Goal: Answer question/provide support: Share knowledge or assist other users

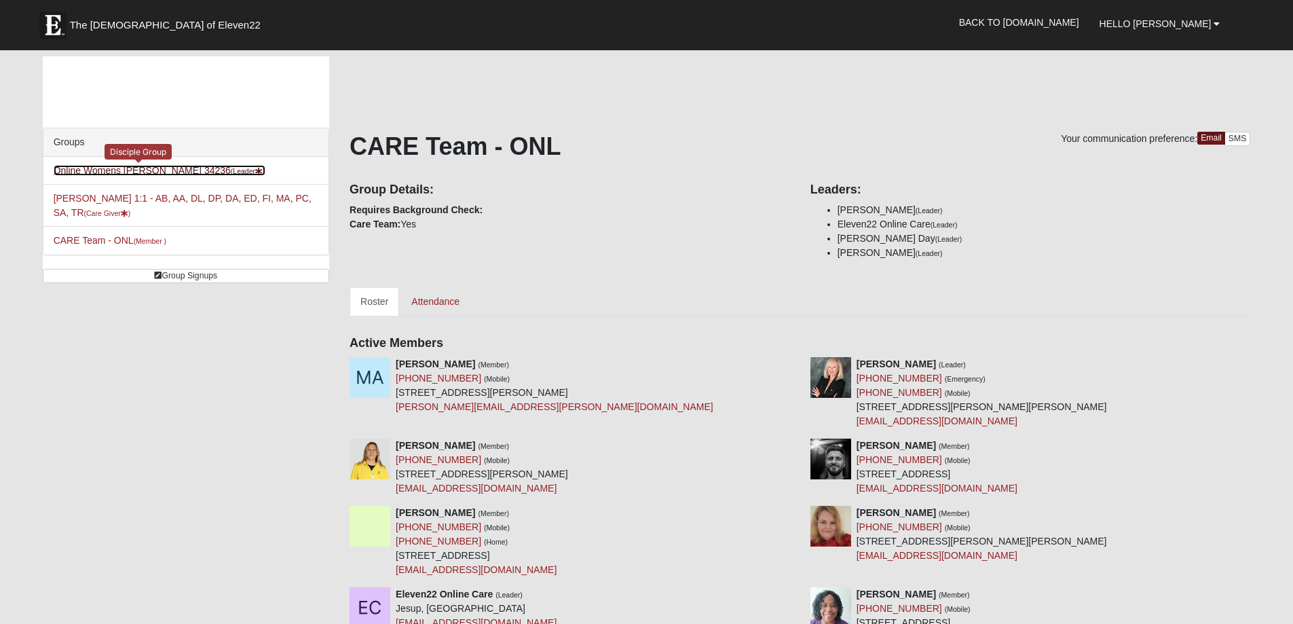
click at [107, 169] on link "Online Womens Preddy 34236 (Leader )" at bounding box center [160, 170] width 212 height 11
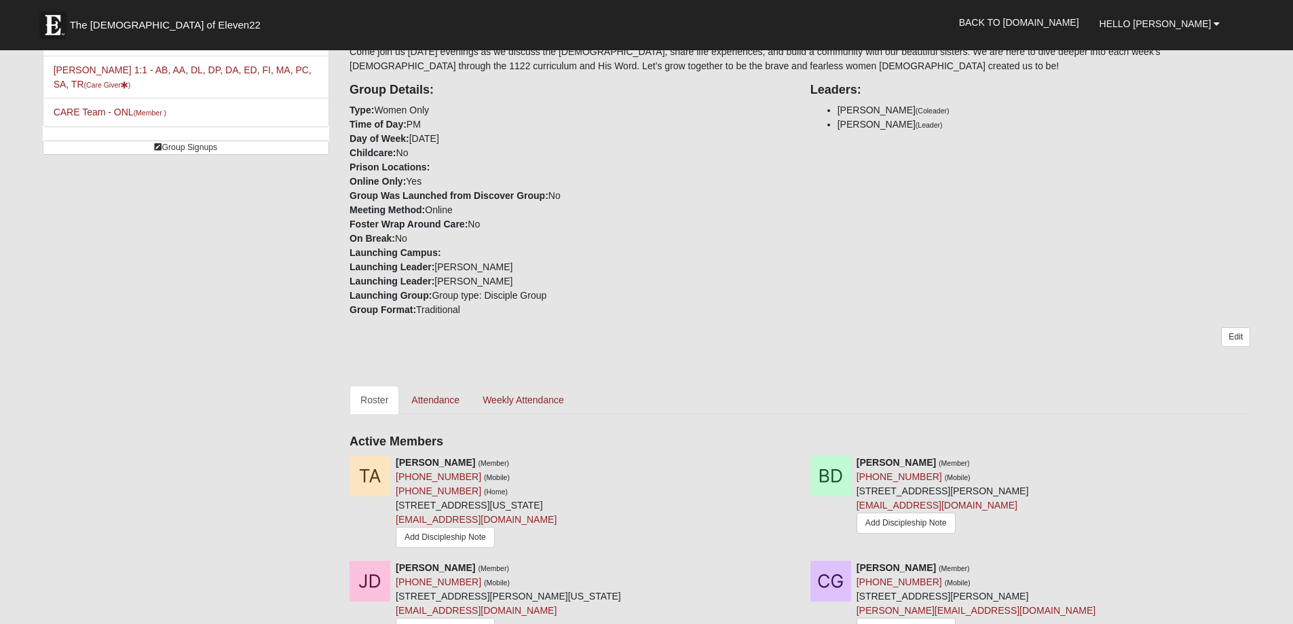
scroll to position [136, 0]
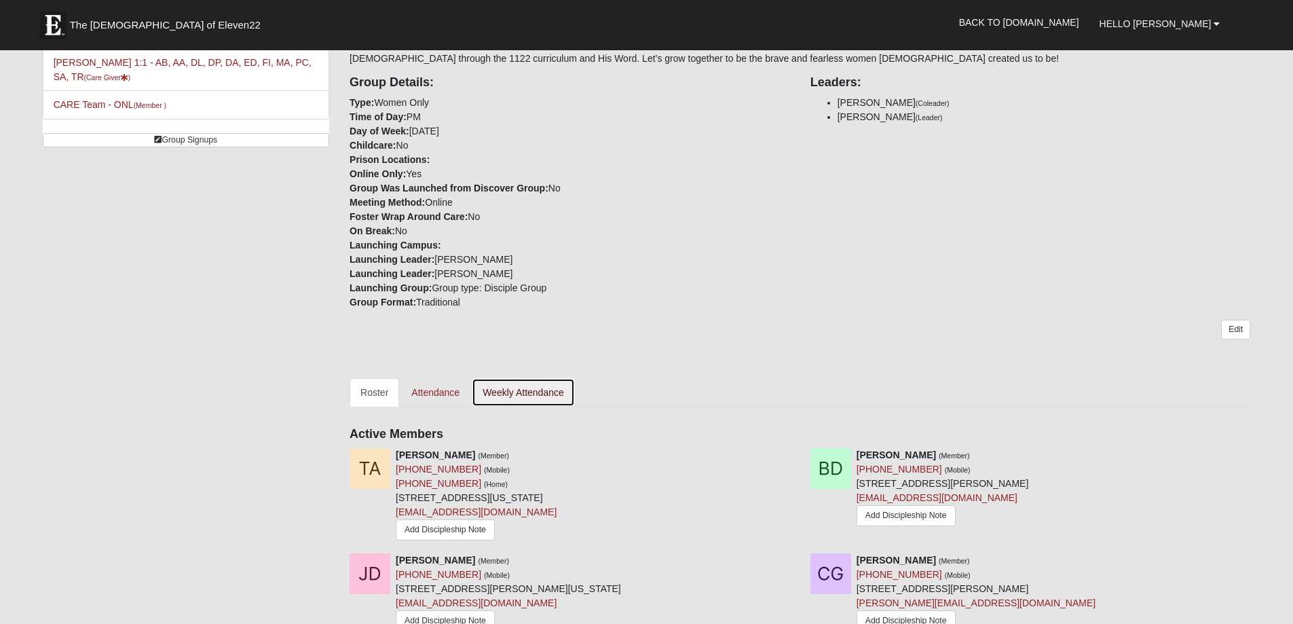
click at [537, 388] on link "Weekly Attendance" at bounding box center [523, 392] width 103 height 28
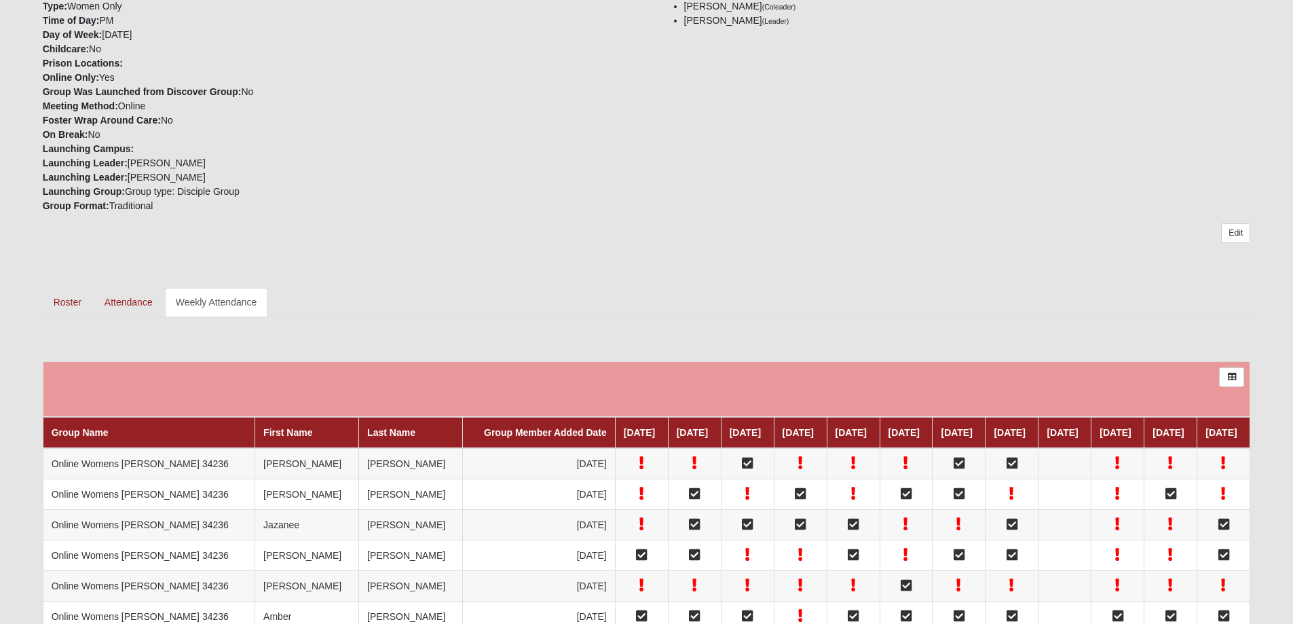
scroll to position [221, 0]
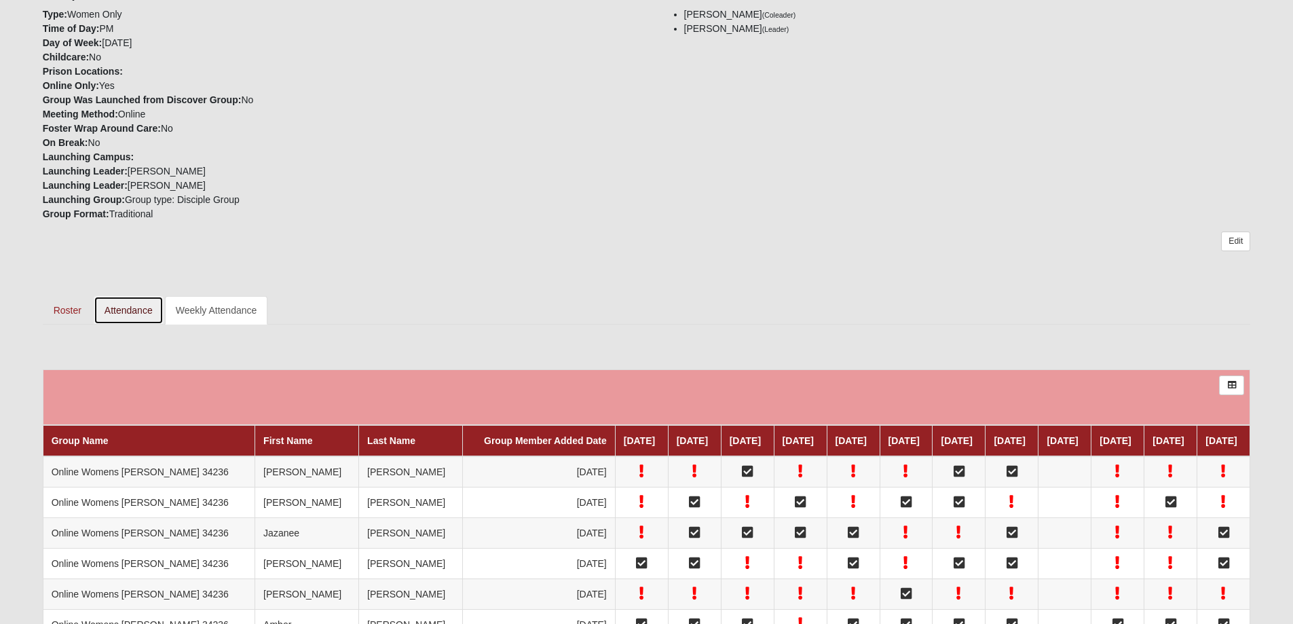
click at [130, 313] on link "Attendance" at bounding box center [129, 310] width 70 height 28
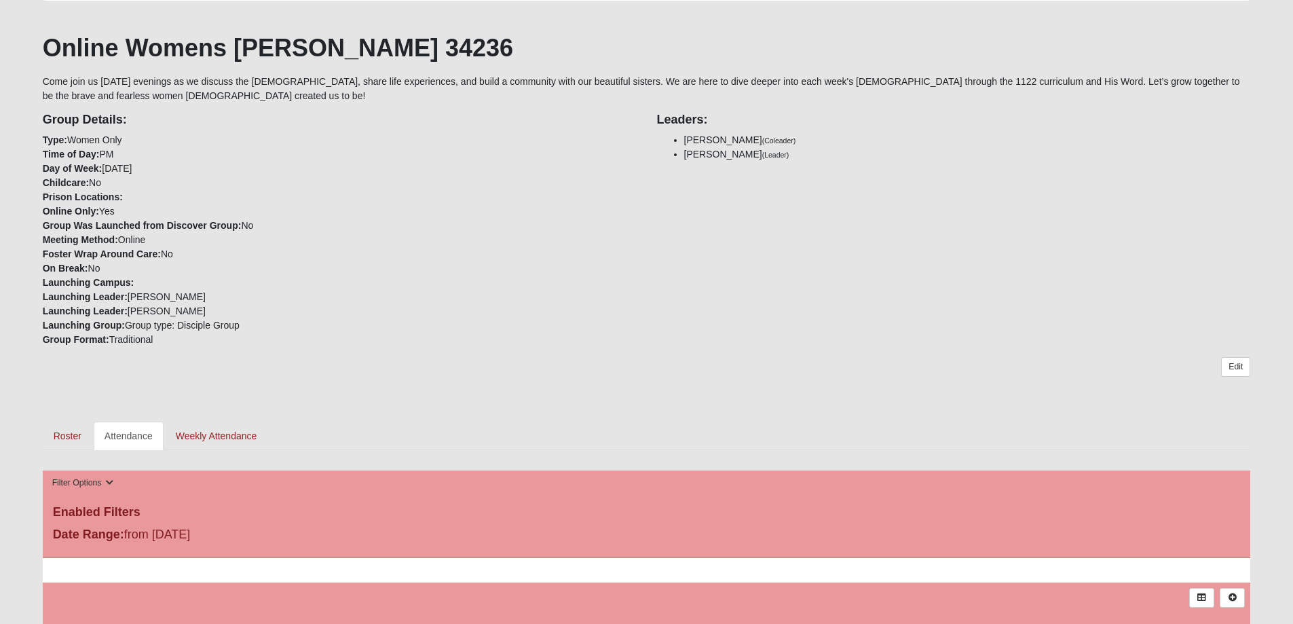
scroll to position [271, 0]
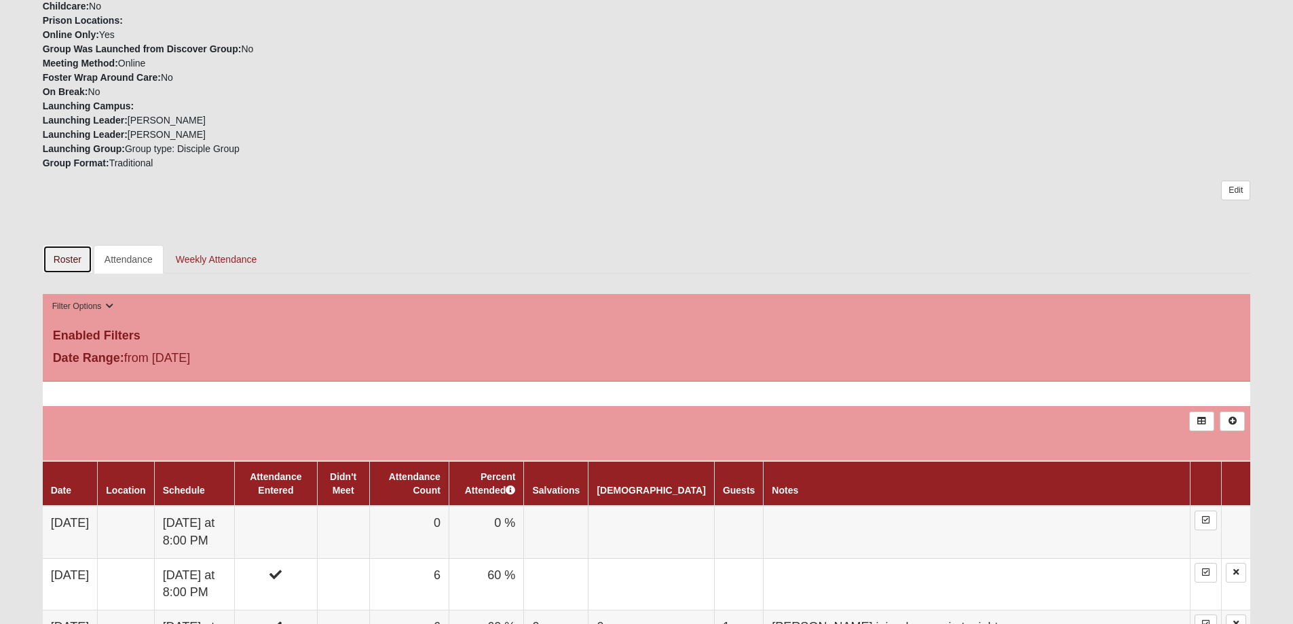
click at [62, 261] on link "Roster" at bounding box center [68, 259] width 50 height 28
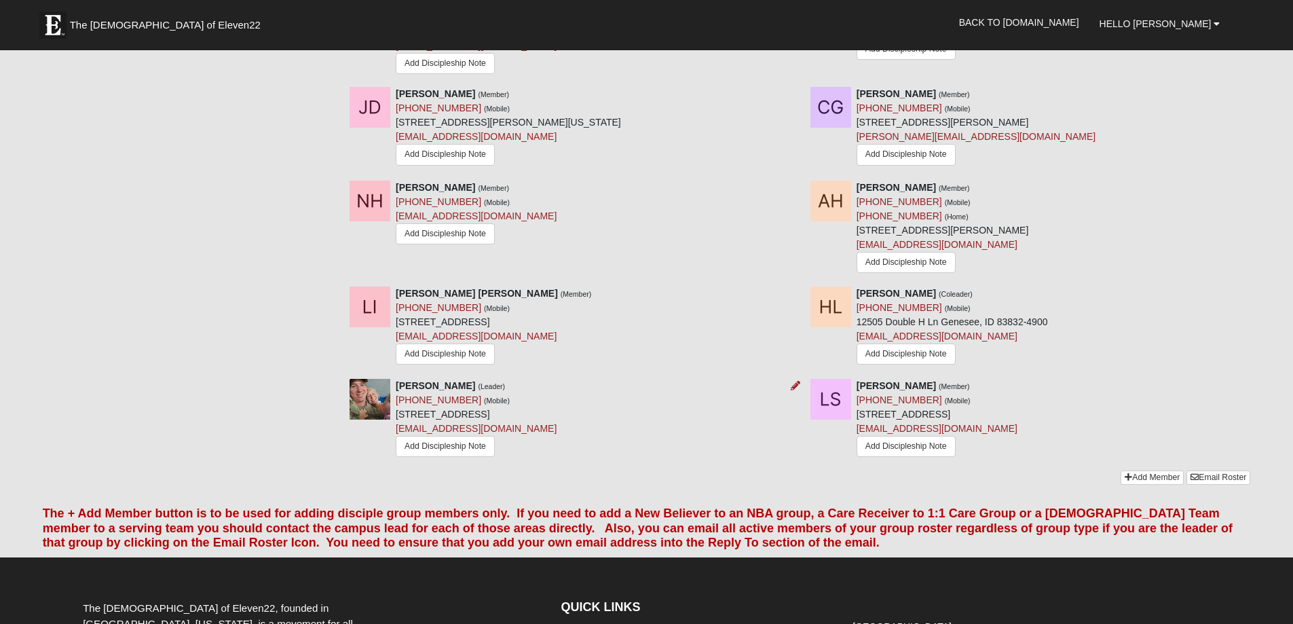
scroll to position [611, 0]
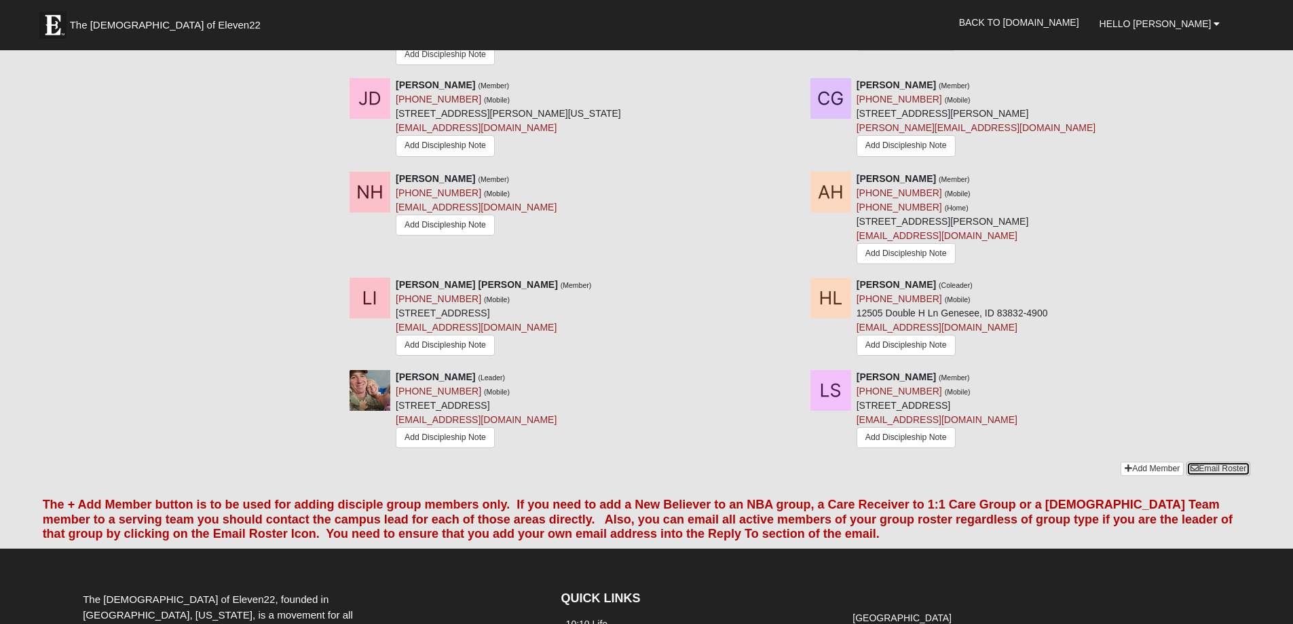
click at [1228, 474] on link "Email Roster" at bounding box center [1218, 468] width 64 height 14
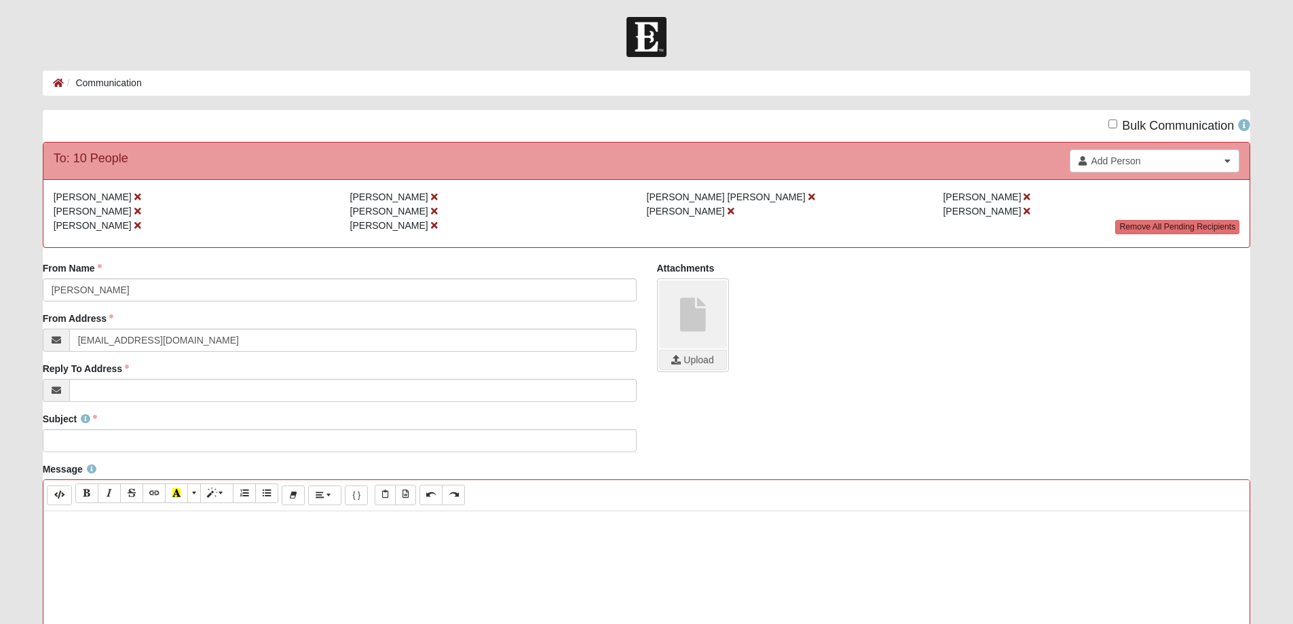
paste div
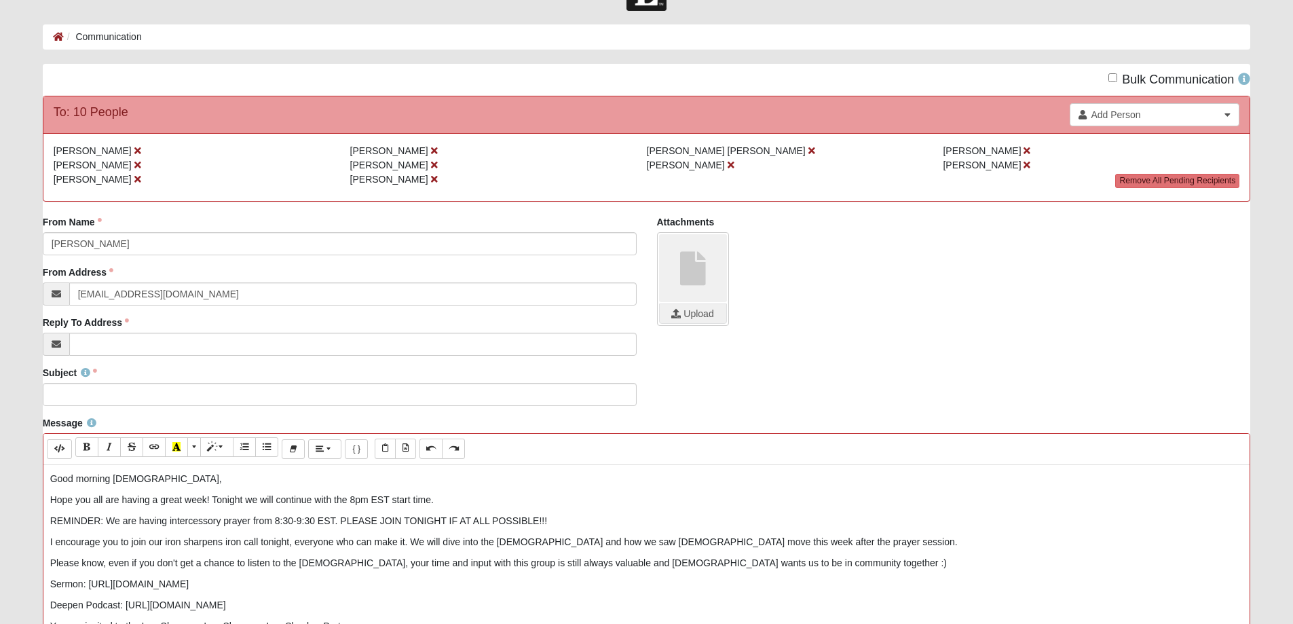
scroll to position [68, 0]
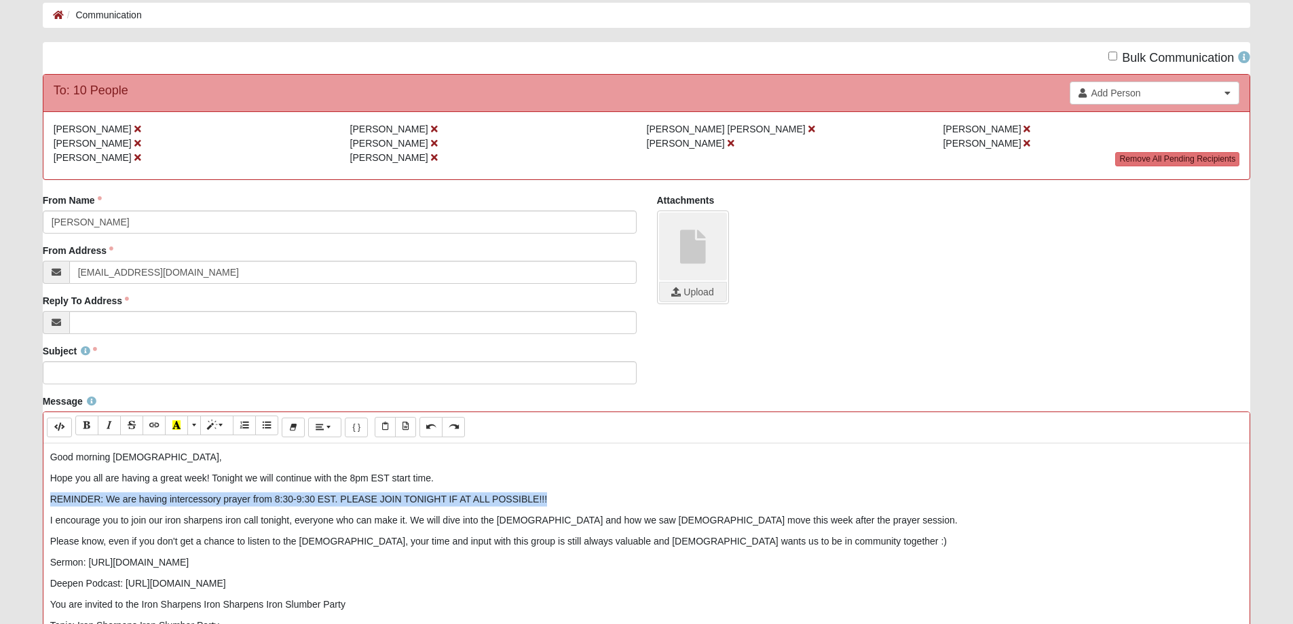
drag, startPoint x: 574, startPoint y: 496, endPoint x: 47, endPoint y: 501, distance: 527.2
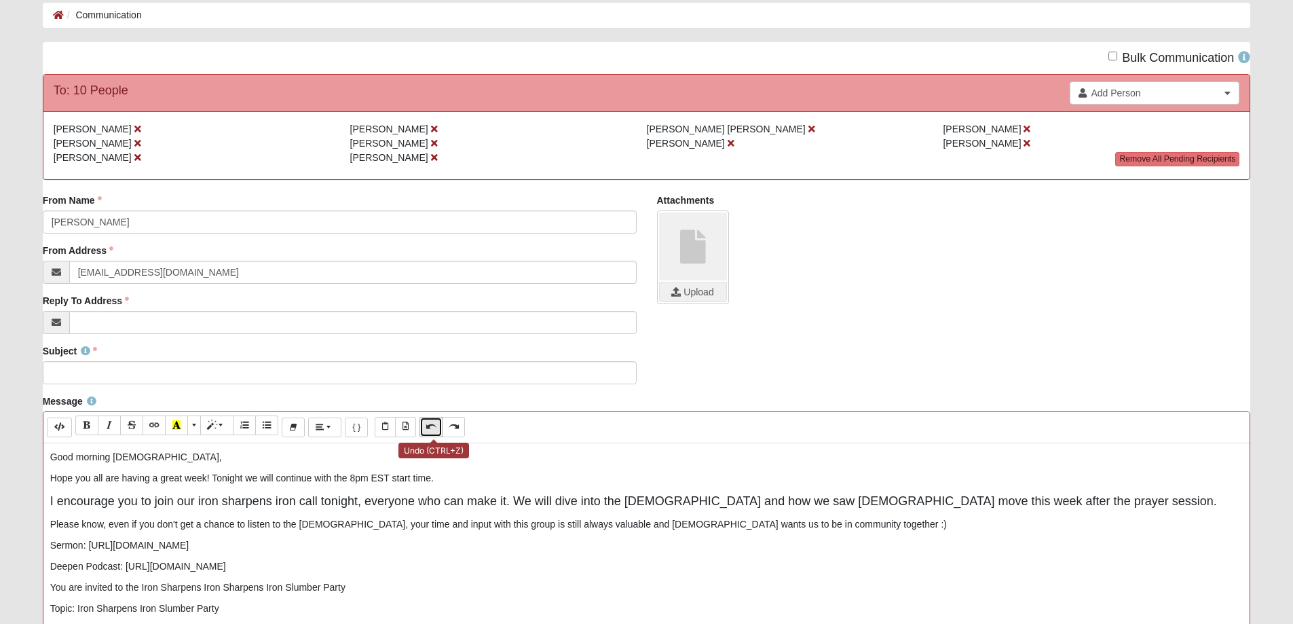
click at [434, 428] on icon "Undo (CTRL+Z)" at bounding box center [431, 425] width 8 height 9
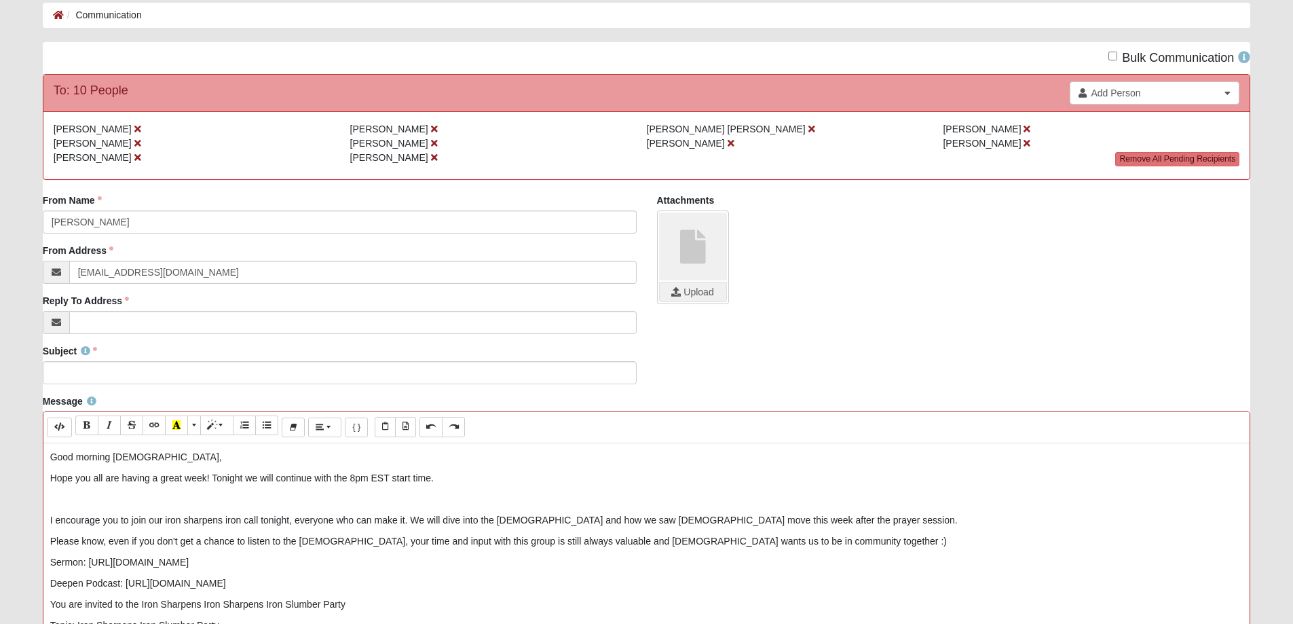
drag, startPoint x: 47, startPoint y: 520, endPoint x: 60, endPoint y: 517, distance: 12.5
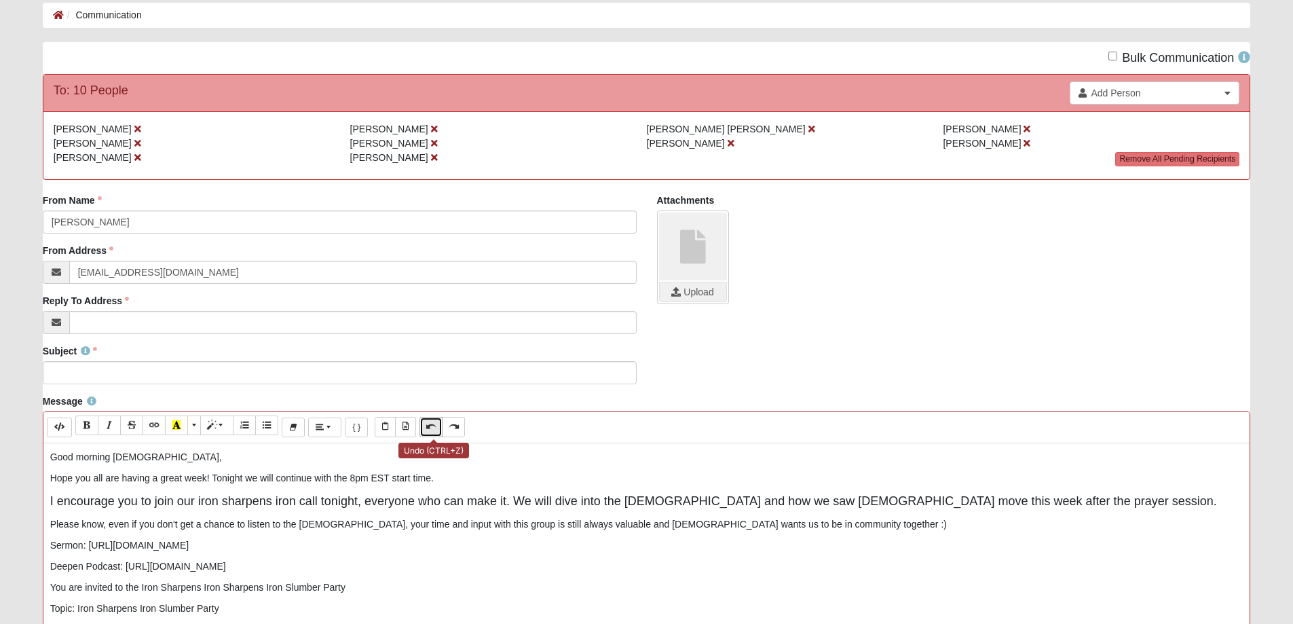
click at [432, 429] on icon "Undo (CTRL+Z)" at bounding box center [431, 425] width 8 height 9
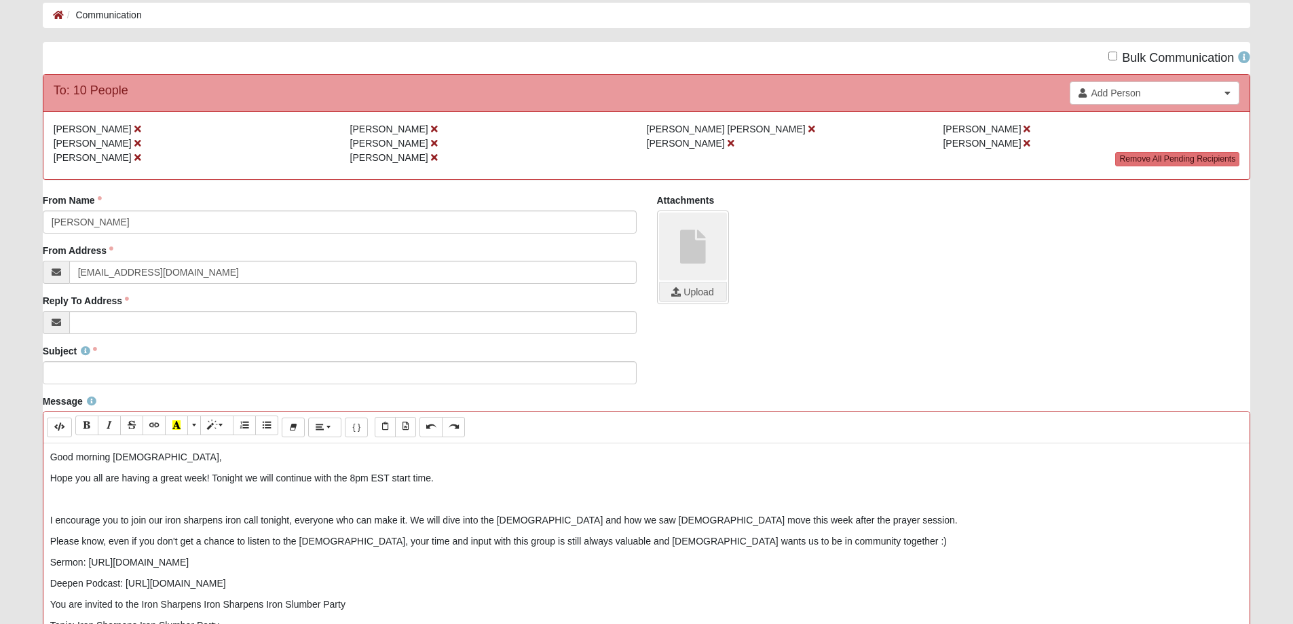
click at [459, 480] on p "Hope you all are having a great week! Tonight we will continue with the 8pm EST…" at bounding box center [646, 478] width 1193 height 14
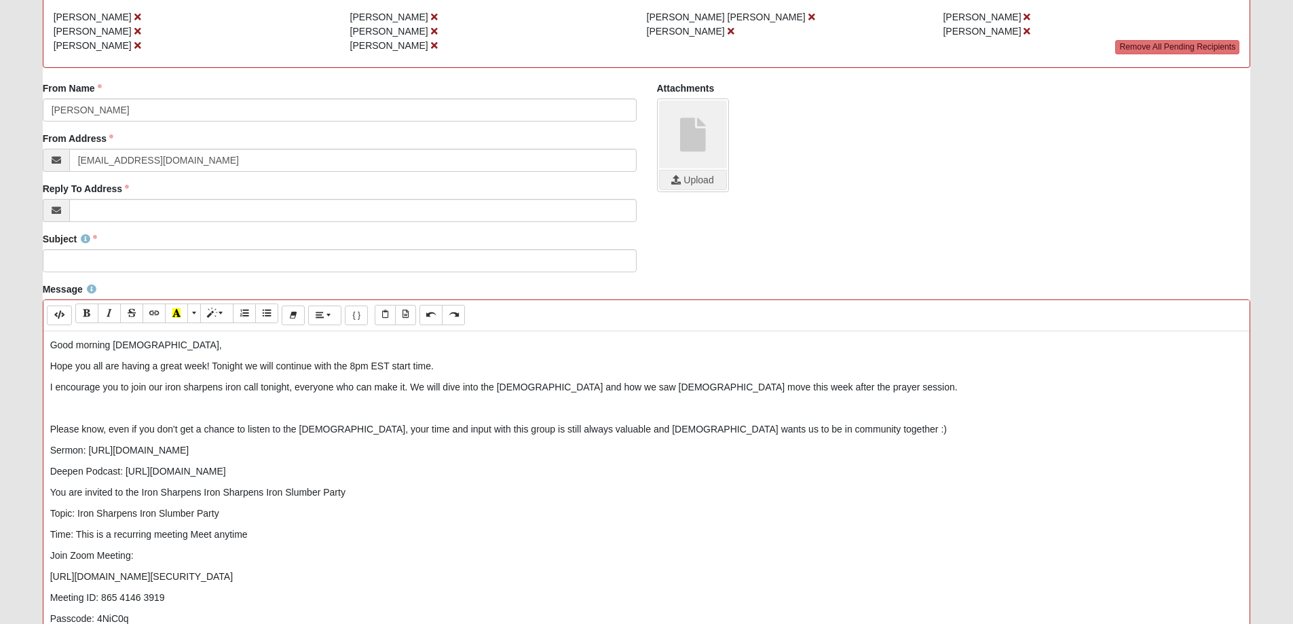
scroll to position [204, 0]
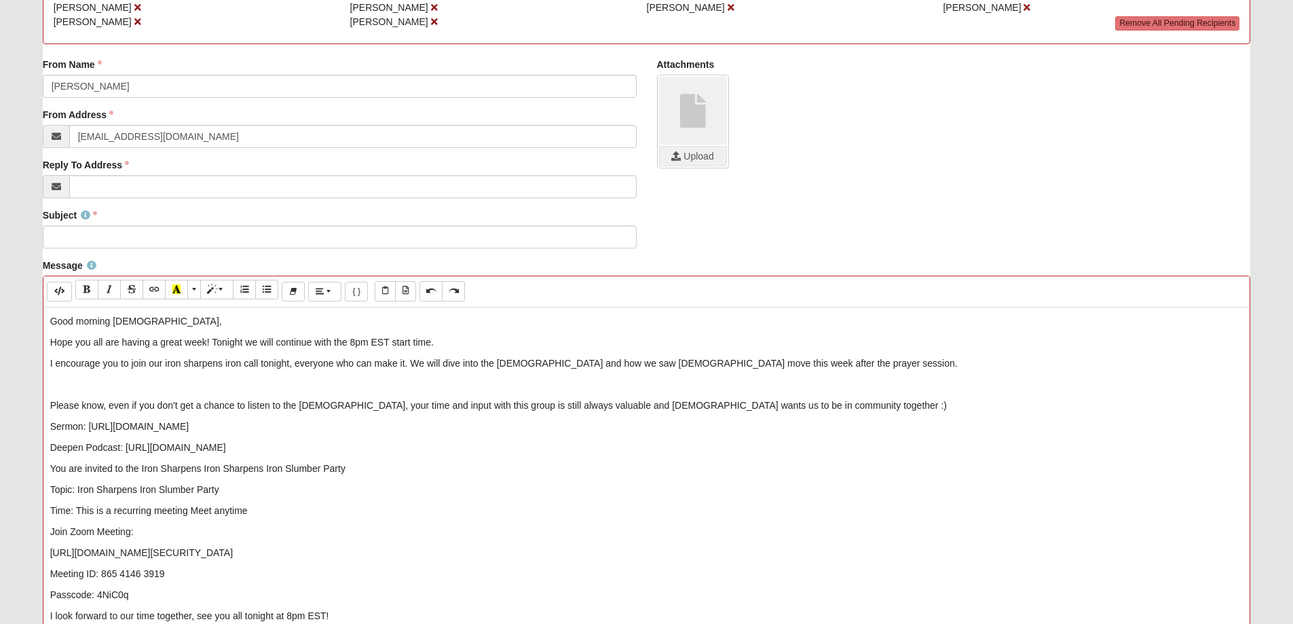
click at [47, 466] on div "Good morning ladies, Hope you all are having a great week! Tonight we will cont…" at bounding box center [646, 510] width 1206 height 407
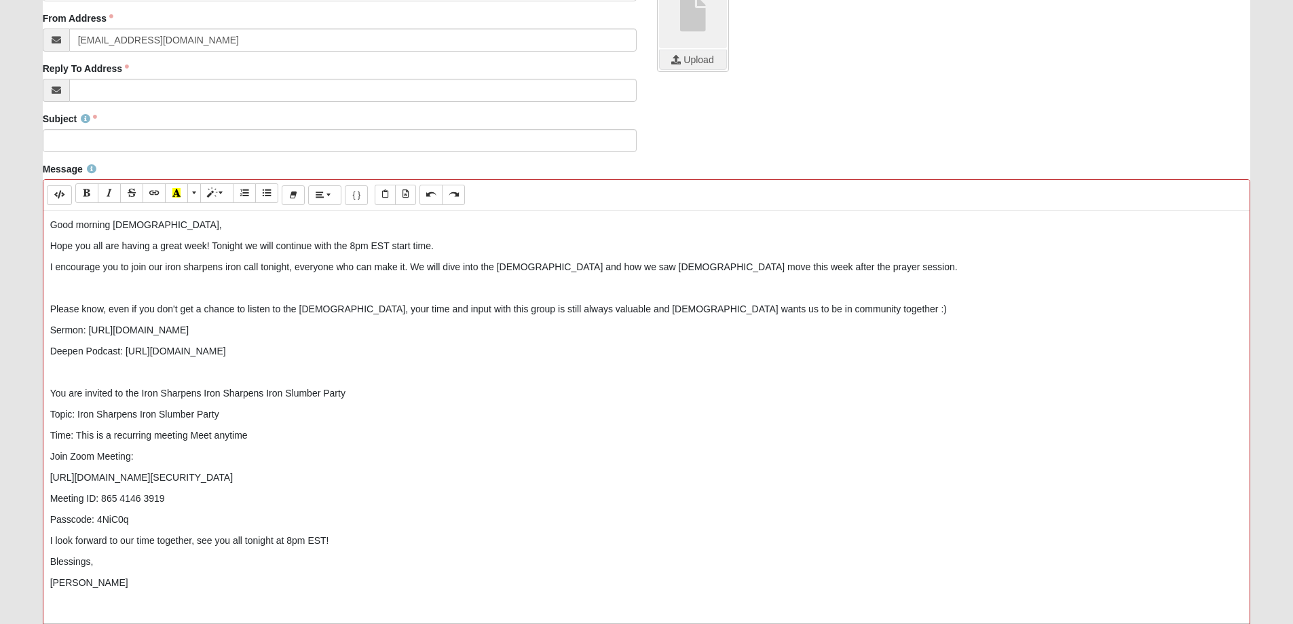
scroll to position [339, 0]
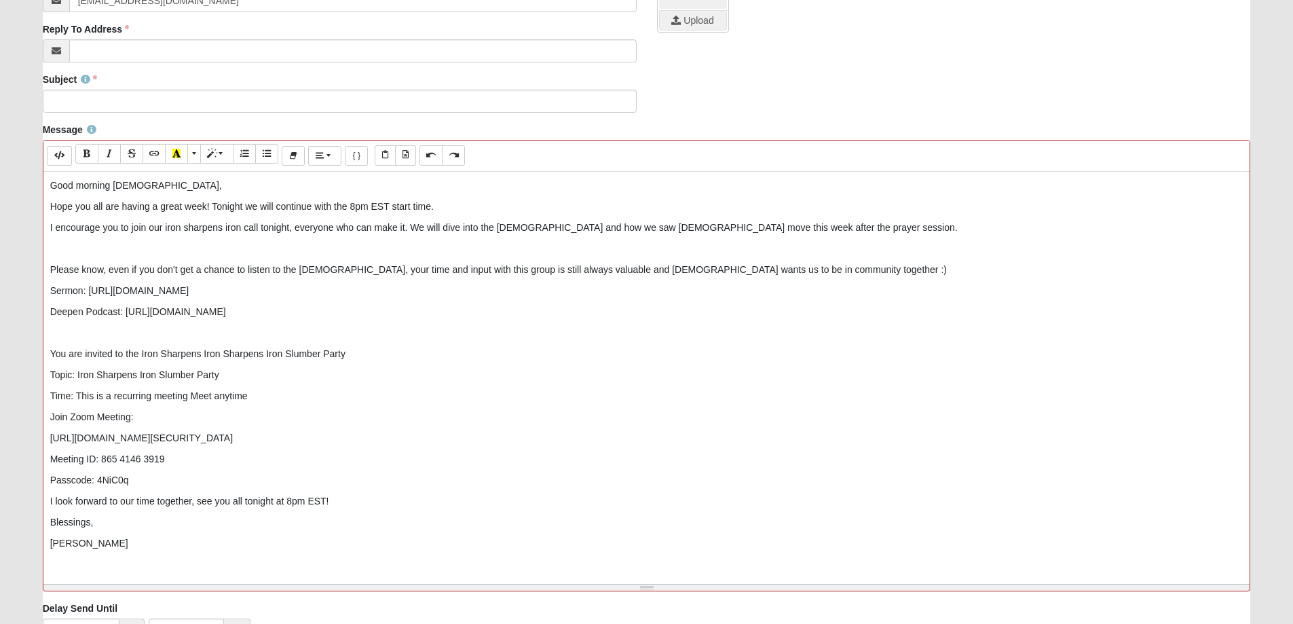
click at [49, 499] on div "Good morning ladies, Hope you all are having a great week! Tonight we will cont…" at bounding box center [646, 375] width 1206 height 407
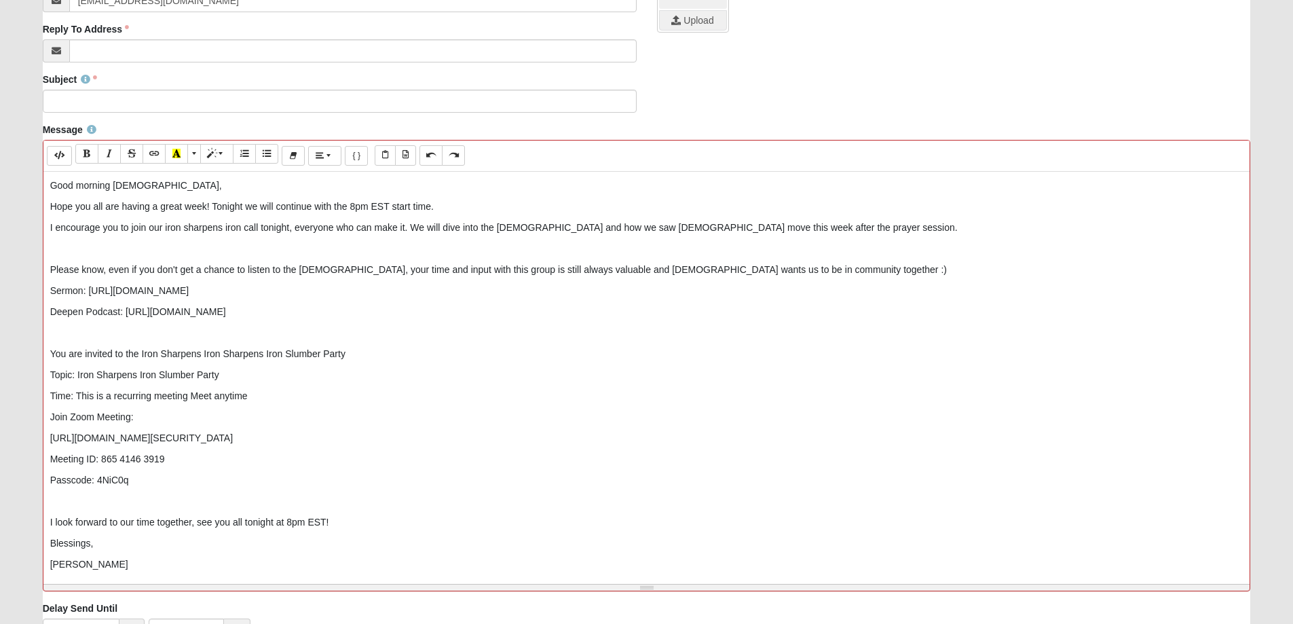
drag, startPoint x: 216, startPoint y: 290, endPoint x: 90, endPoint y: 292, distance: 126.9
click at [90, 292] on p "Sermon: https://youtu.be/kLZKSLXlav0" at bounding box center [646, 291] width 1193 height 14
drag, startPoint x: 370, startPoint y: 308, endPoint x: 125, endPoint y: 313, distance: 245.0
click at [125, 313] on p "Deepen Podcast: https://youtu.be/X7Z3PkJrUDg?si=ED8Jl_peqXmFb8P0" at bounding box center [646, 312] width 1193 height 14
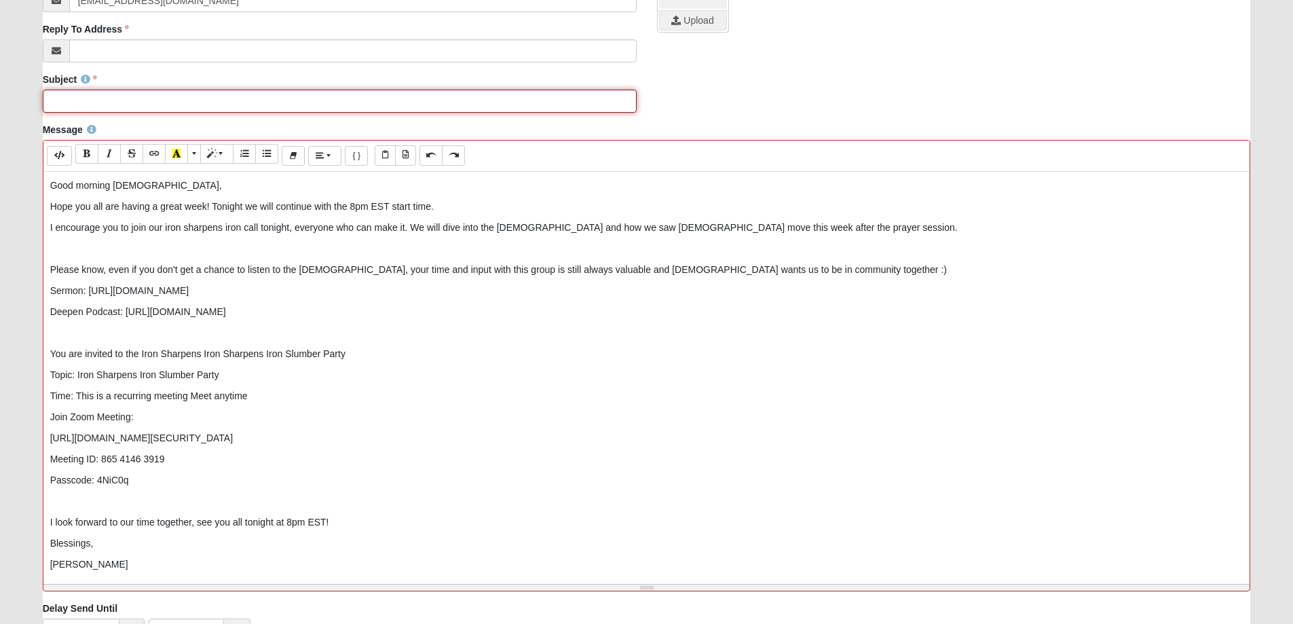
click at [81, 96] on input "Subject" at bounding box center [340, 101] width 594 height 23
type input "CoE22 Women's Disciple Group - Iron Sharpens Iron Slumber Party"
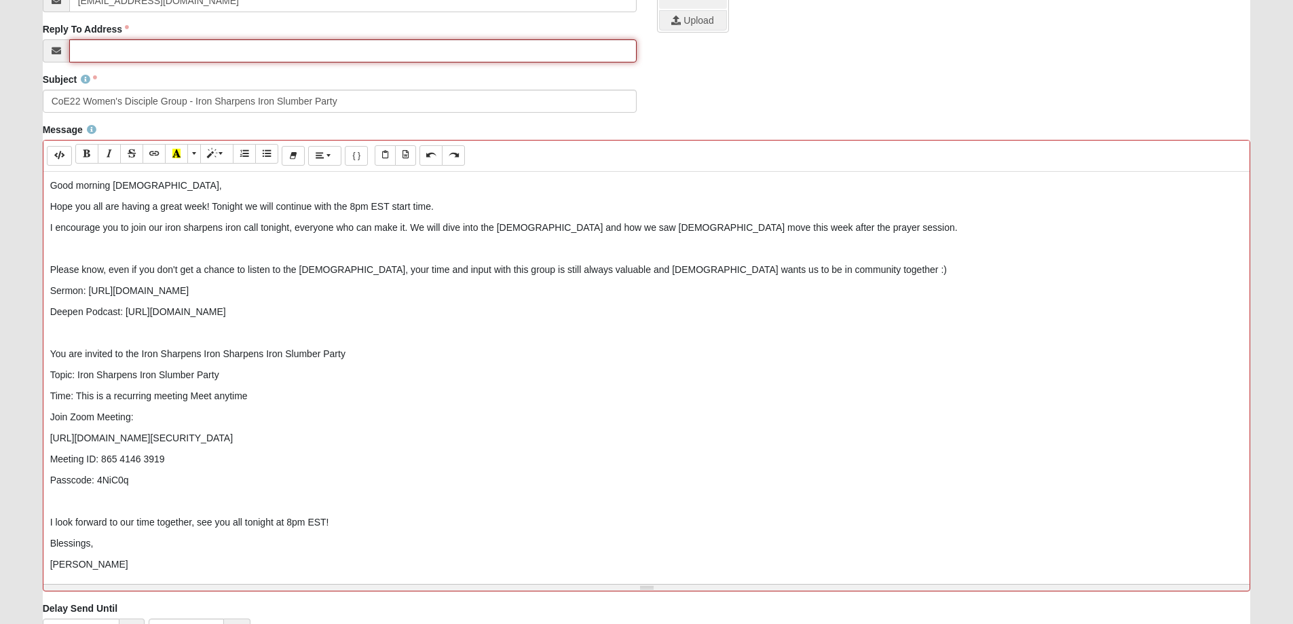
click at [114, 51] on input "Reply To Address" at bounding box center [352, 50] width 567 height 23
type input "hnschumacher@gmail.com"
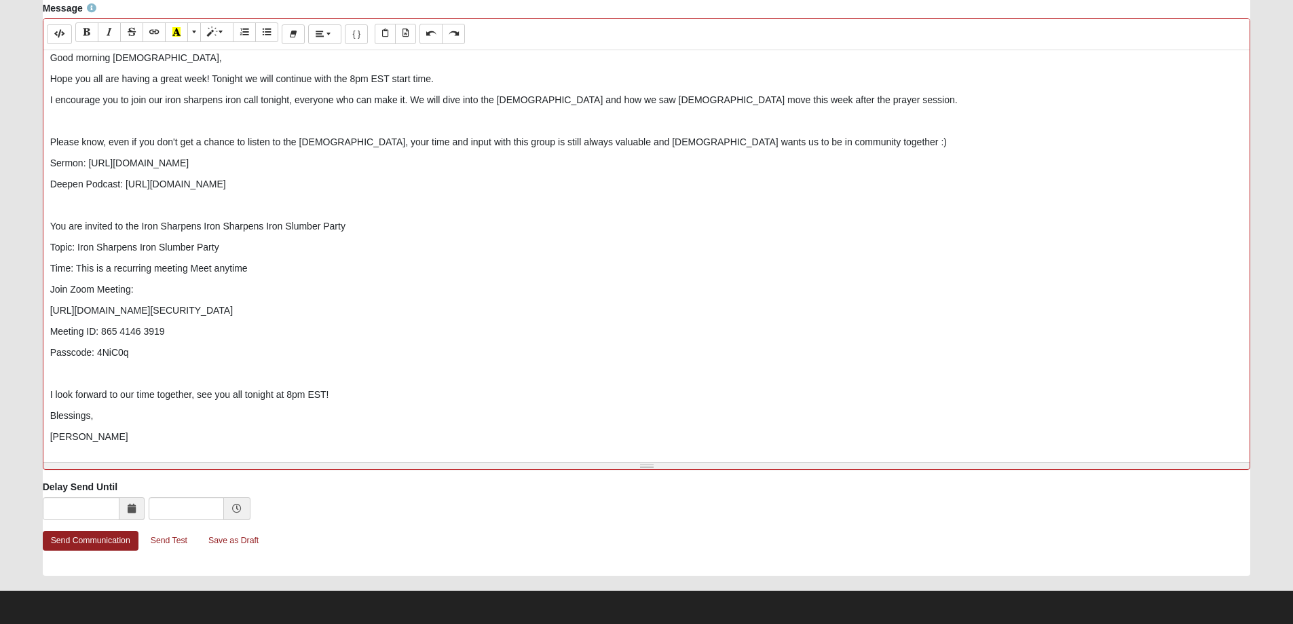
scroll to position [462, 0]
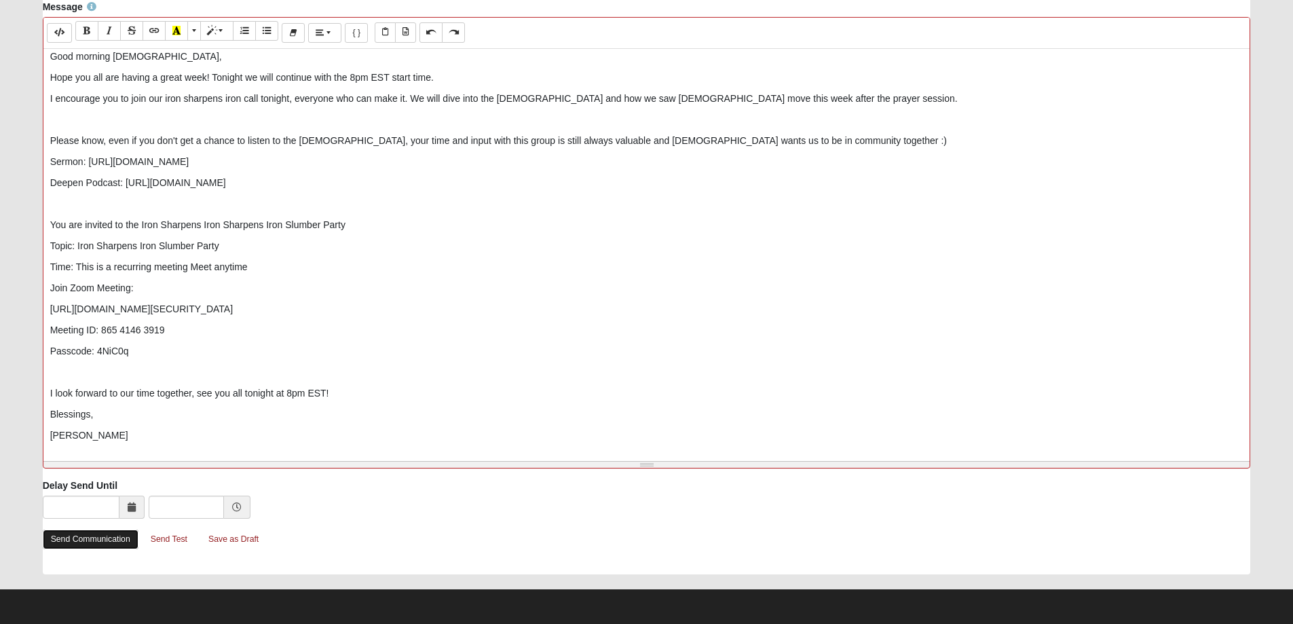
click at [101, 541] on link "Send Communication" at bounding box center [91, 539] width 96 height 20
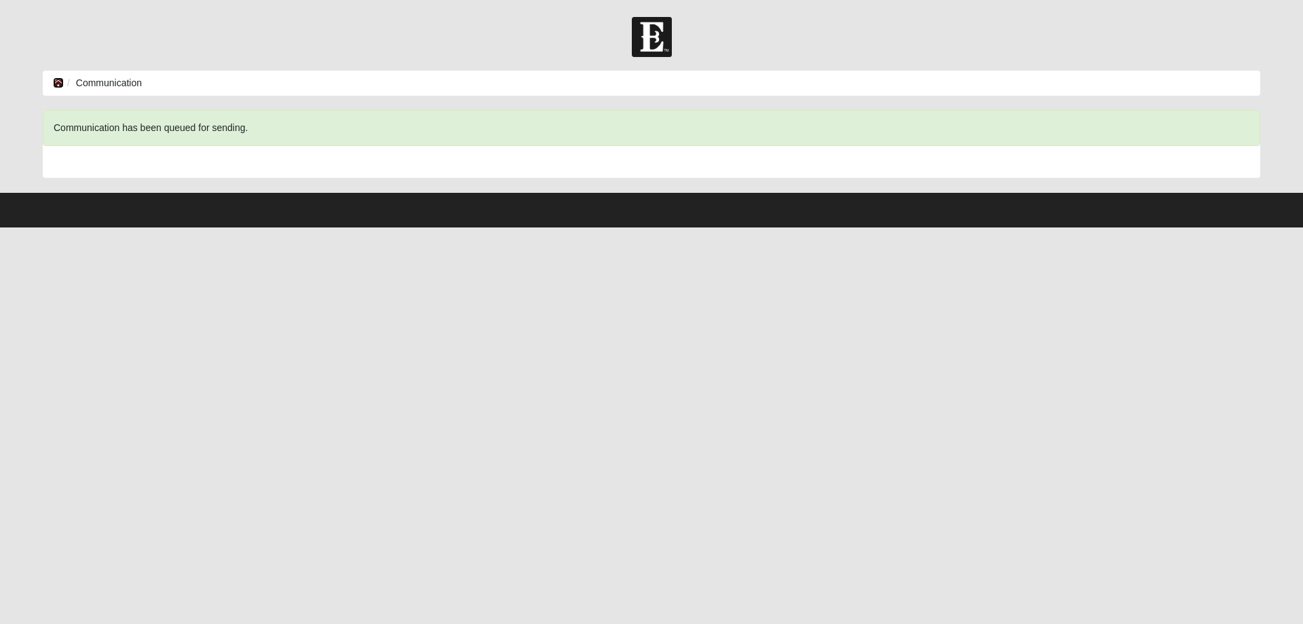
click at [56, 83] on icon at bounding box center [58, 82] width 11 height 9
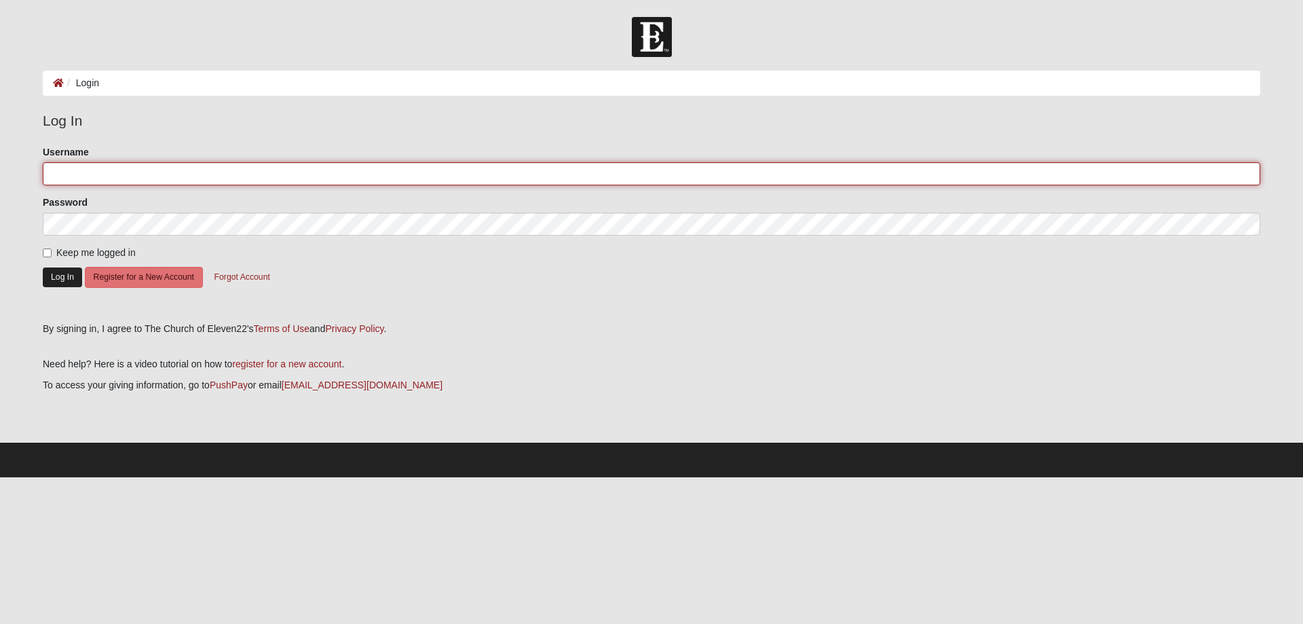
type input "hnschumacher@gmail.com"
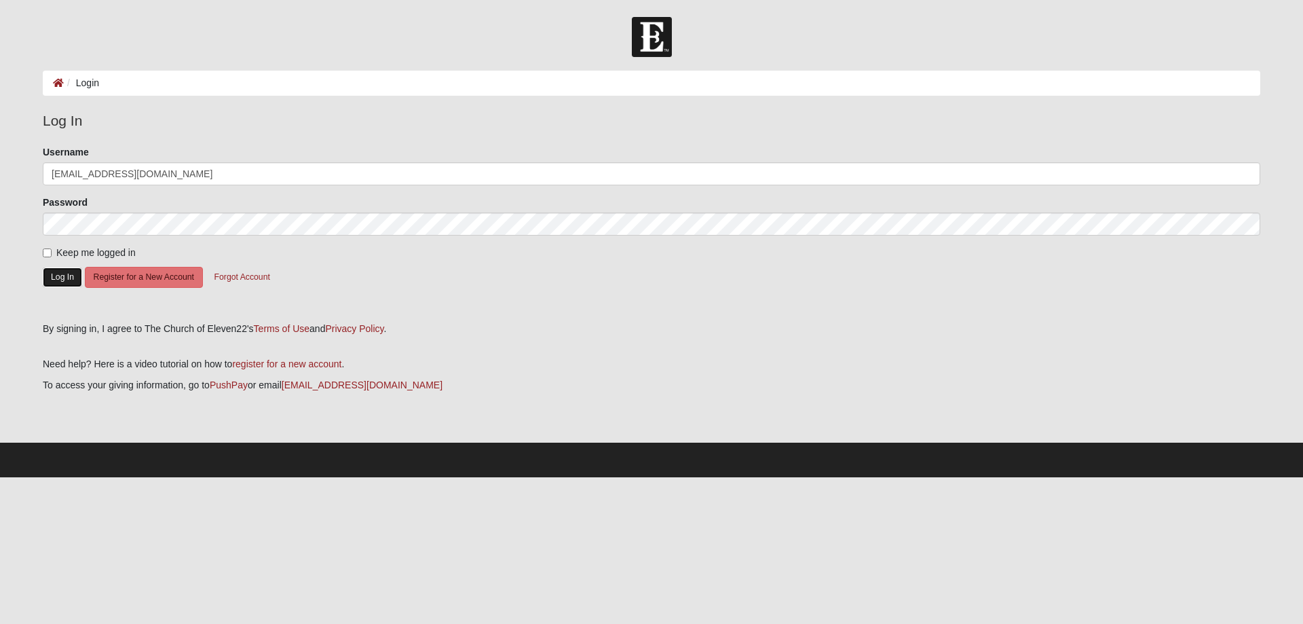
click at [60, 274] on button "Log In" at bounding box center [62, 277] width 39 height 20
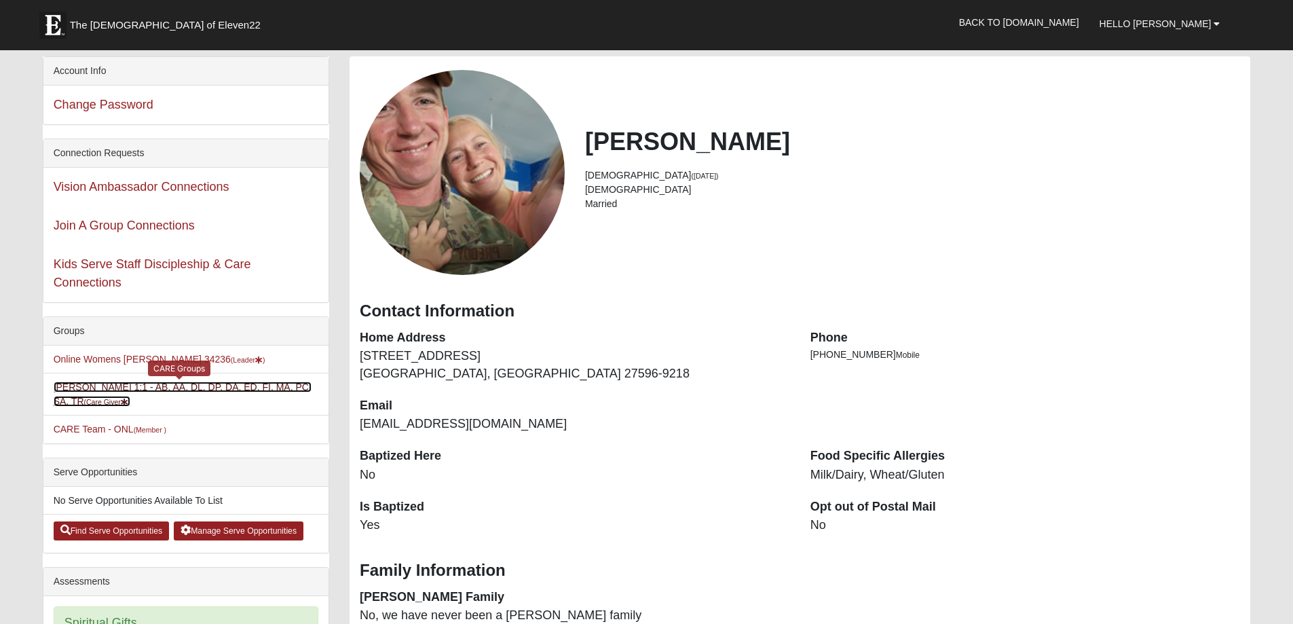
click at [136, 390] on link "Heidi Preddy 1:1 - AB, AA, DL, DP, DA, ED, FI, MA, PC, SA, TR (Care Giver )" at bounding box center [183, 393] width 258 height 25
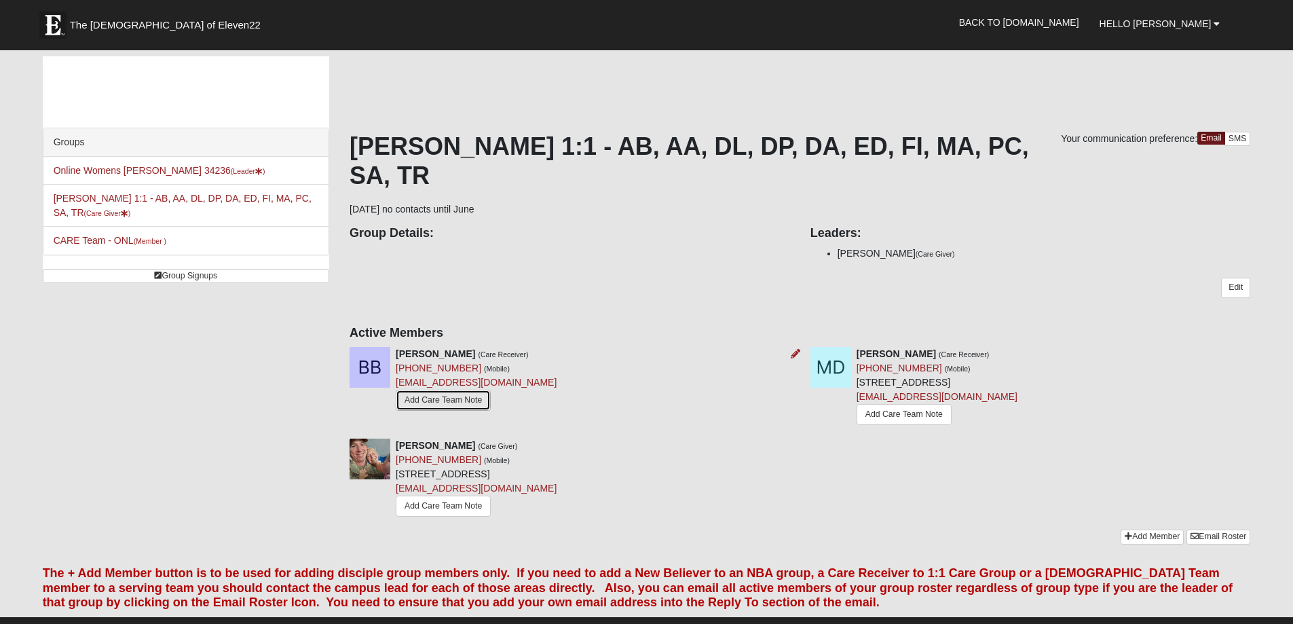
click at [470, 398] on link "Add Care Team Note" at bounding box center [443, 399] width 95 height 21
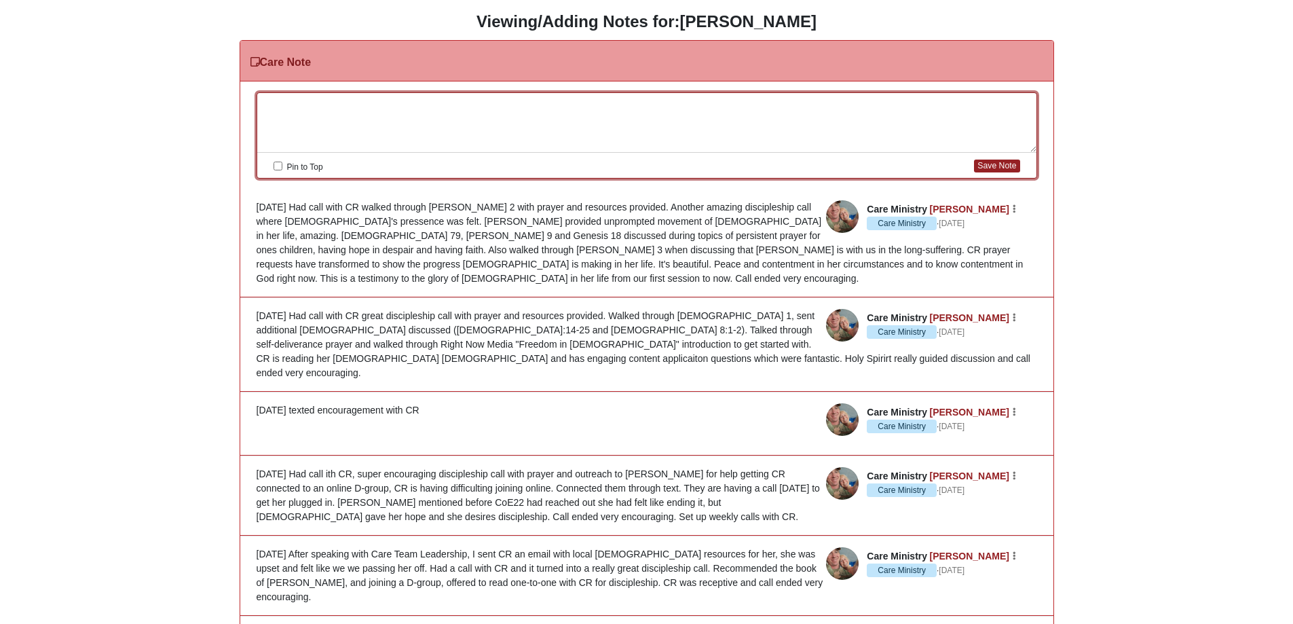
click at [437, 104] on div at bounding box center [646, 123] width 779 height 60
click at [374, 129] on div "[DATE]" at bounding box center [646, 123] width 779 height 60
click at [988, 165] on button "Save Note" at bounding box center [996, 165] width 45 height 13
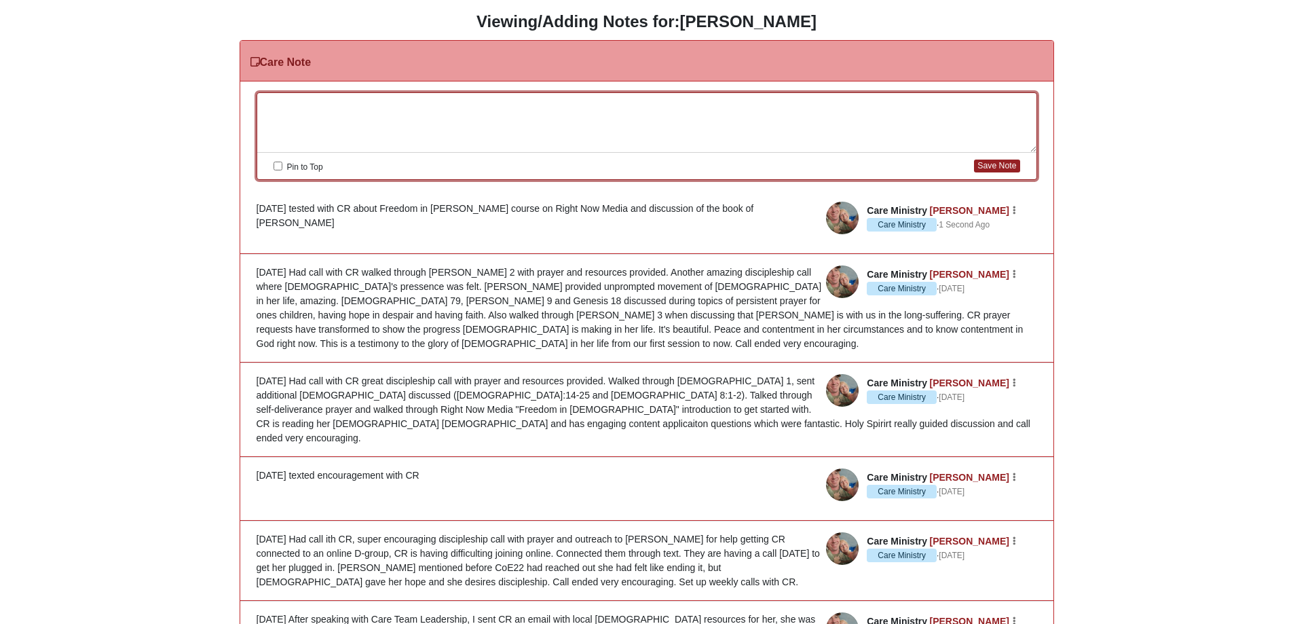
click at [287, 115] on div at bounding box center [646, 123] width 779 height 60
click at [1014, 211] on icon "button" at bounding box center [1013, 210] width 3 height 8
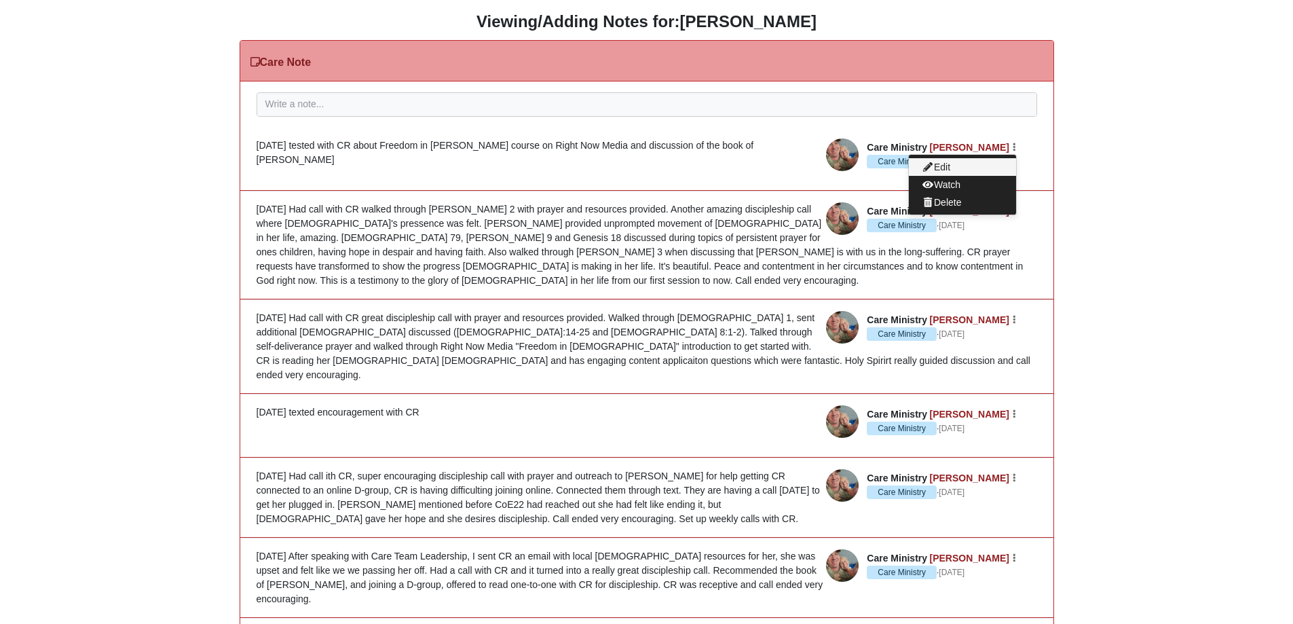
click at [949, 167] on button "Edit" at bounding box center [962, 167] width 107 height 18
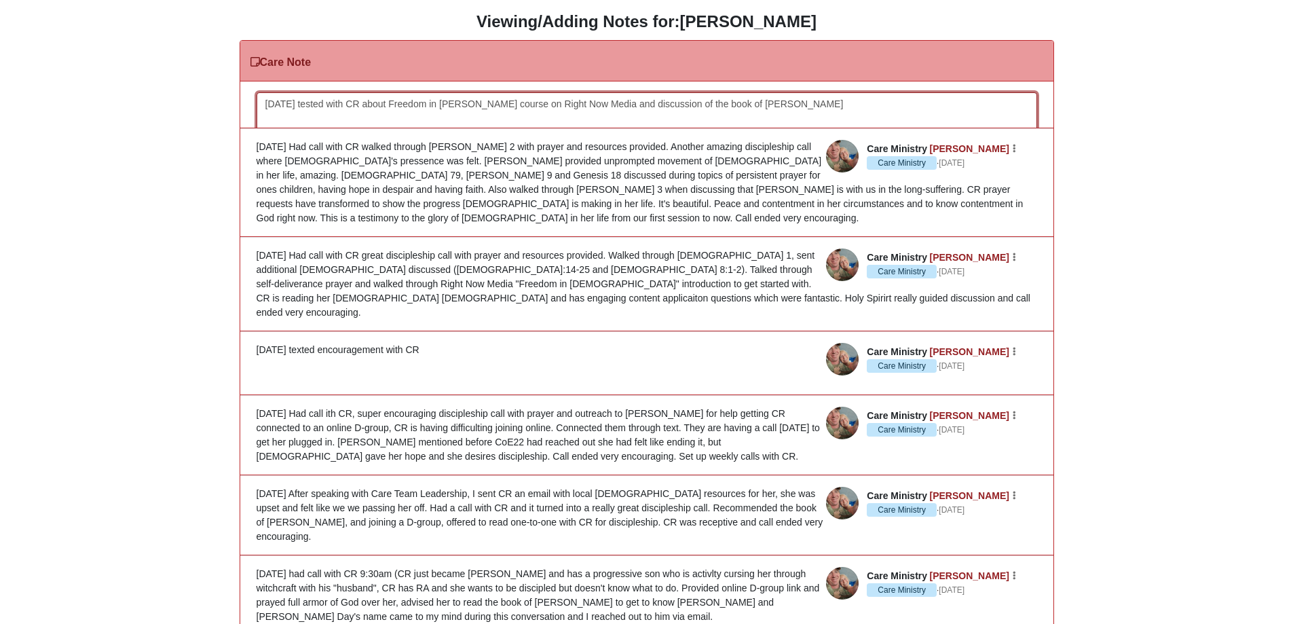
scroll to position [22, 0]
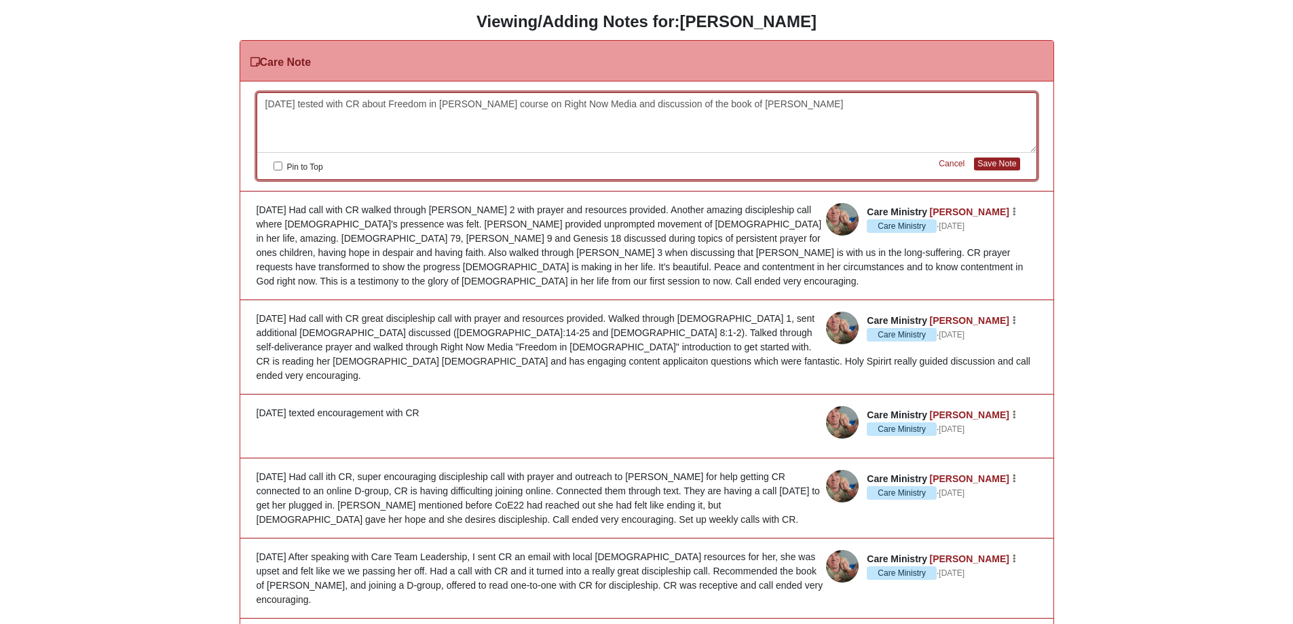
click at [311, 104] on div "8/13/25 tested with CR about Freedom in Christ course on Right Now Media and di…" at bounding box center [646, 123] width 779 height 60
click at [991, 165] on button "Save Note" at bounding box center [996, 163] width 45 height 13
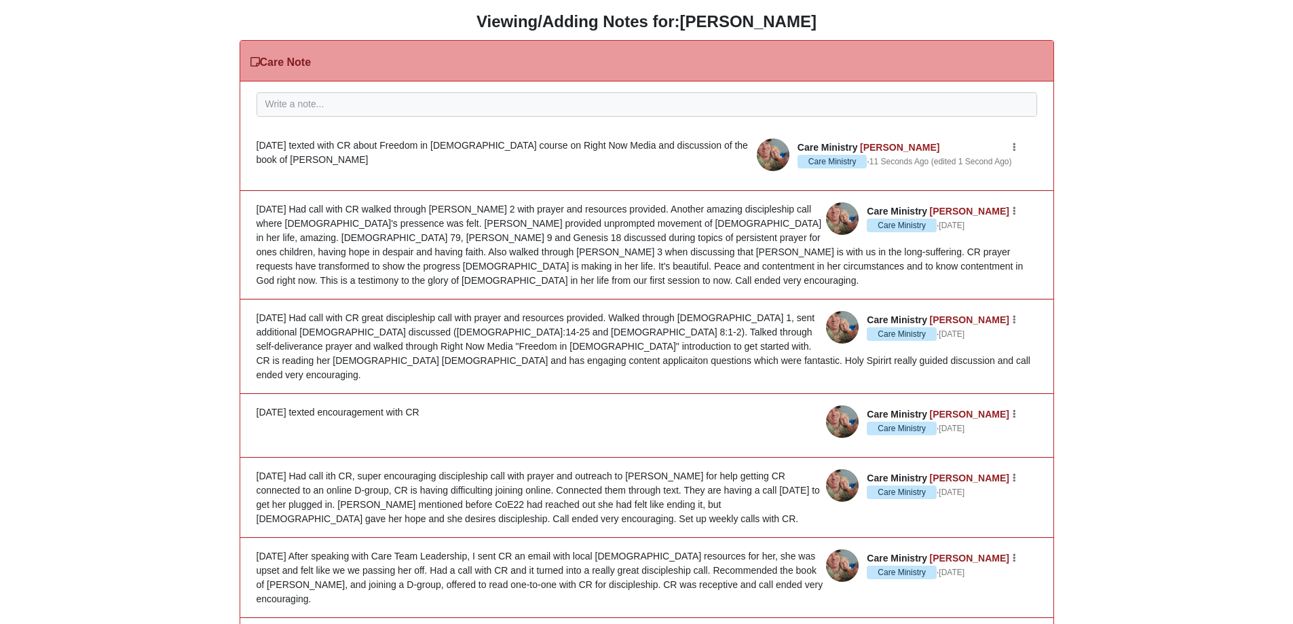
scroll to position [0, 0]
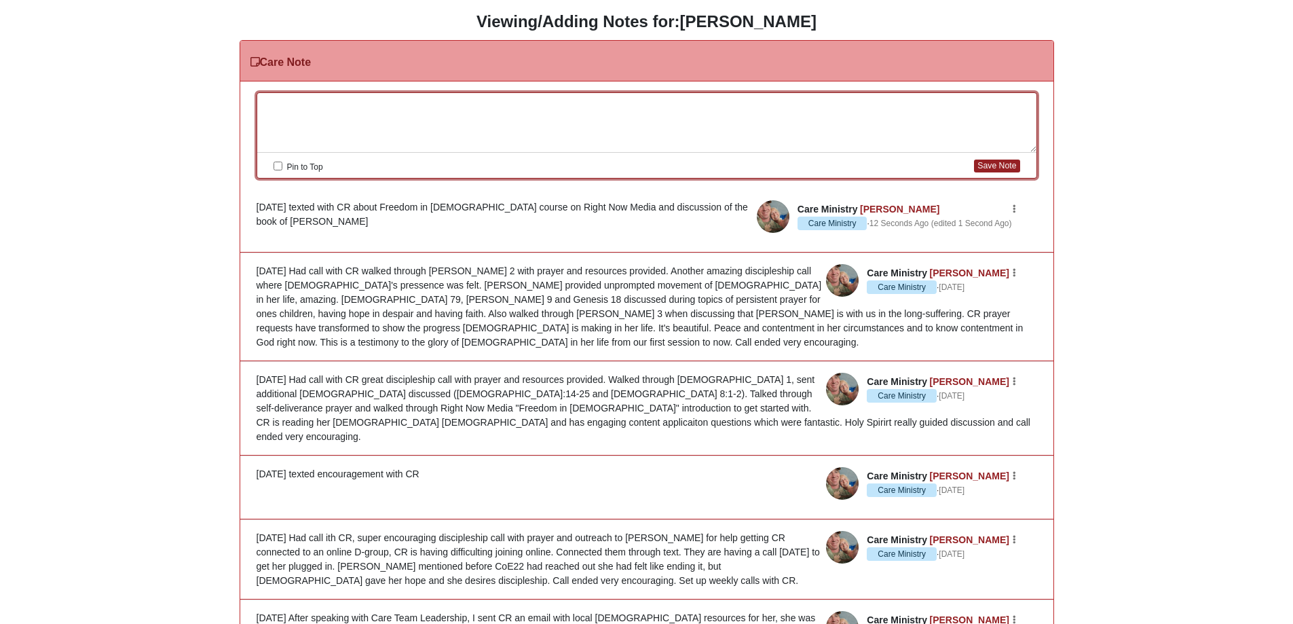
click at [358, 109] on div at bounding box center [646, 123] width 779 height 60
click at [300, 102] on div "8/14/25 shared Daniel movie" at bounding box center [646, 123] width 779 height 60
click at [422, 99] on div "8/14/25 CR shared Daniel movie" at bounding box center [646, 123] width 779 height 60
click at [989, 165] on button "Save Note" at bounding box center [996, 165] width 45 height 13
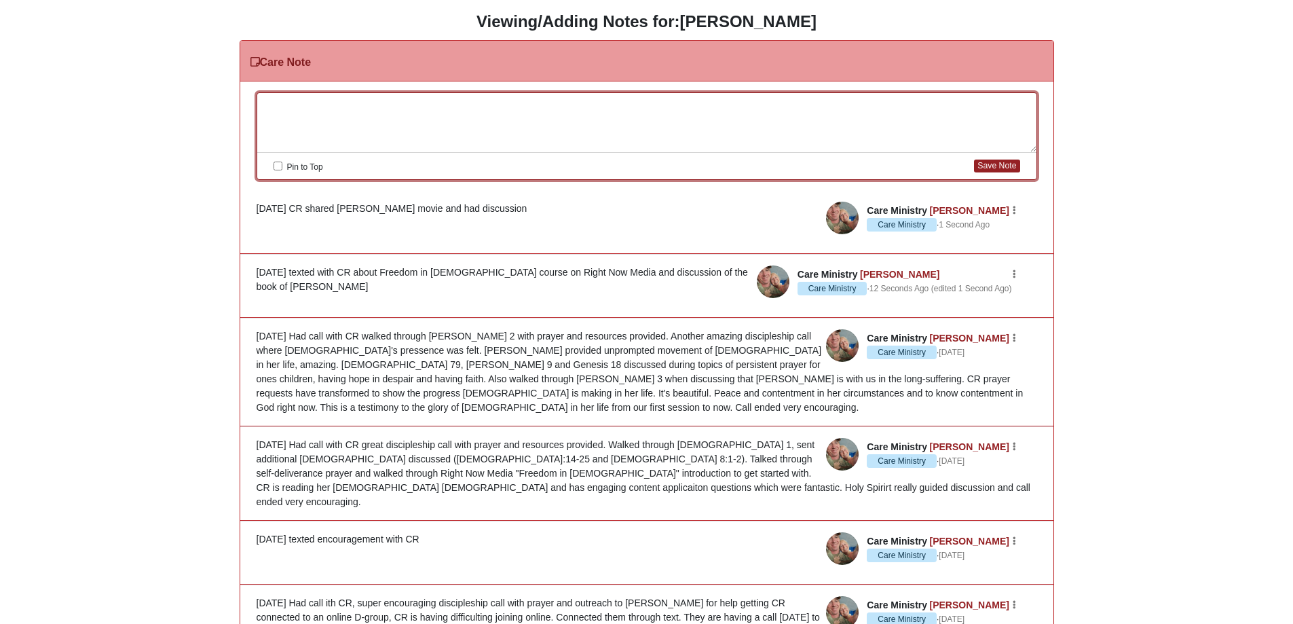
click at [358, 116] on div at bounding box center [646, 123] width 779 height 60
click at [987, 162] on button "Save Note" at bounding box center [996, 165] width 45 height 13
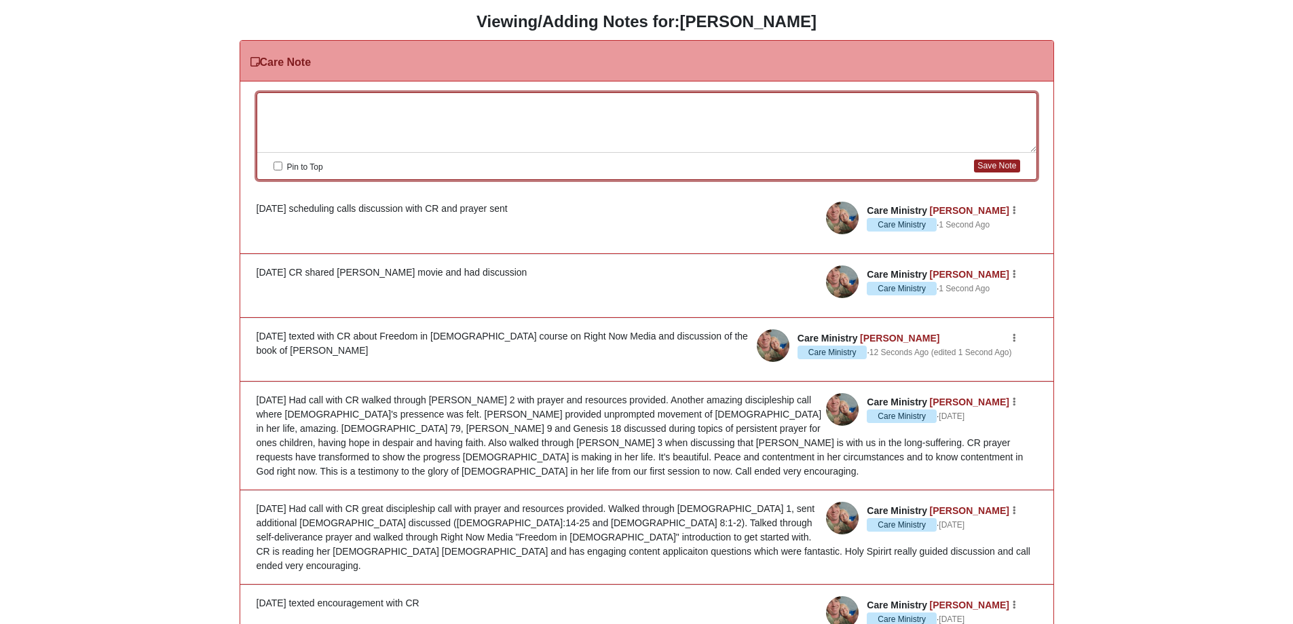
click at [362, 129] on div at bounding box center [646, 123] width 779 height 60
click at [1003, 164] on button "Save Note" at bounding box center [996, 165] width 45 height 13
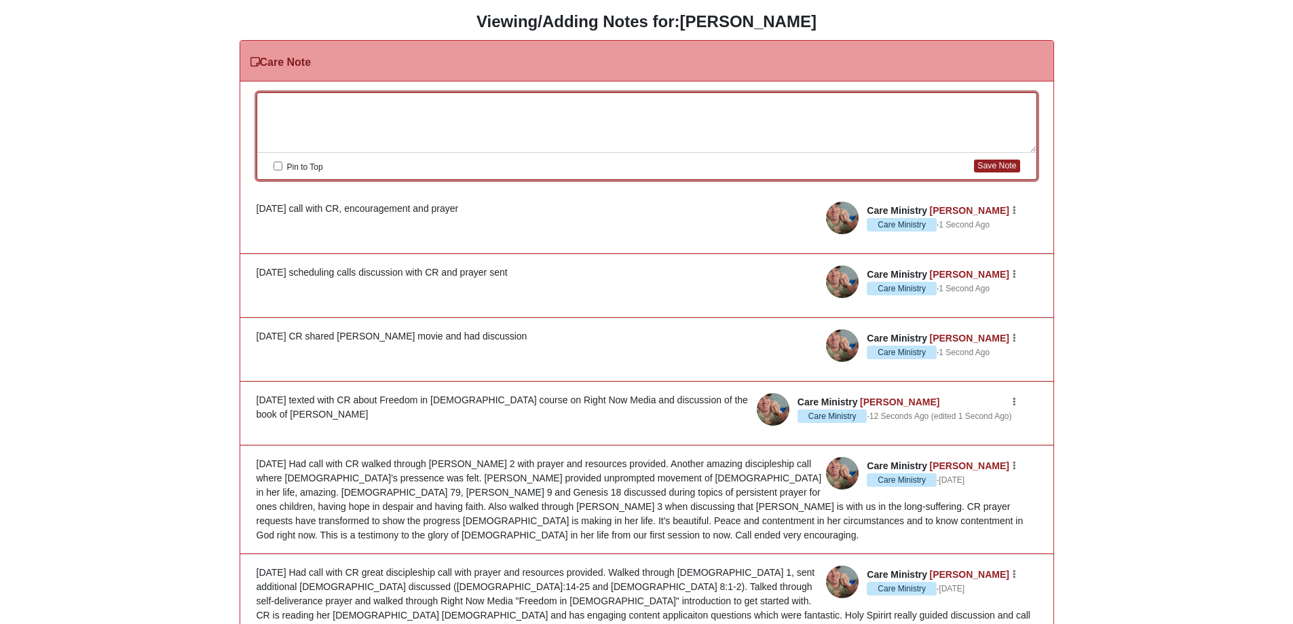
click at [328, 109] on div at bounding box center [646, 123] width 779 height 60
click at [992, 168] on button "Save Note" at bounding box center [996, 165] width 45 height 13
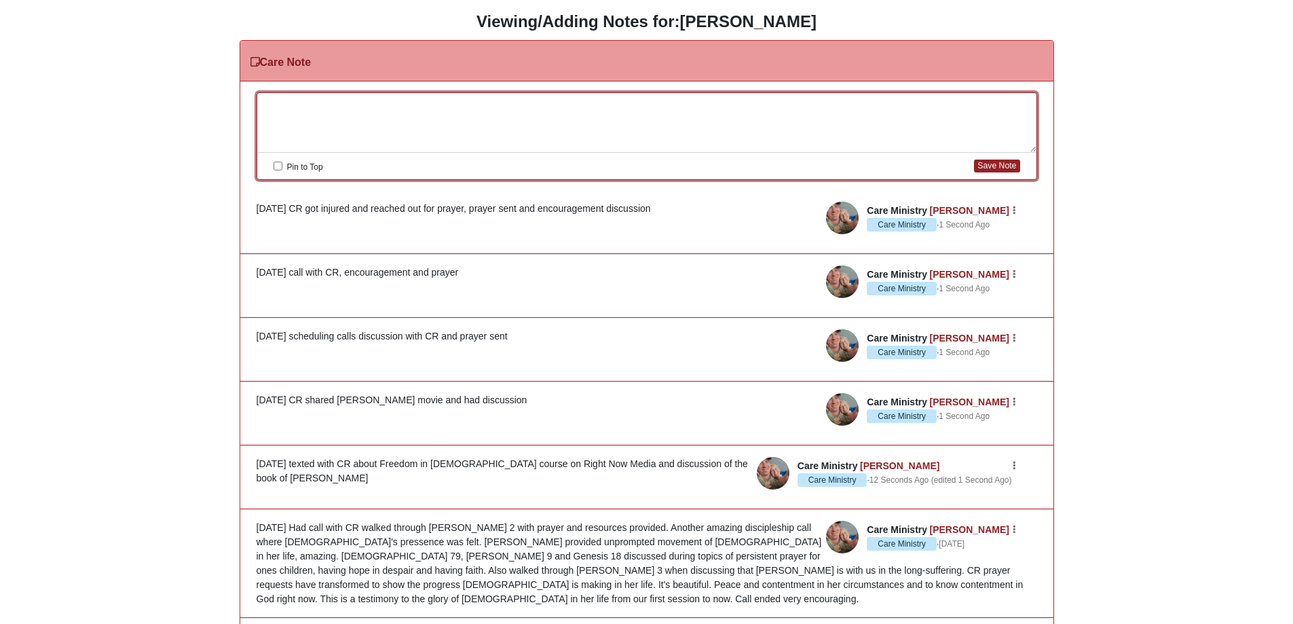
click at [332, 107] on div at bounding box center [646, 123] width 779 height 60
click at [1000, 167] on button "Save Note" at bounding box center [996, 165] width 45 height 13
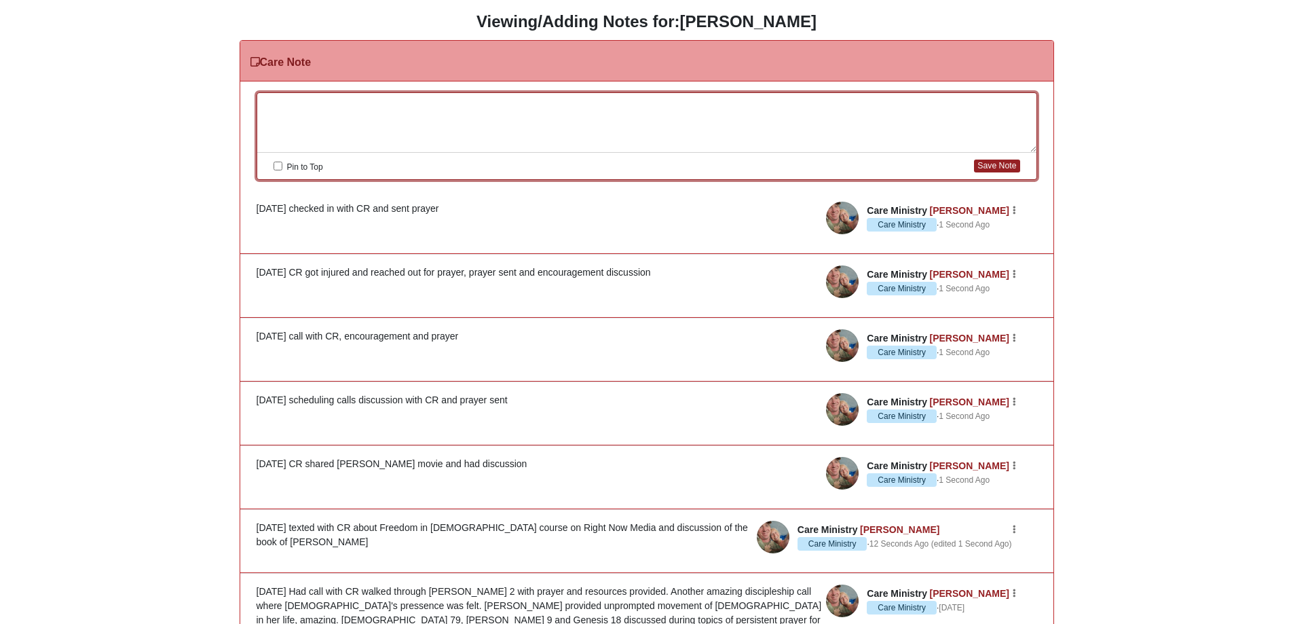
click at [320, 105] on div at bounding box center [646, 123] width 779 height 60
click at [1008, 166] on button "Save Note" at bounding box center [996, 165] width 45 height 13
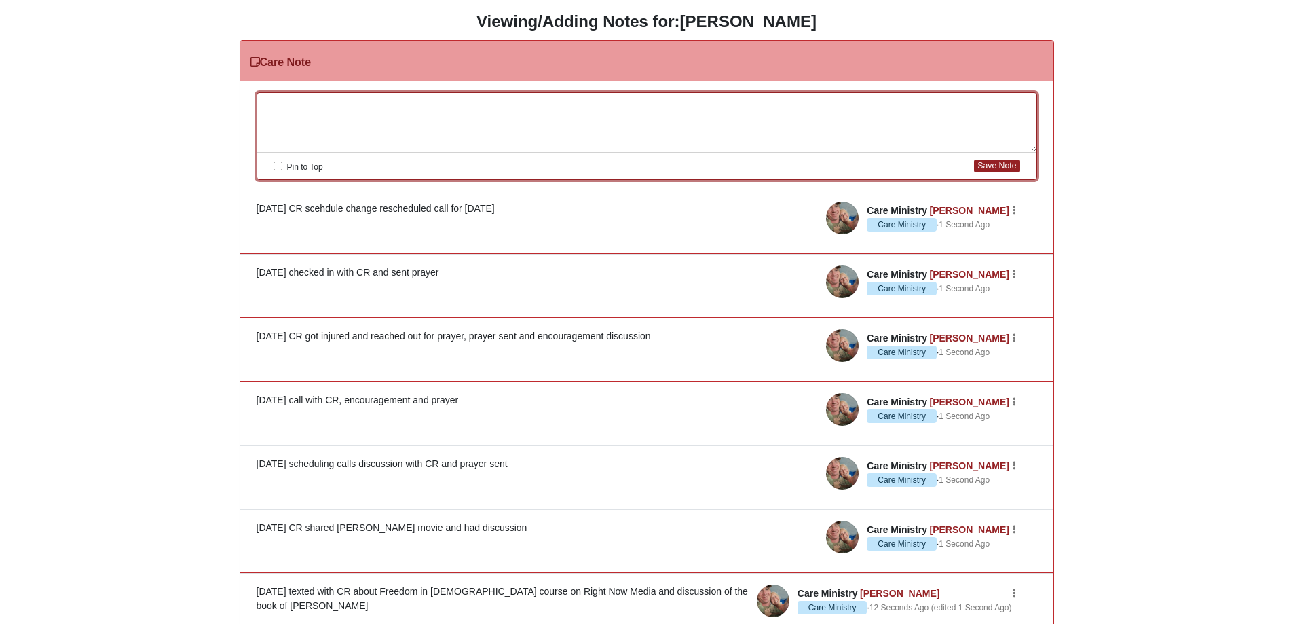
click at [364, 110] on div at bounding box center [646, 123] width 779 height 60
click at [309, 100] on div "8/25/25" at bounding box center [646, 123] width 779 height 60
click at [995, 165] on button "Save Note" at bounding box center [996, 165] width 45 height 13
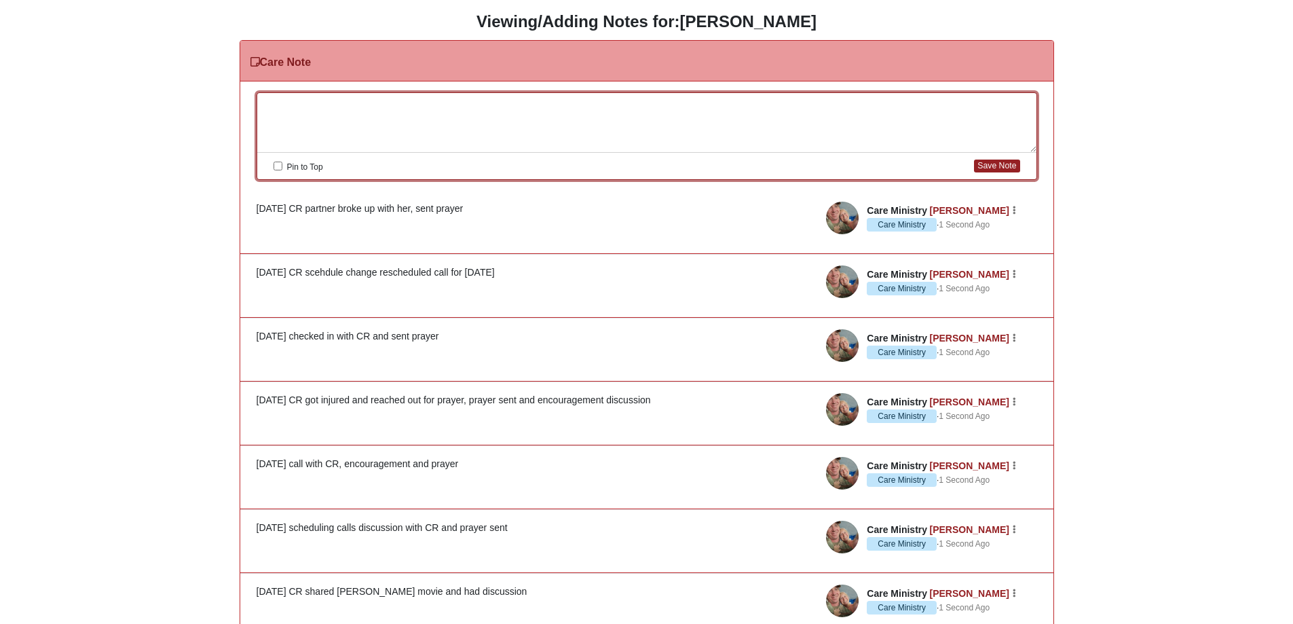
click at [308, 102] on div at bounding box center [646, 123] width 779 height 60
click at [563, 97] on div "8/25/25 CR feels dissolutioned not welcome at college), sent" at bounding box center [646, 123] width 779 height 60
click at [577, 102] on div "8/25/25 CR feels dissolutioned not welcome at college), sent prayer" at bounding box center [646, 123] width 779 height 60
click at [990, 161] on button "Save Note" at bounding box center [996, 165] width 45 height 13
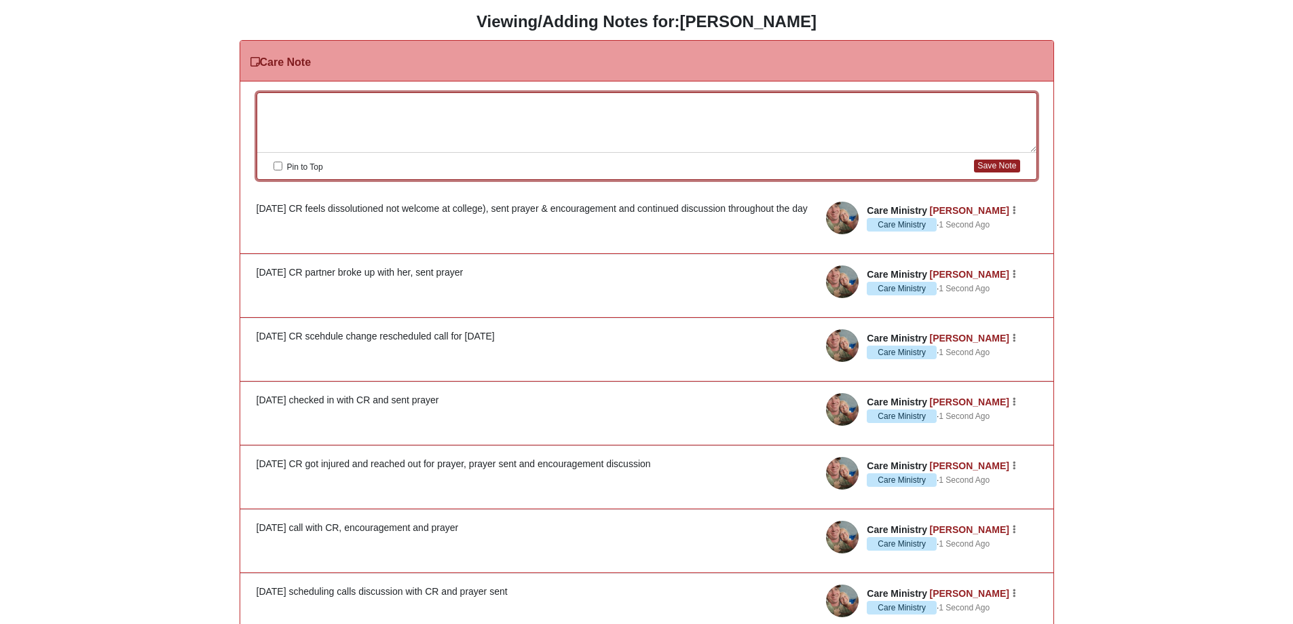
click at [342, 104] on div at bounding box center [646, 123] width 779 height 60
click at [991, 164] on button "Save Note" at bounding box center [996, 165] width 45 height 13
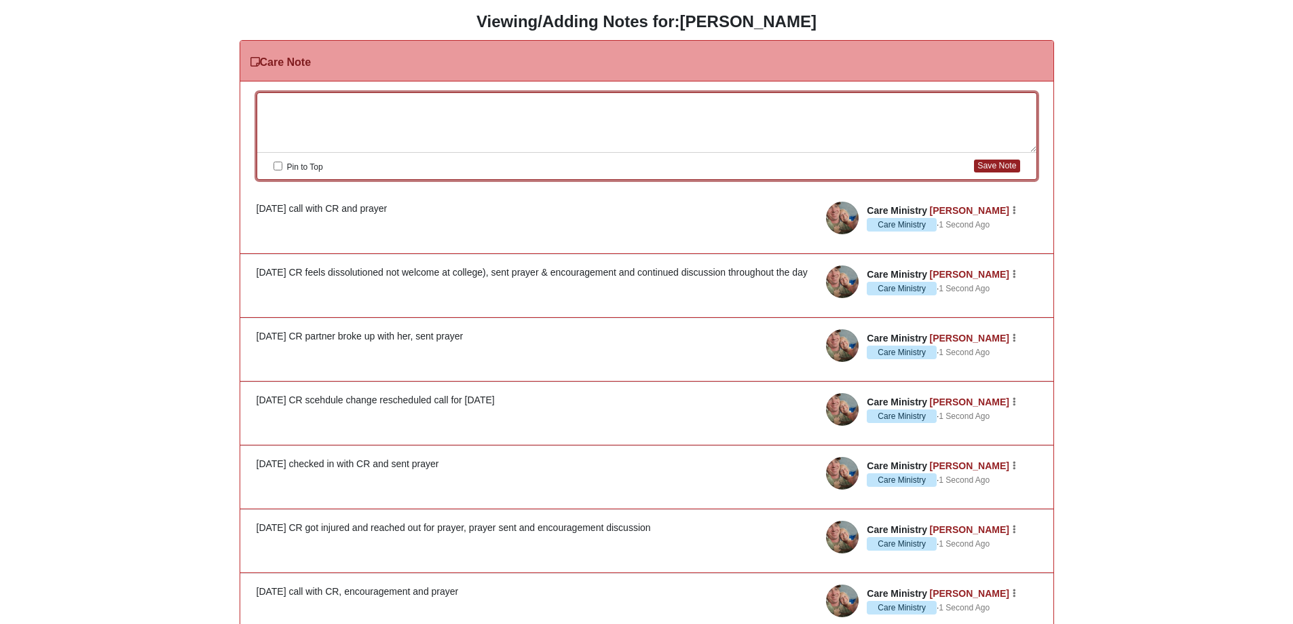
click at [316, 101] on div at bounding box center [646, 123] width 779 height 60
click at [985, 161] on button "Save Note" at bounding box center [996, 165] width 45 height 13
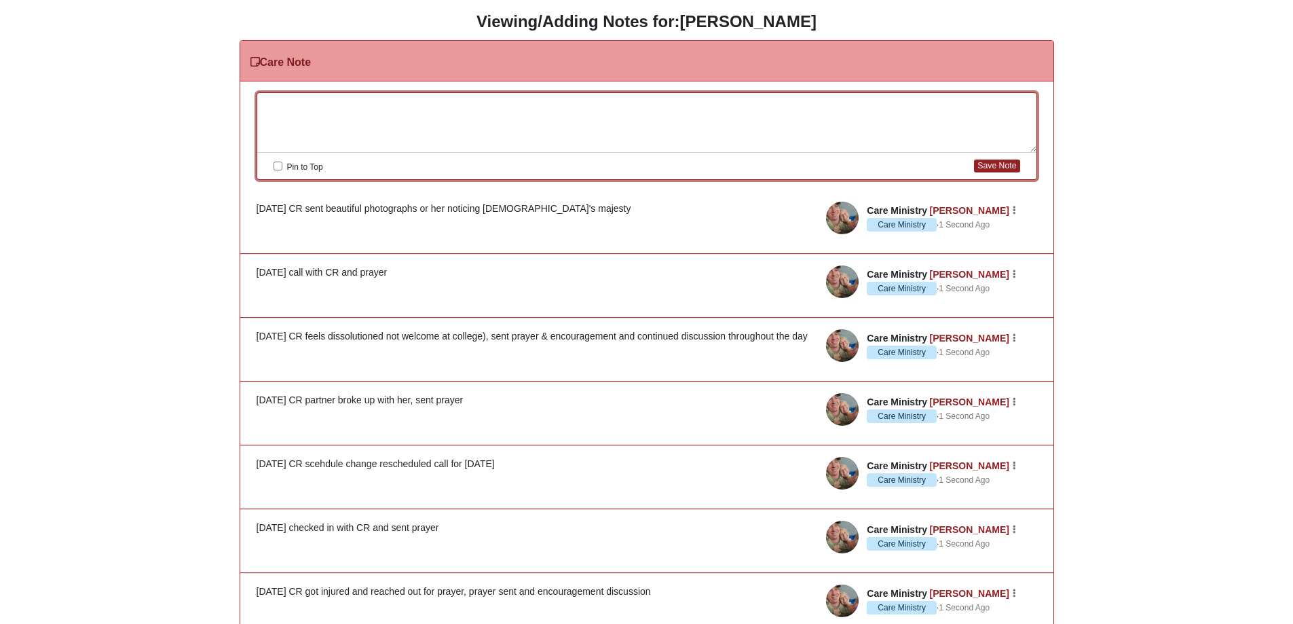
click at [345, 102] on div at bounding box center [646, 123] width 779 height 60
click at [989, 164] on button "Save Note" at bounding box center [996, 165] width 45 height 13
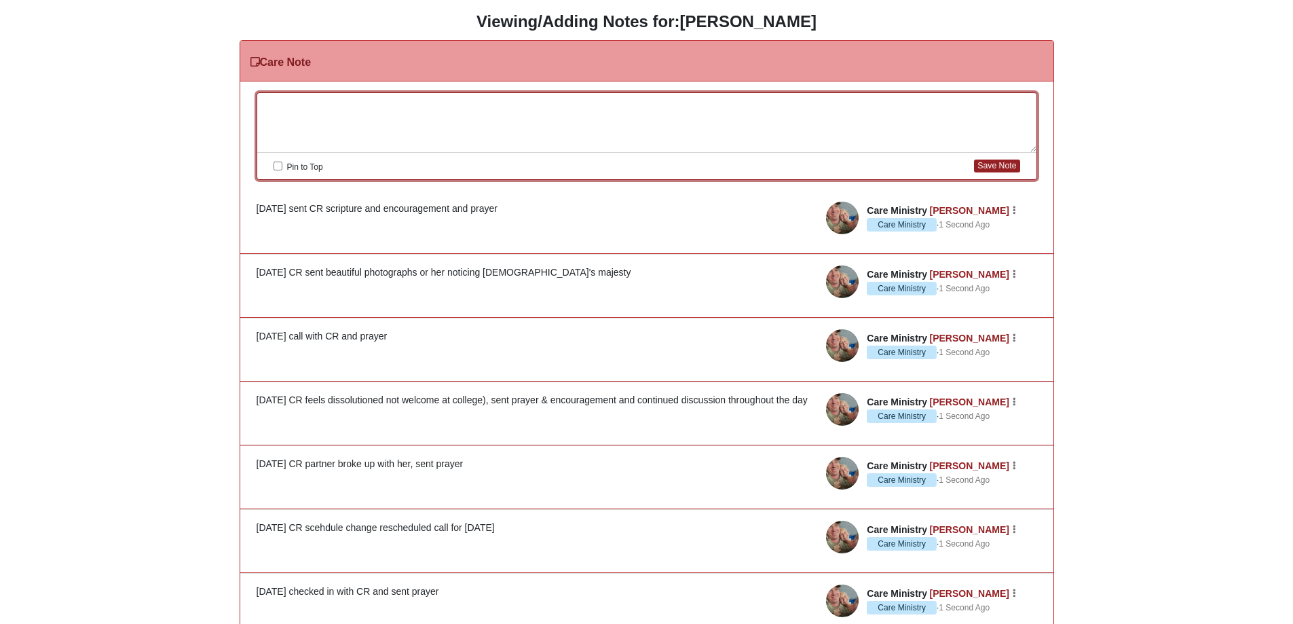
click at [359, 113] on div at bounding box center [646, 123] width 779 height 60
click at [1000, 169] on button "Save Note" at bounding box center [996, 165] width 45 height 13
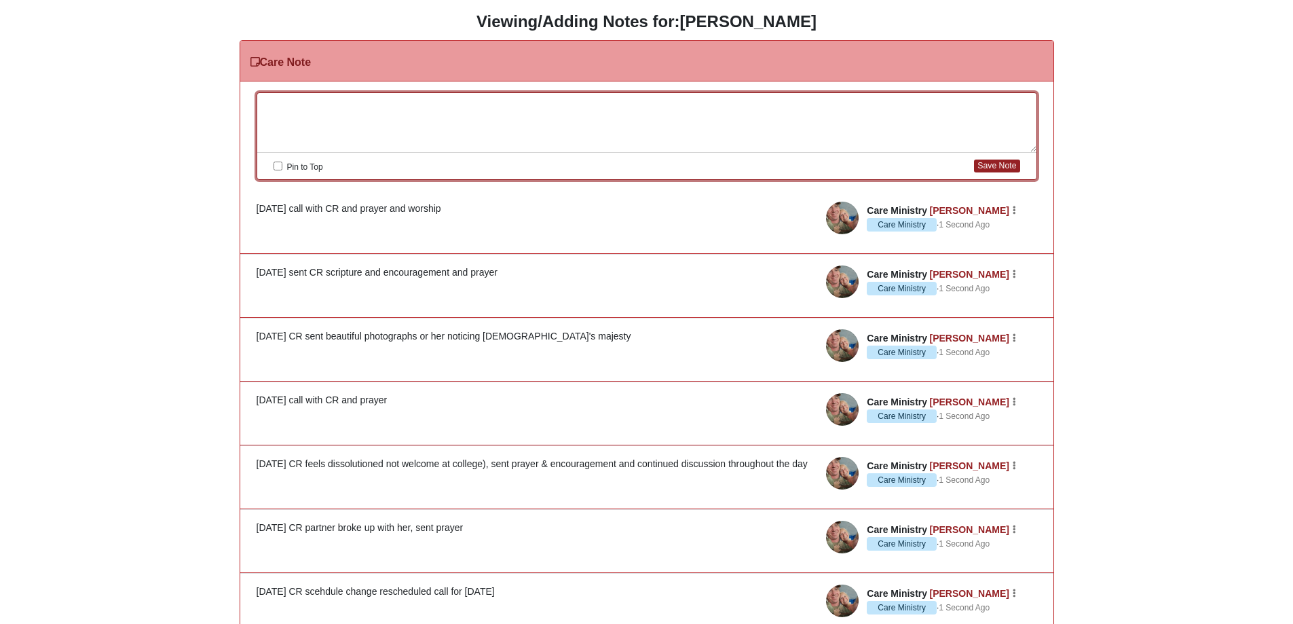
click at [324, 109] on div at bounding box center [646, 123] width 779 height 60
click at [539, 104] on div "9/5/25 sent devotional message about anxiety to CR and prayer (CR heard from Go…" at bounding box center [646, 123] width 779 height 60
click at [997, 164] on button "Save Note" at bounding box center [996, 165] width 45 height 13
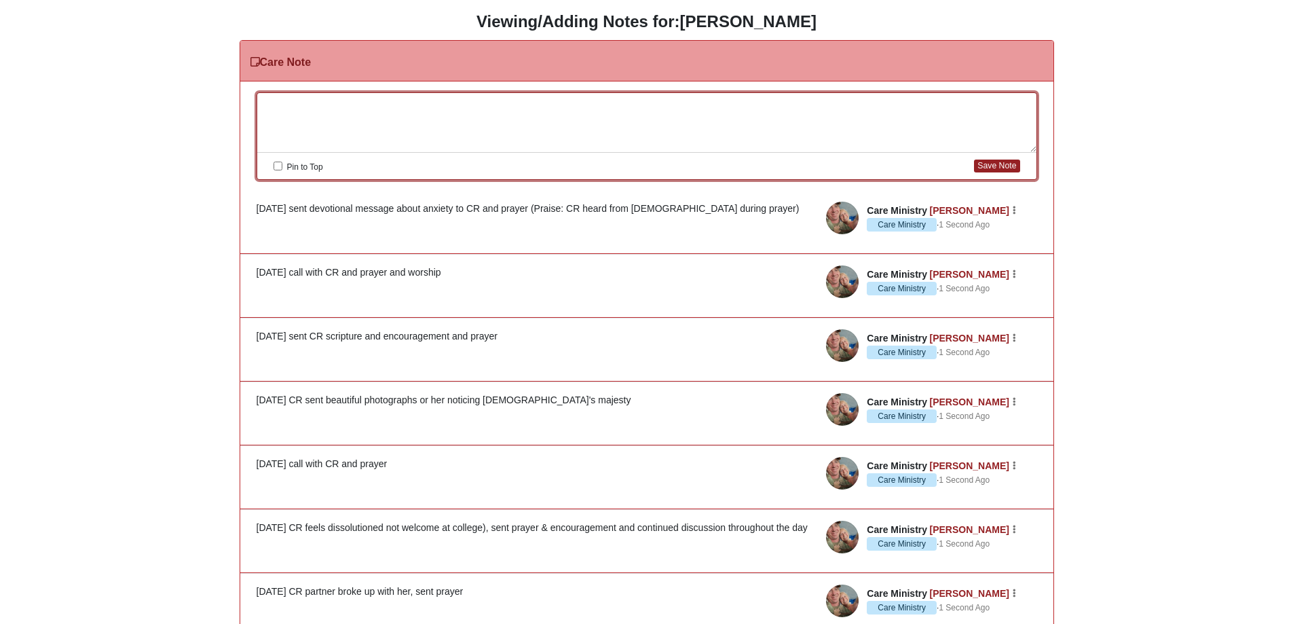
click at [308, 102] on div at bounding box center [646, 123] width 779 height 60
click at [1000, 162] on button "Save Note" at bounding box center [996, 165] width 45 height 13
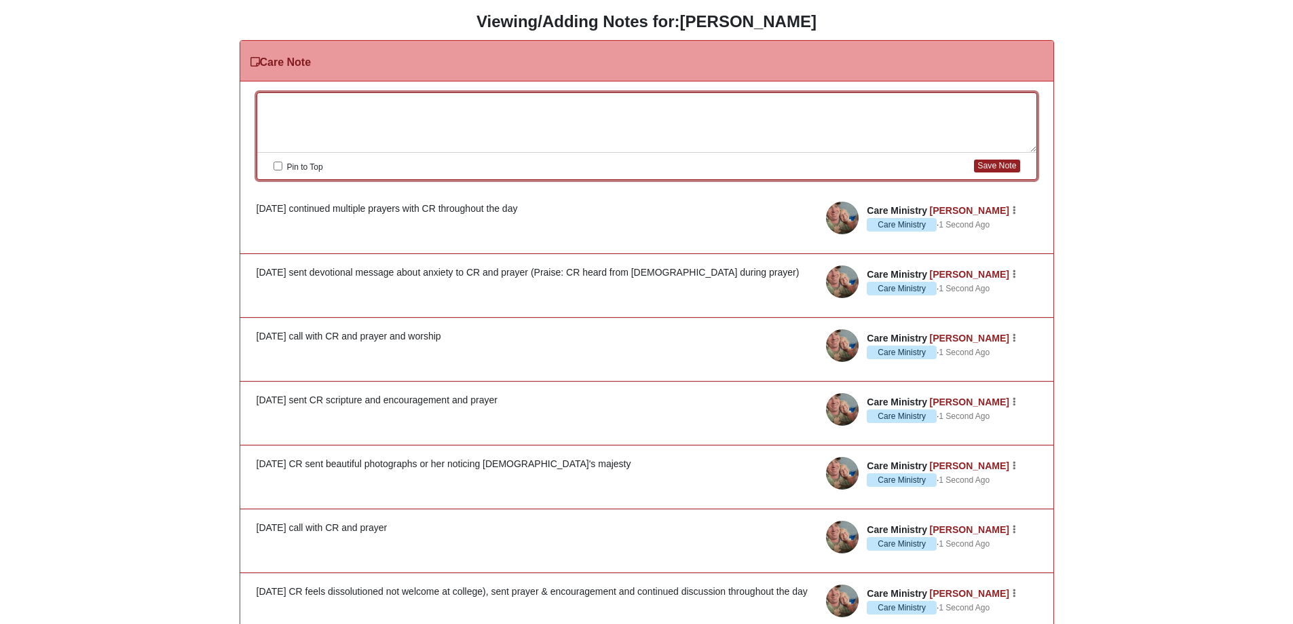
click at [323, 104] on div at bounding box center [646, 123] width 779 height 60
click at [1000, 166] on button "Save Note" at bounding box center [996, 165] width 45 height 13
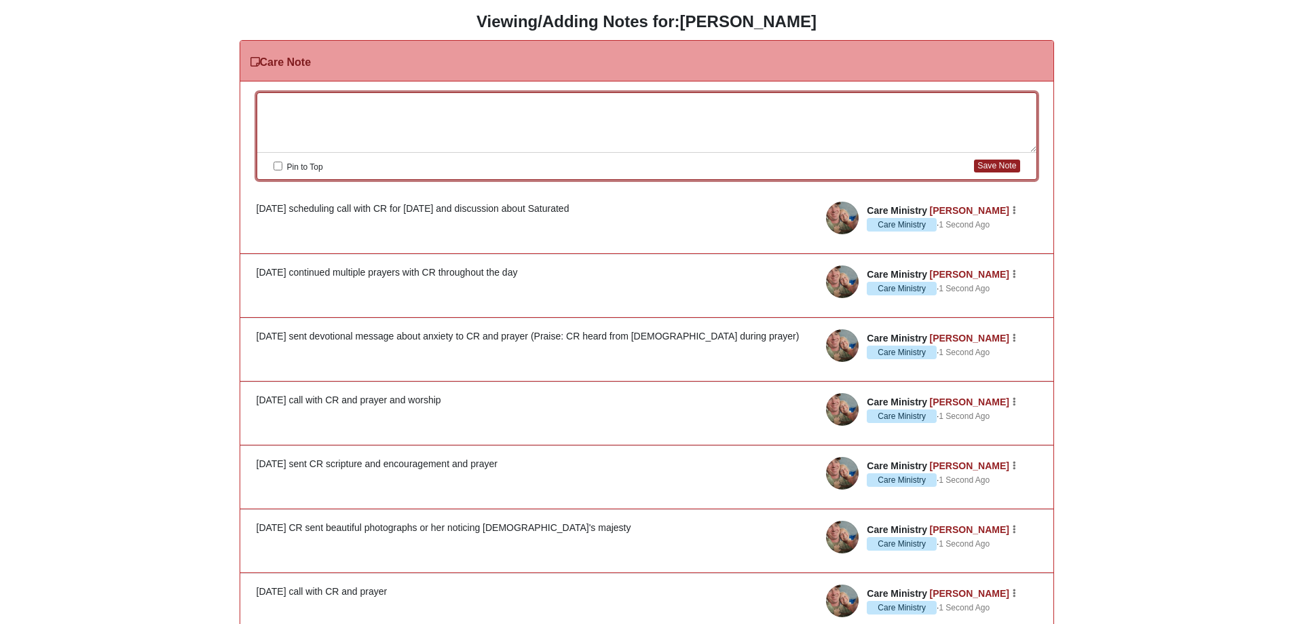
click at [357, 108] on div at bounding box center [646, 123] width 779 height 60
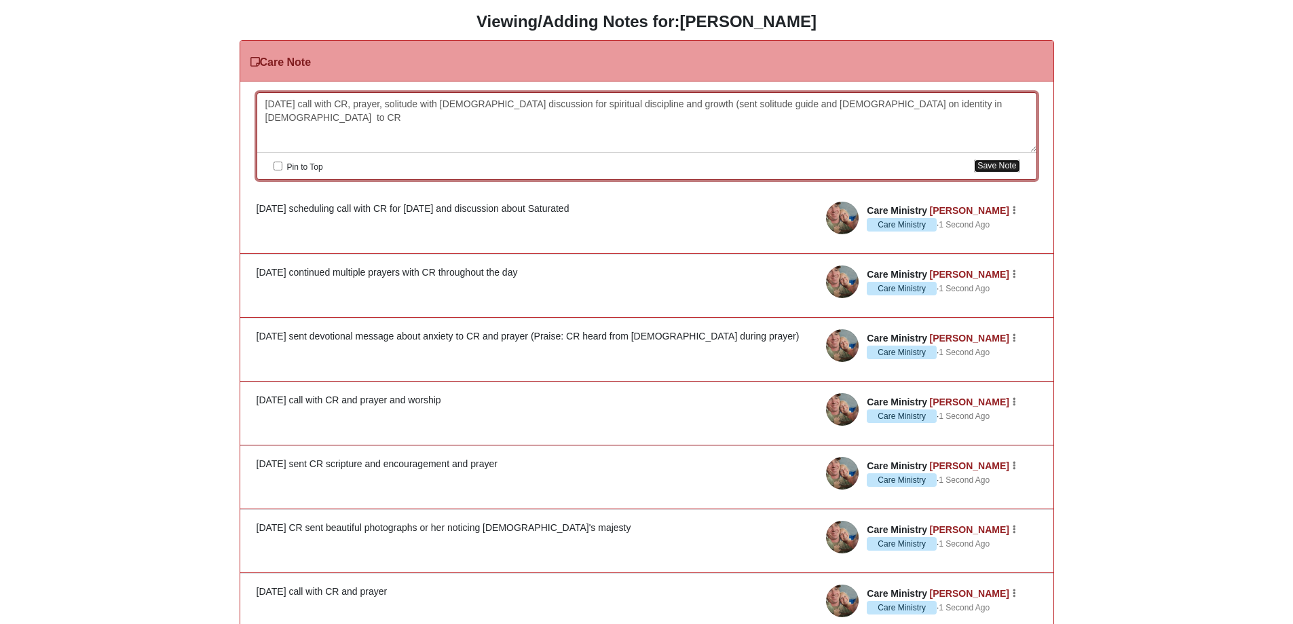
click at [997, 162] on button "Save Note" at bounding box center [996, 165] width 45 height 13
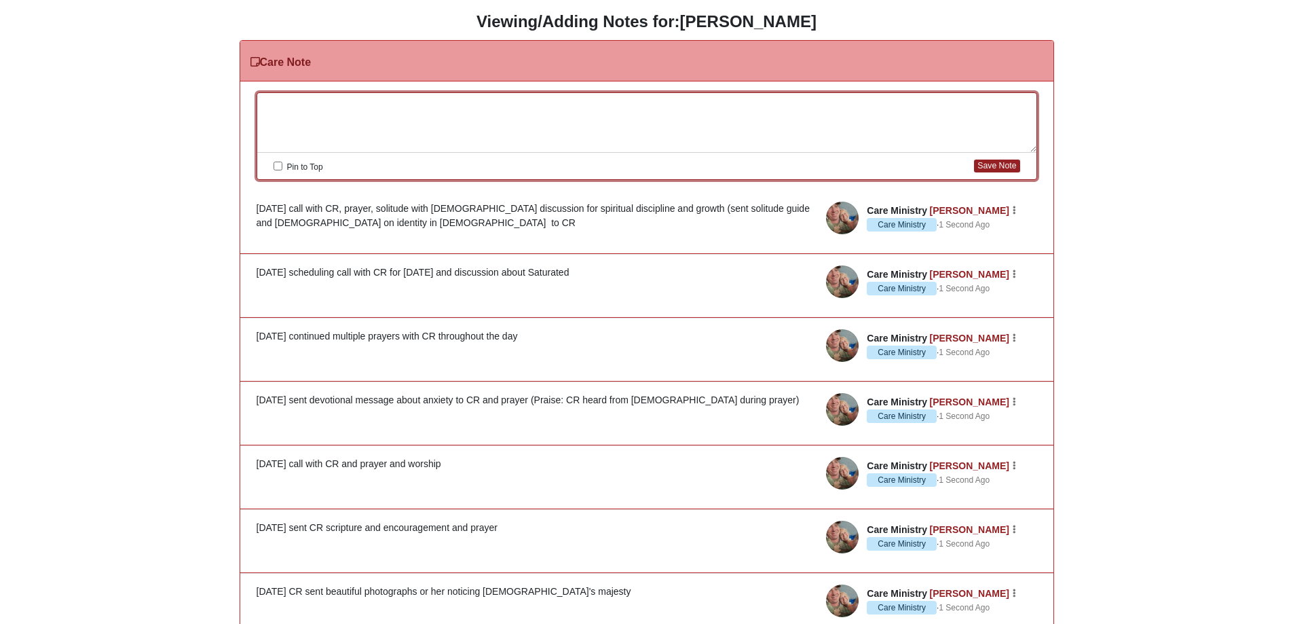
click at [310, 104] on div at bounding box center [646, 123] width 779 height 60
click at [413, 104] on div "9/12/25 discussion during Saturate and prayer at the alter" at bounding box center [646, 123] width 779 height 60
click at [561, 102] on div "9/12/25 discussion during Saturate with CR and prayer at the alter" at bounding box center [646, 123] width 779 height 60
click at [995, 168] on button "Save Note" at bounding box center [996, 165] width 45 height 13
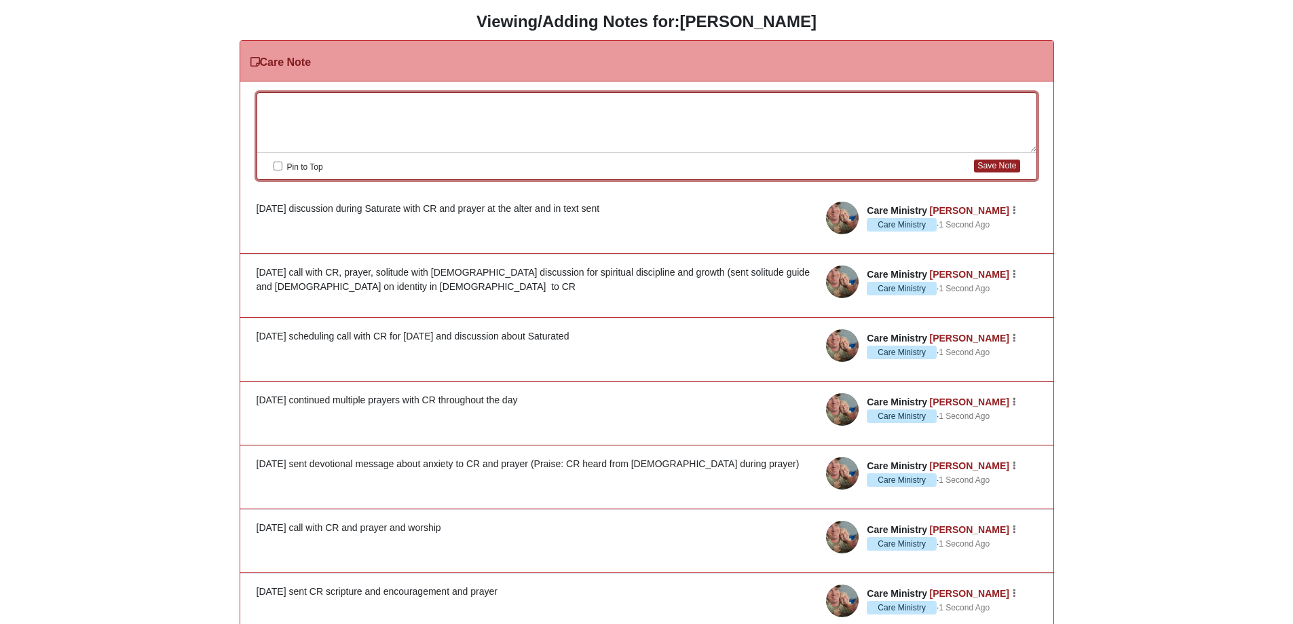
click at [367, 114] on div at bounding box center [646, 123] width 779 height 60
click at [1000, 166] on button "Save Note" at bounding box center [996, 165] width 45 height 13
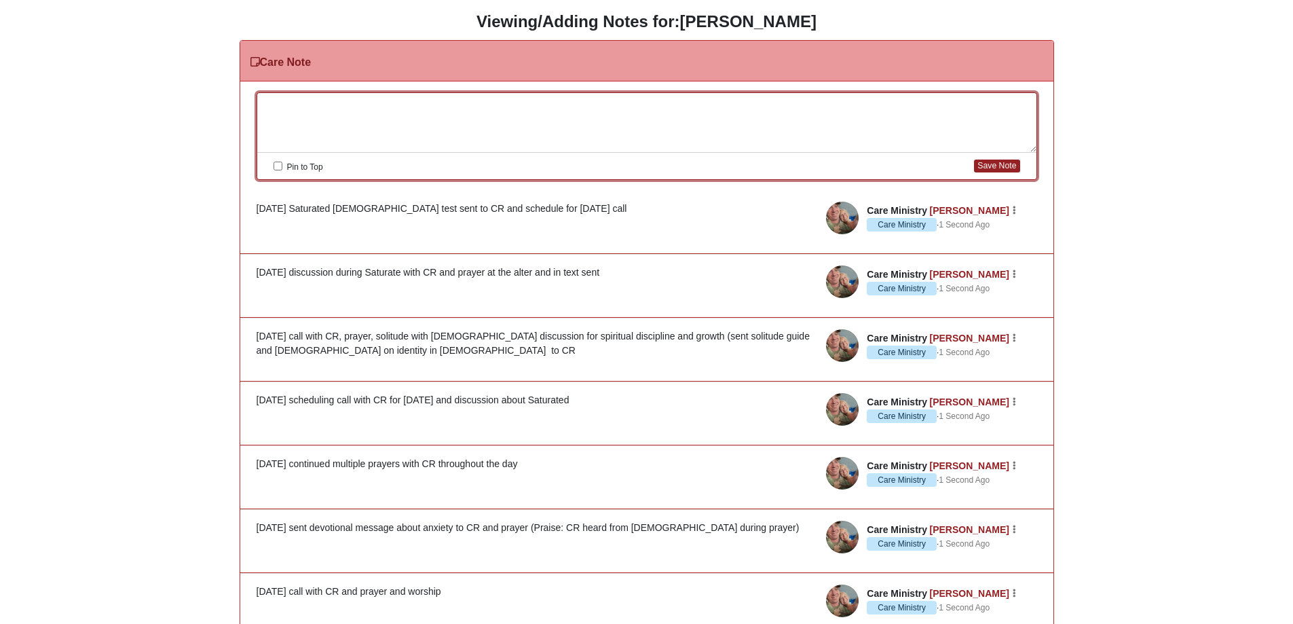
click at [385, 112] on div at bounding box center [646, 123] width 779 height 60
click at [986, 165] on button "Save Note" at bounding box center [996, 165] width 45 height 13
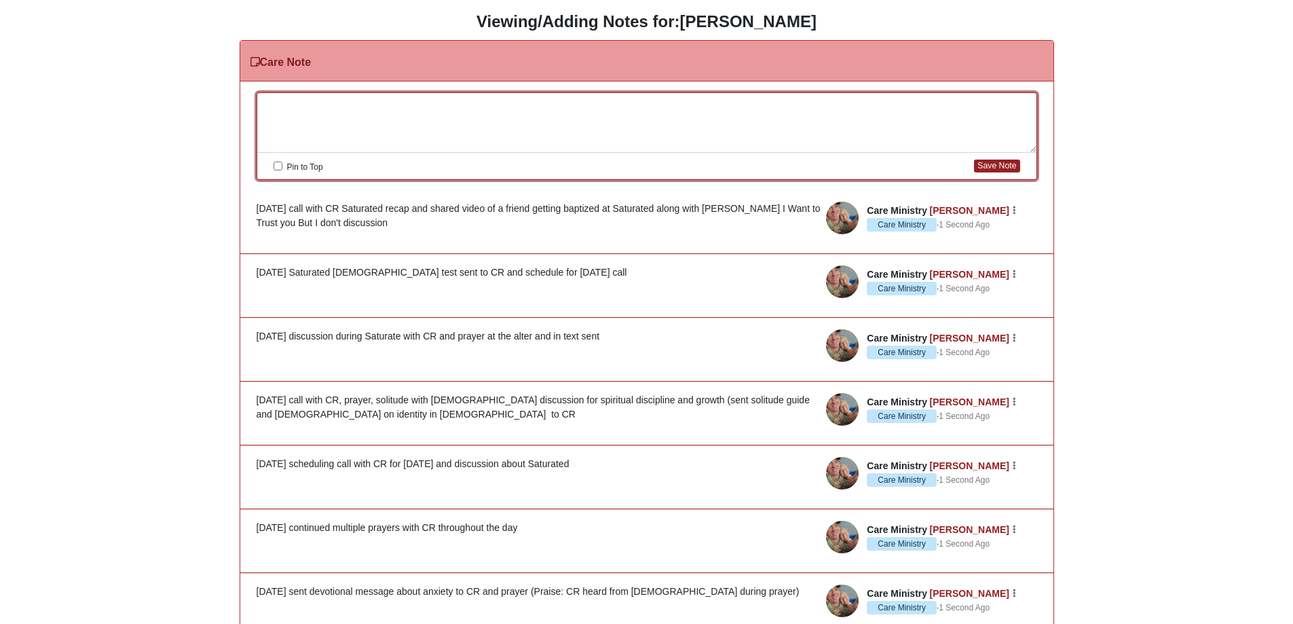
click at [321, 103] on div at bounding box center [646, 123] width 779 height 60
click at [1005, 165] on button "Save Note" at bounding box center [996, 165] width 45 height 13
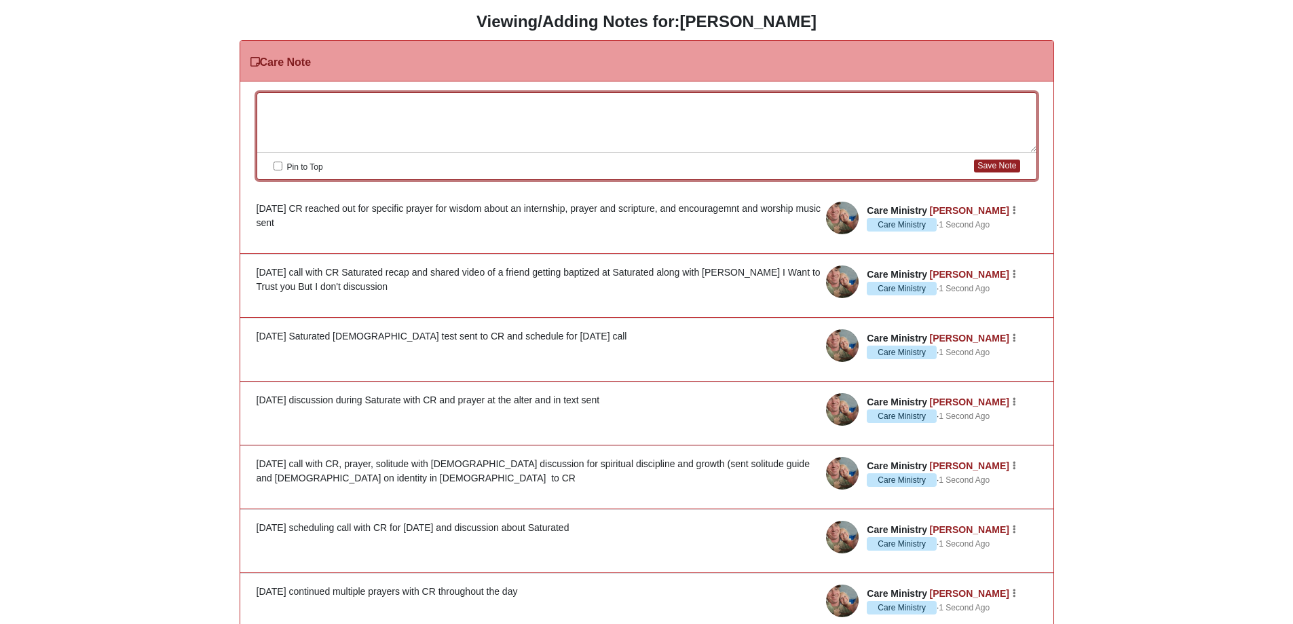
click at [368, 110] on div at bounding box center [646, 123] width 779 height 60
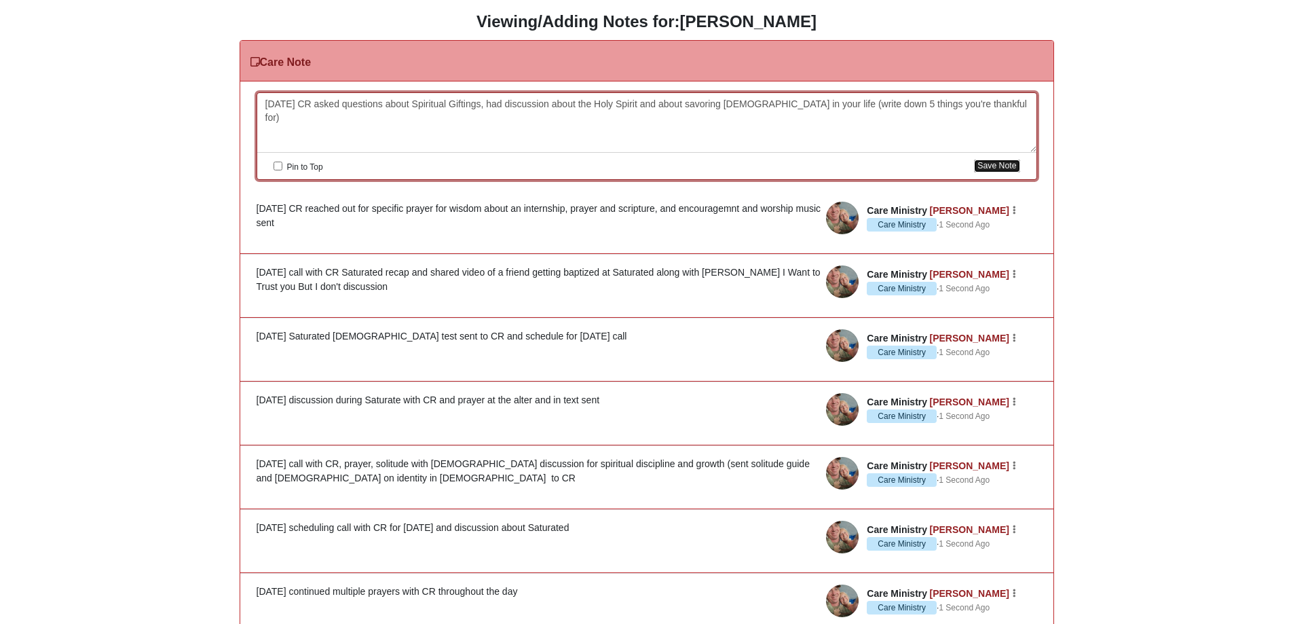
click at [990, 161] on button "Save Note" at bounding box center [996, 165] width 45 height 13
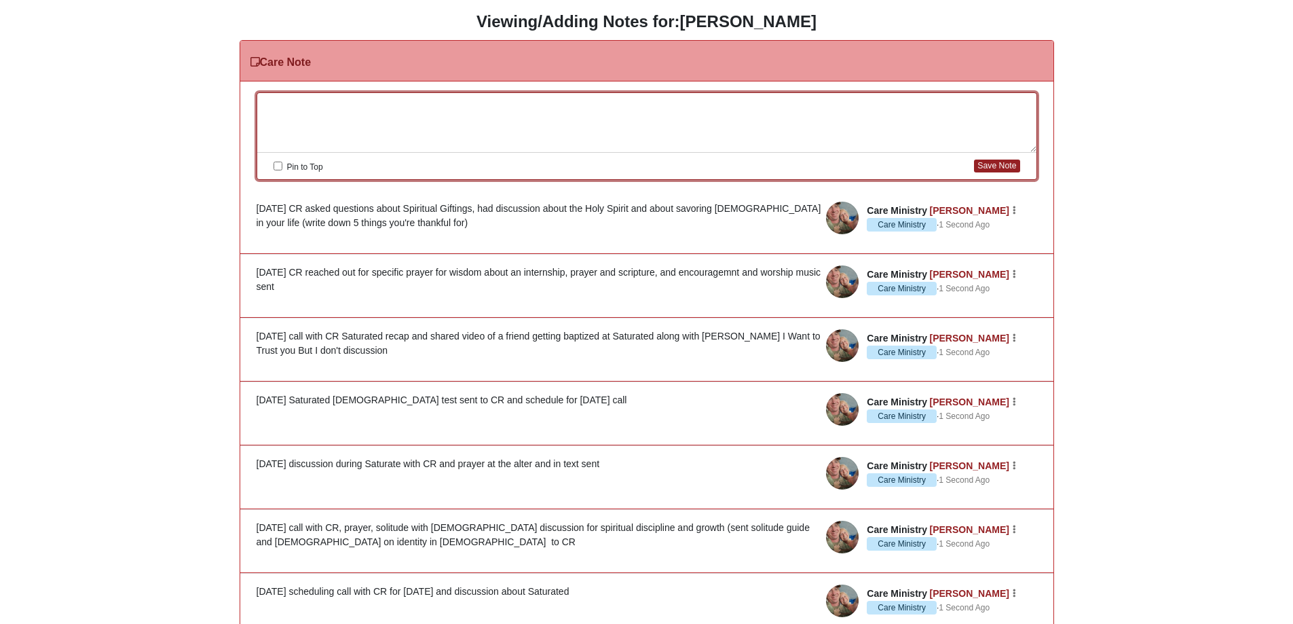
click at [297, 108] on div at bounding box center [646, 123] width 779 height 60
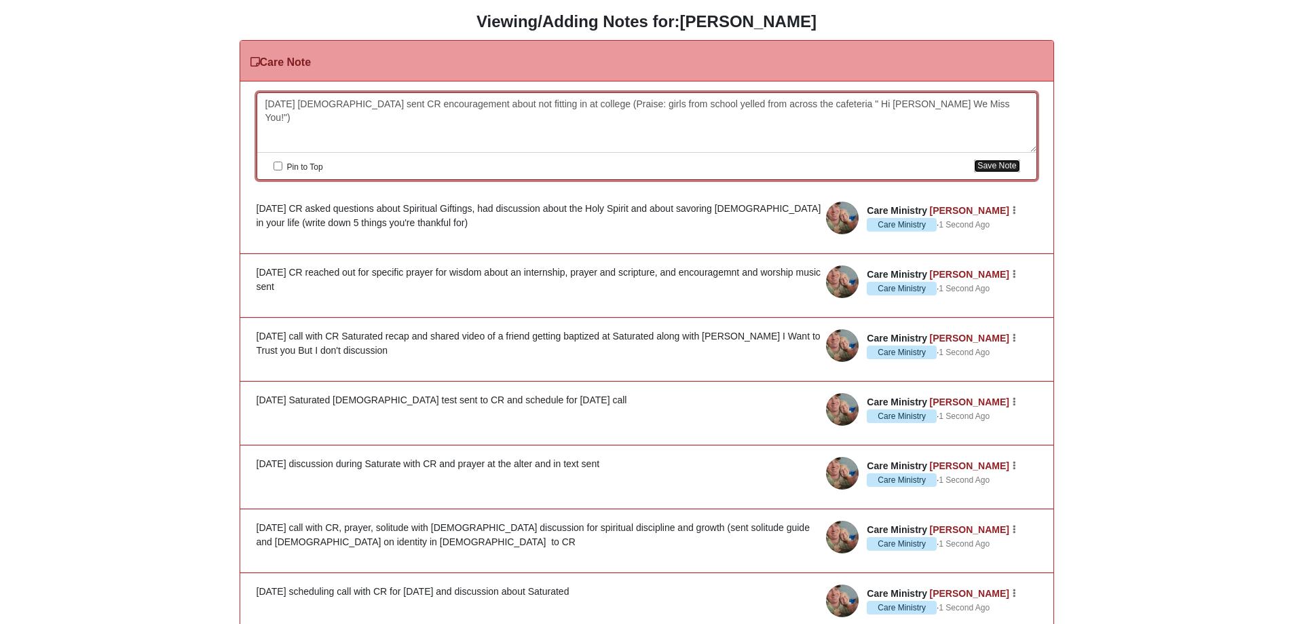
click at [1002, 165] on button "Save Note" at bounding box center [996, 165] width 45 height 13
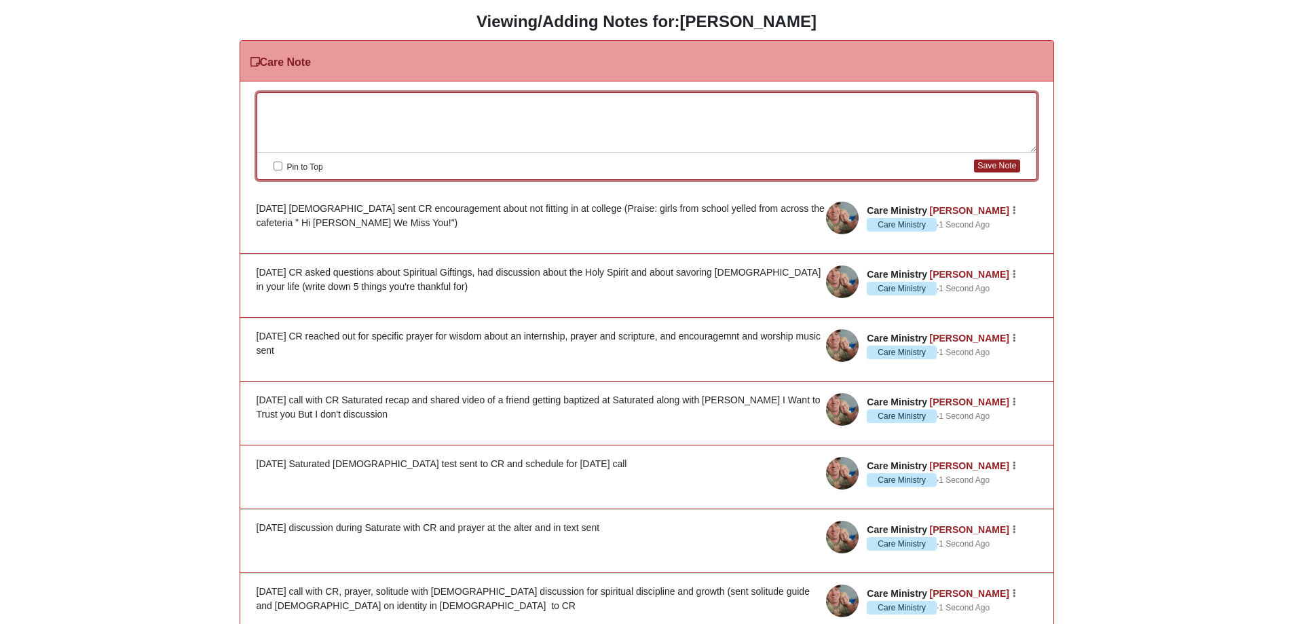
click at [385, 115] on div at bounding box center [646, 123] width 779 height 60
click at [996, 168] on button "Save Note" at bounding box center [996, 165] width 45 height 13
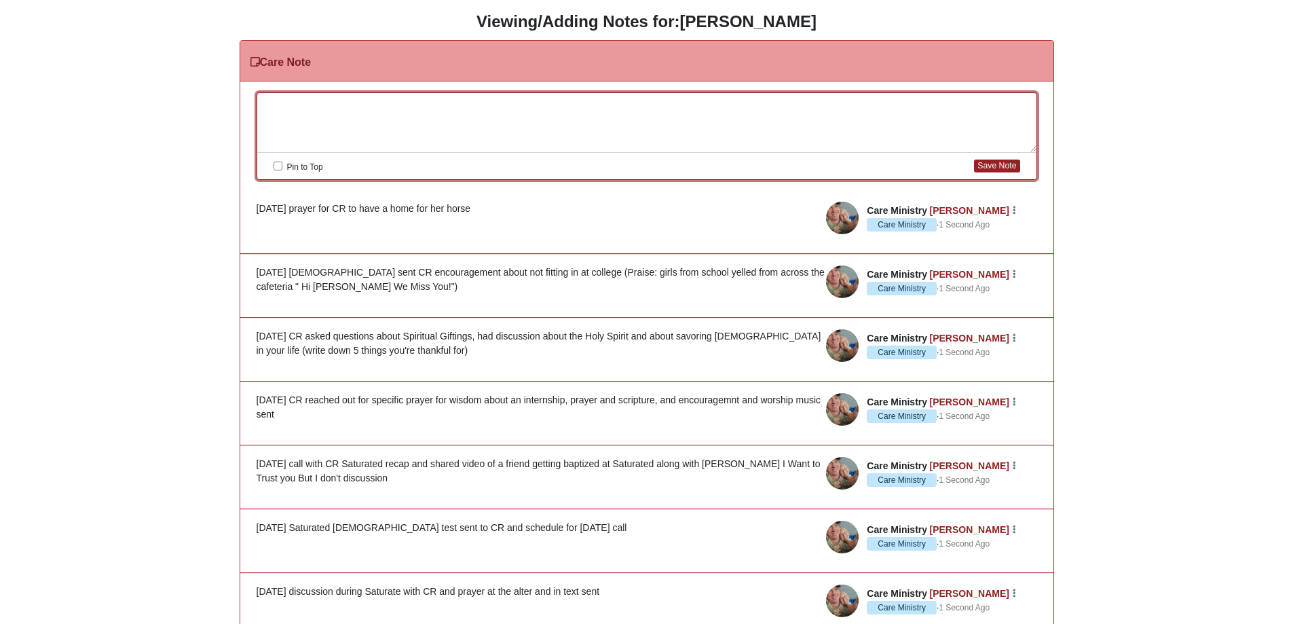
click at [335, 112] on div at bounding box center [646, 123] width 779 height 60
click at [1000, 165] on button "Save Note" at bounding box center [996, 165] width 45 height 13
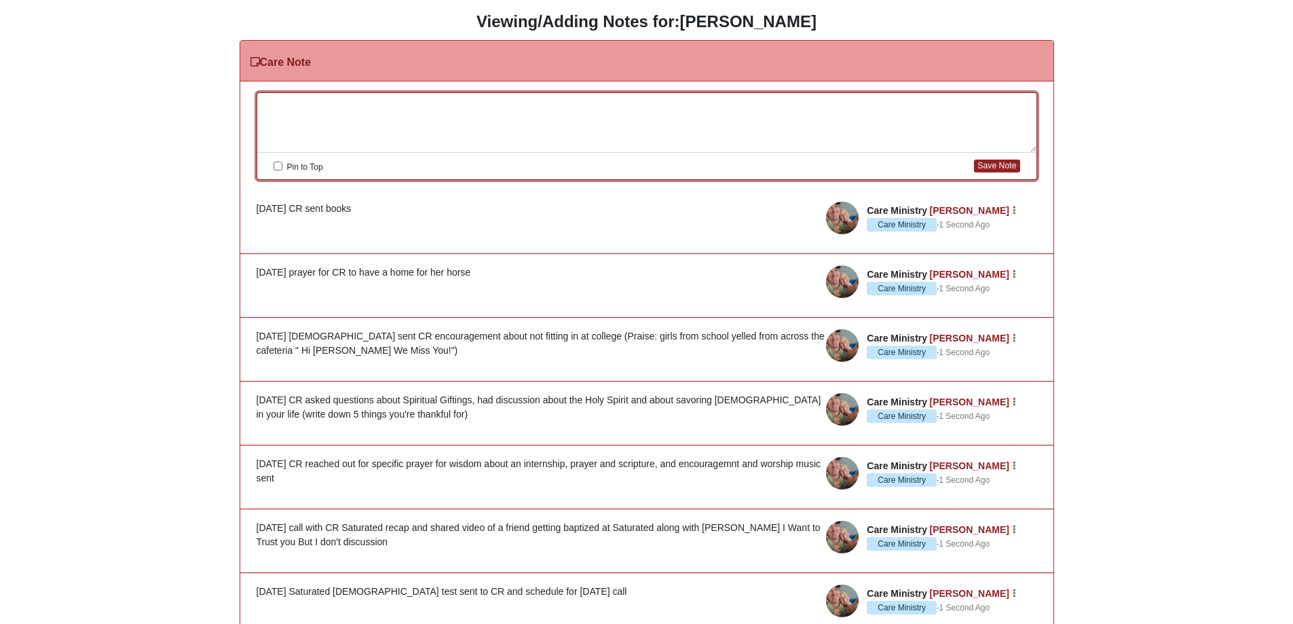
click at [313, 108] on div at bounding box center [646, 123] width 779 height 60
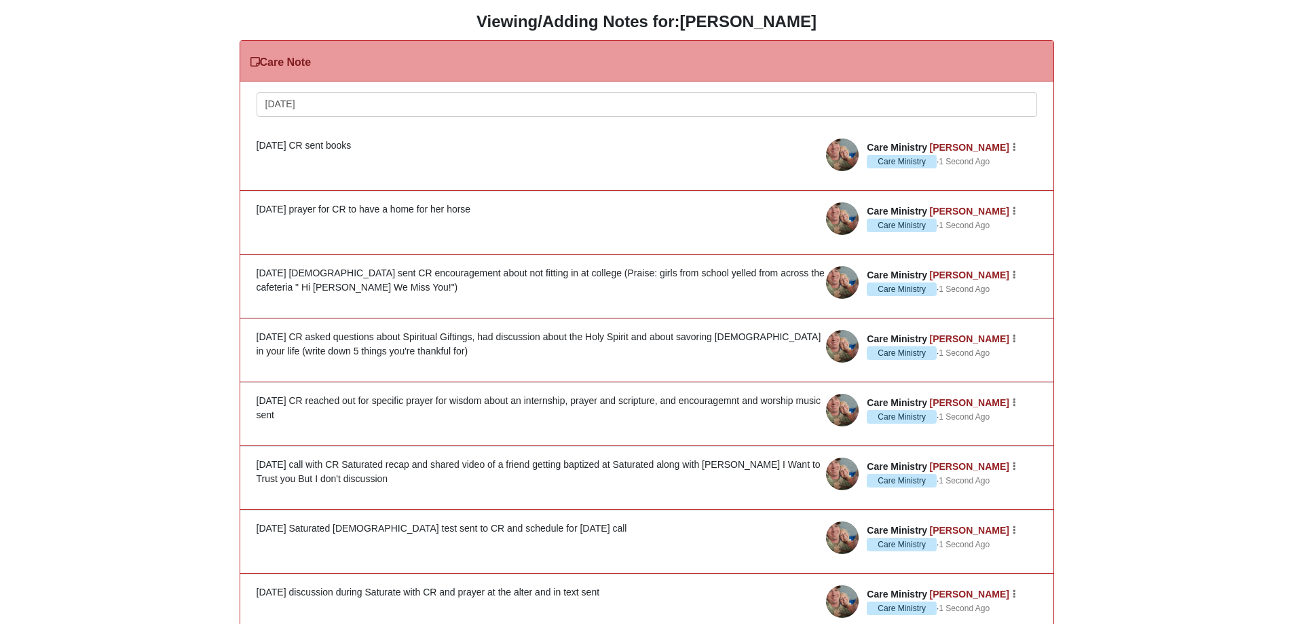
click at [320, 106] on div "9/22/25" at bounding box center [646, 123] width 779 height 60
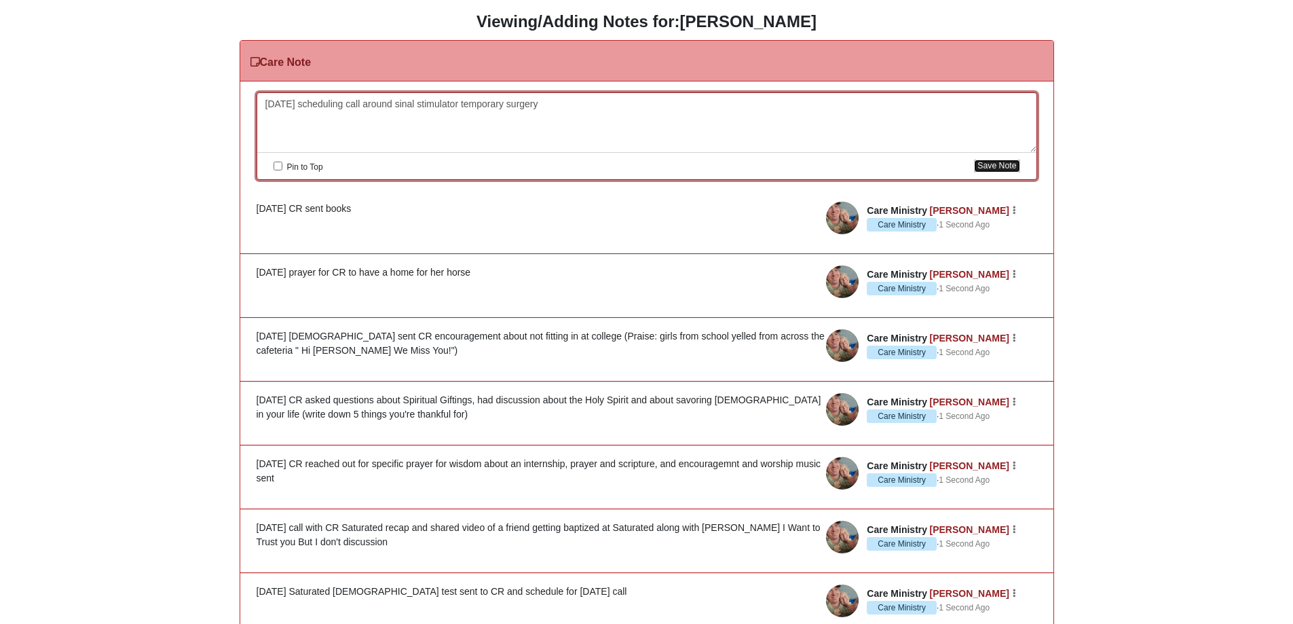
click at [1002, 163] on button "Save Note" at bounding box center [996, 165] width 45 height 13
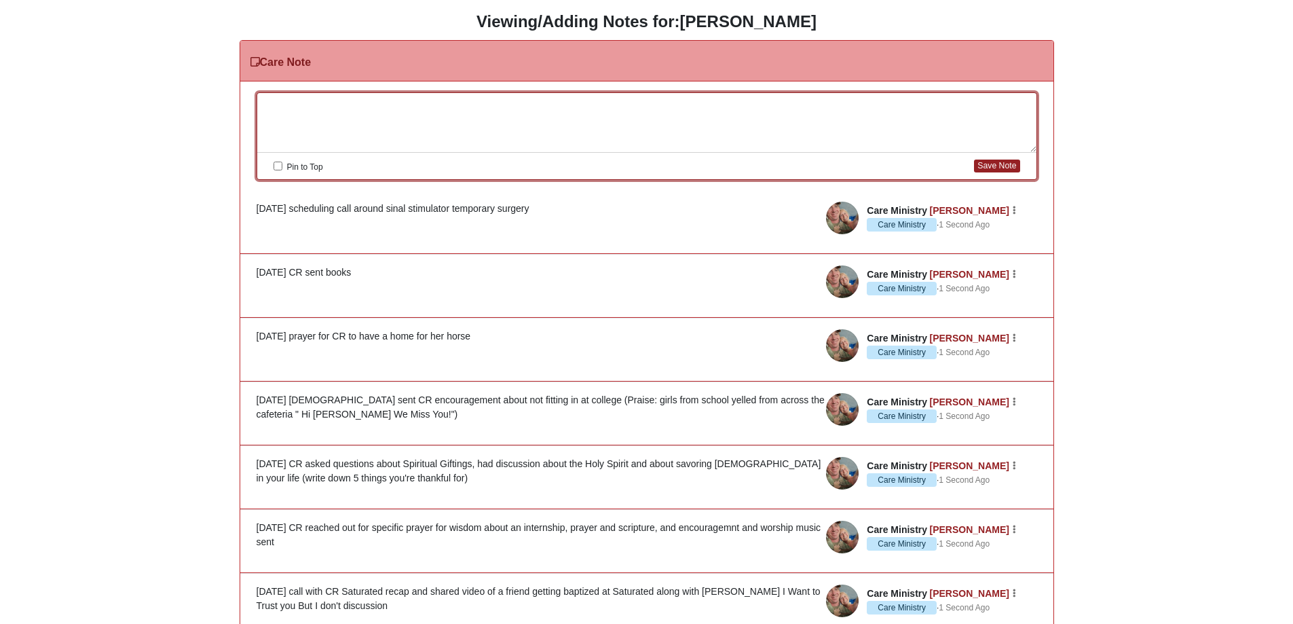
click at [375, 107] on div at bounding box center [646, 123] width 779 height 60
click at [995, 170] on button "Save Note" at bounding box center [996, 165] width 45 height 13
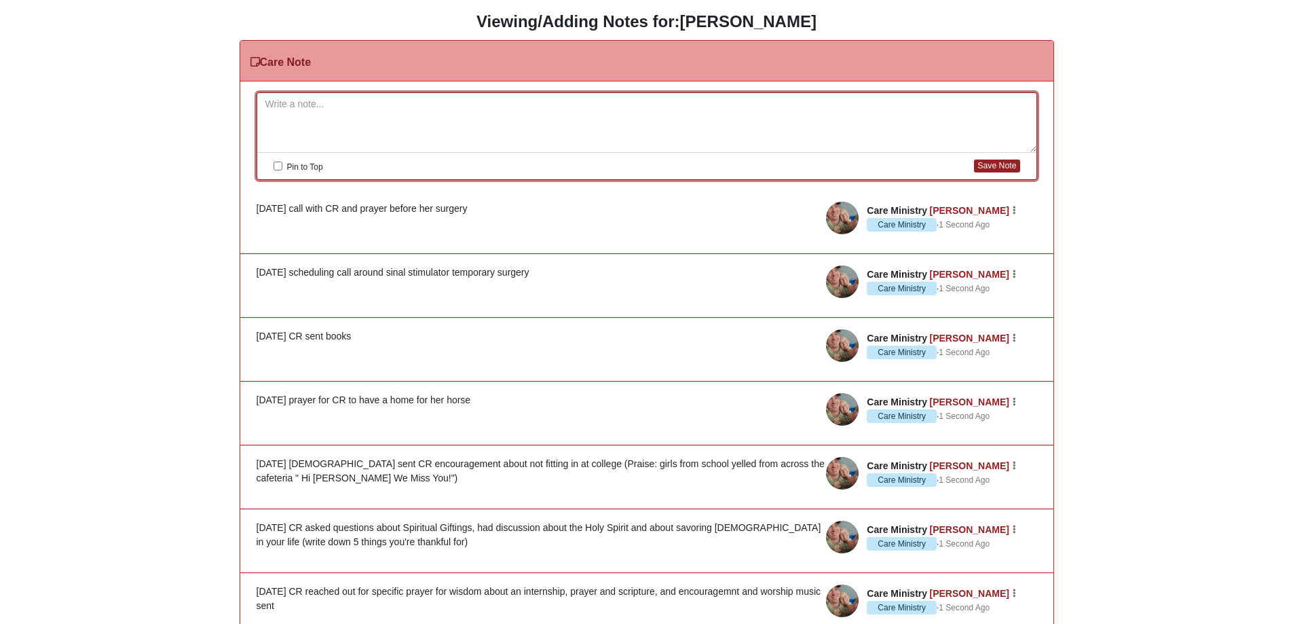
click at [1040, 330] on article "Care Ministry Heidi Preddy Care Ministry · 1 Second Ago Edit Watch Delete 9/19/…" at bounding box center [646, 349] width 813 height 62
click at [299, 104] on div at bounding box center [646, 123] width 779 height 60
click at [502, 104] on div "9/24/25 checked in with CR and surgery wen't well (Prause: temporary surgery of…" at bounding box center [646, 123] width 779 height 60
click at [991, 164] on button "Save Note" at bounding box center [996, 165] width 45 height 13
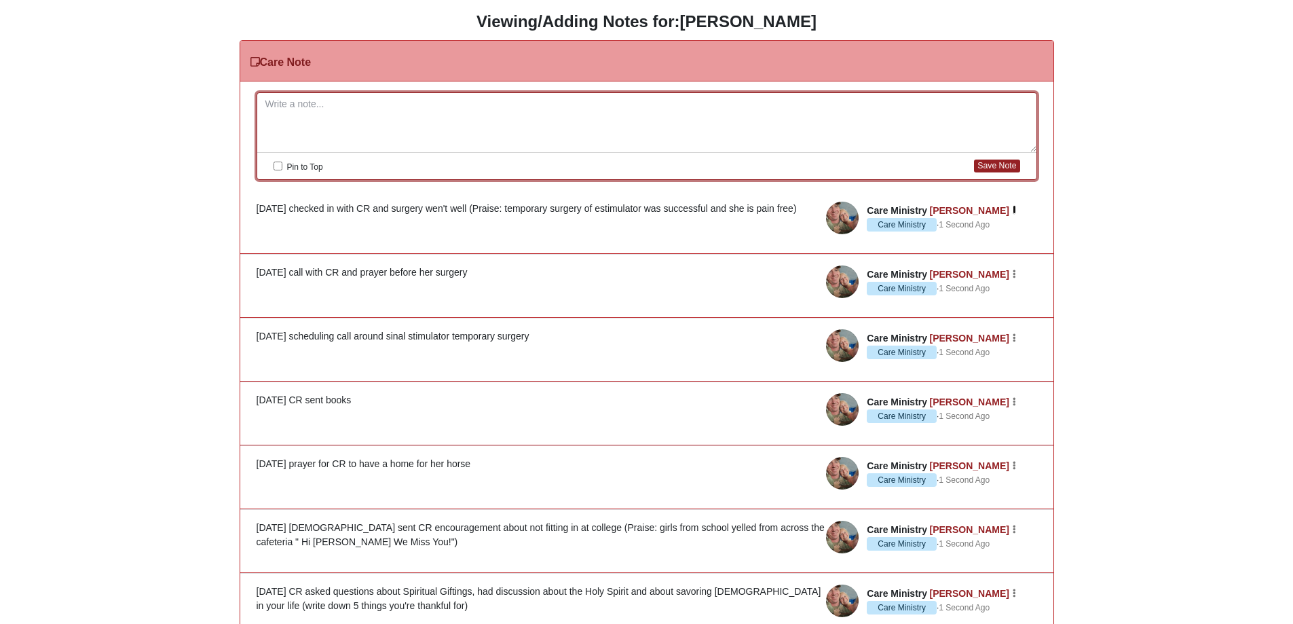
click at [1016, 212] on button "button" at bounding box center [1014, 208] width 5 height 9
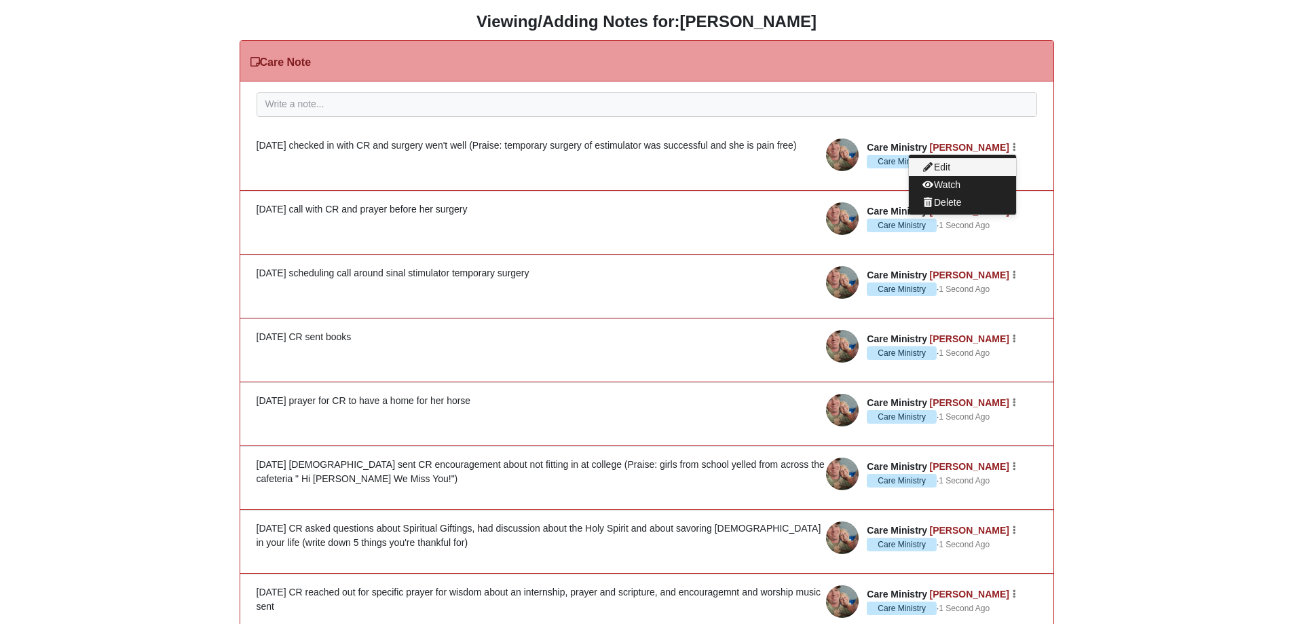
click at [947, 170] on button "Edit" at bounding box center [962, 167] width 107 height 18
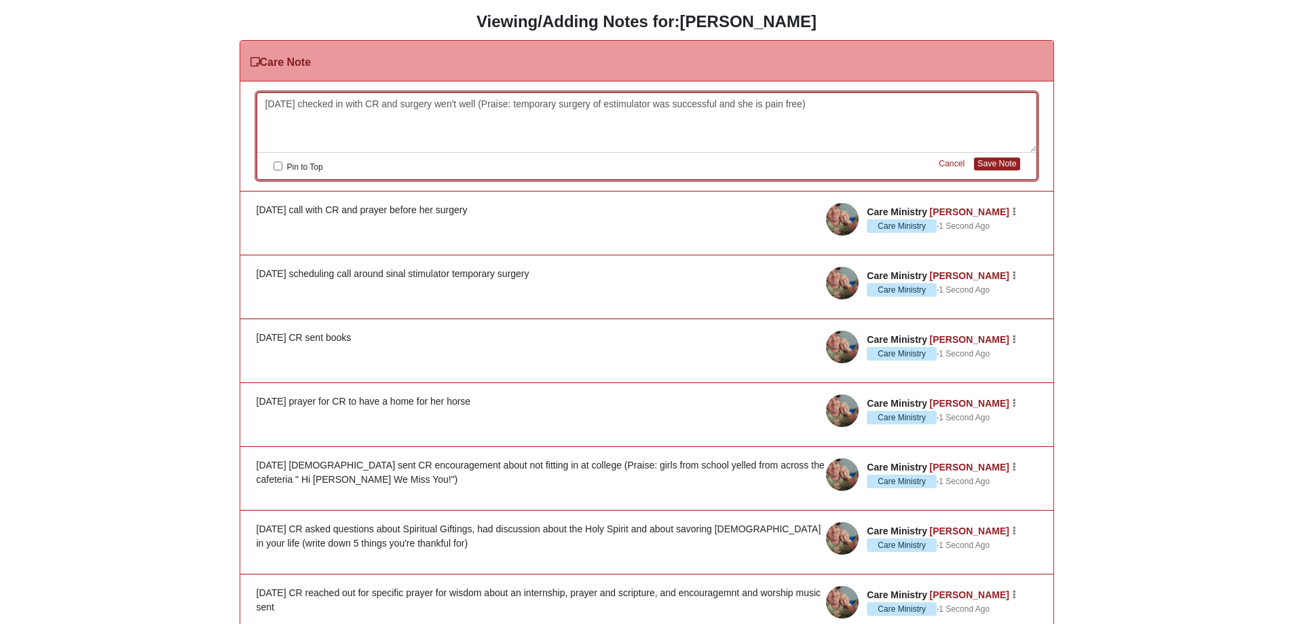
click at [804, 104] on div "9/24/25 checked in with CR and surgery wen't well (Praise: temporary surgery of…" at bounding box center [646, 123] width 779 height 60
click at [995, 163] on button "Save Note" at bounding box center [996, 163] width 45 height 13
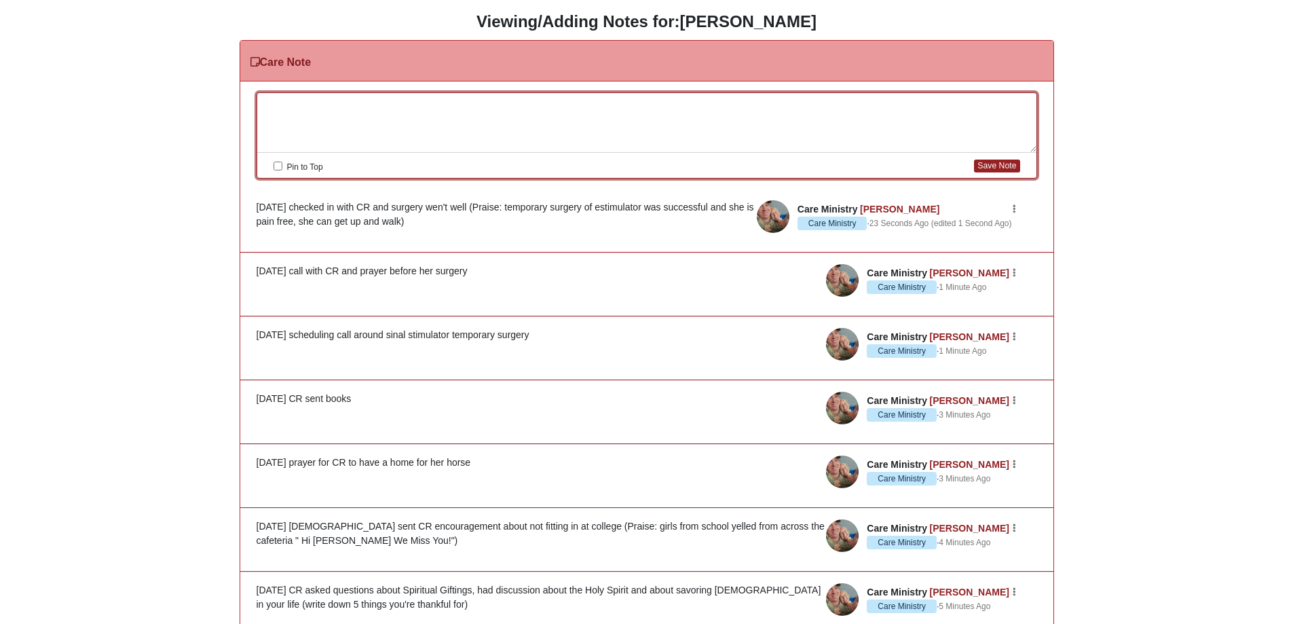
click at [434, 107] on div at bounding box center [646, 123] width 779 height 60
click at [992, 164] on button "Save Note" at bounding box center [996, 165] width 45 height 13
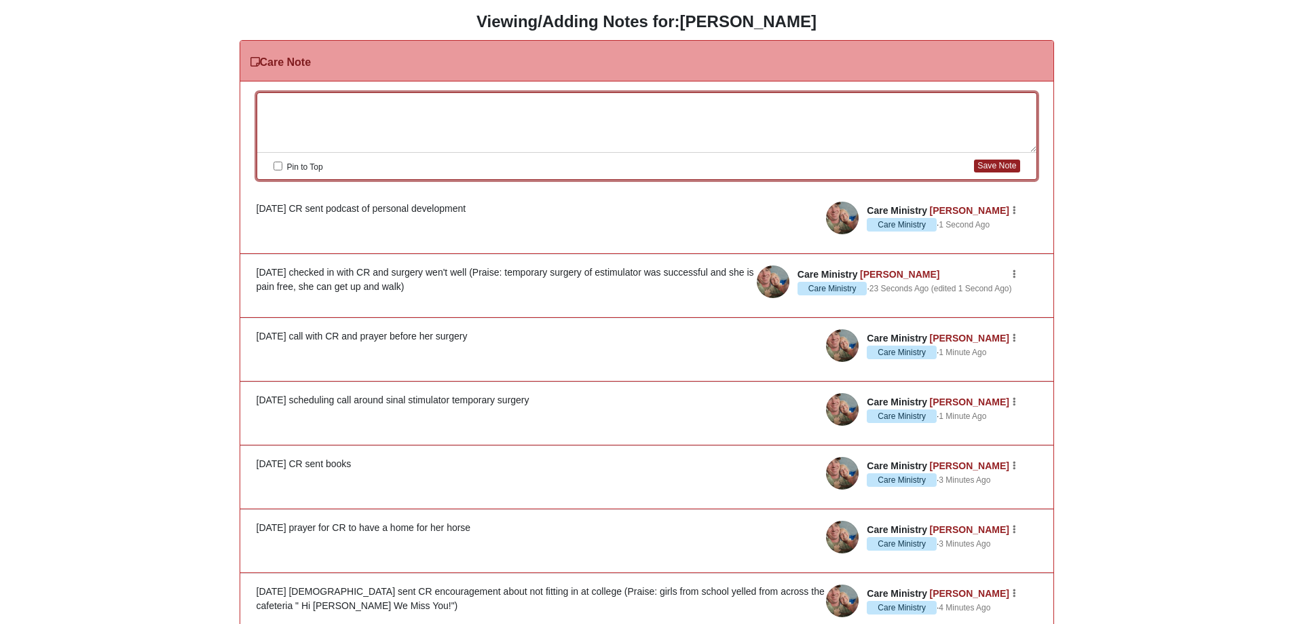
click at [286, 103] on div at bounding box center [646, 123] width 779 height 60
click at [401, 102] on div "9/26/25 sent CR devotional" at bounding box center [646, 123] width 779 height 60
click at [467, 101] on div "9/26/25 sent CR devotional and scripture" at bounding box center [646, 123] width 779 height 60
click at [385, 105] on div "9/26/25 sent CR devotional and scripture" at bounding box center [646, 123] width 779 height 60
click at [484, 98] on div "9/26/25 sent CR devotional and scripture" at bounding box center [646, 123] width 779 height 60
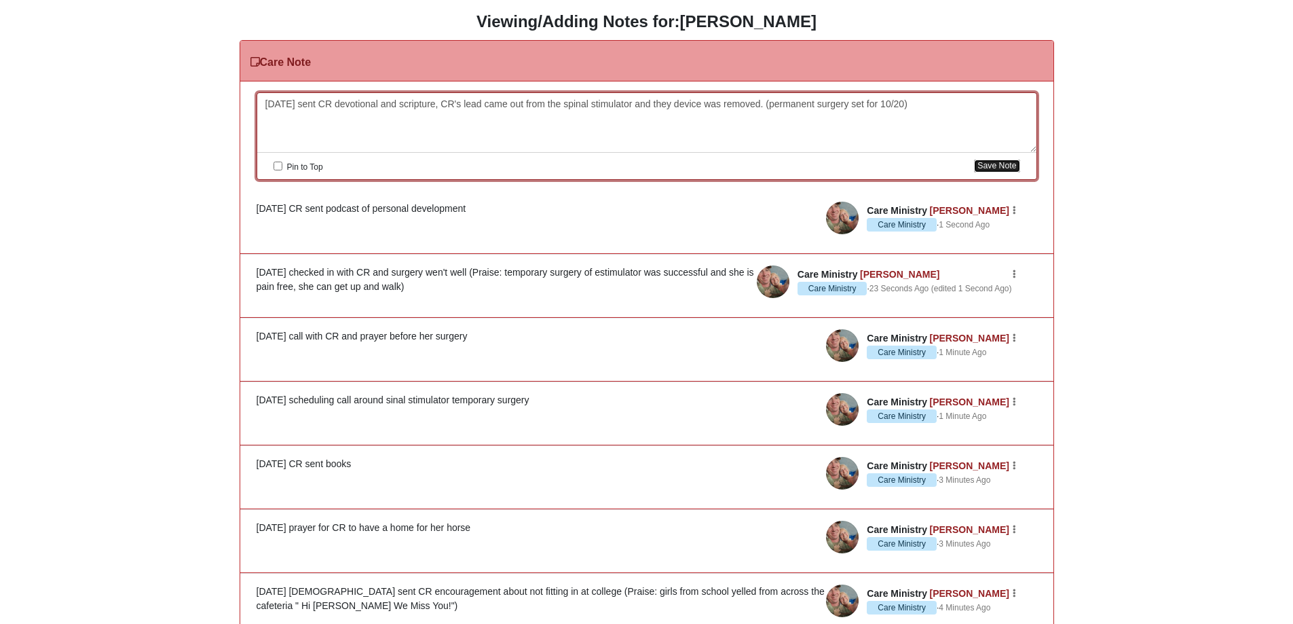
click at [1003, 166] on button "Save Note" at bounding box center [996, 165] width 45 height 13
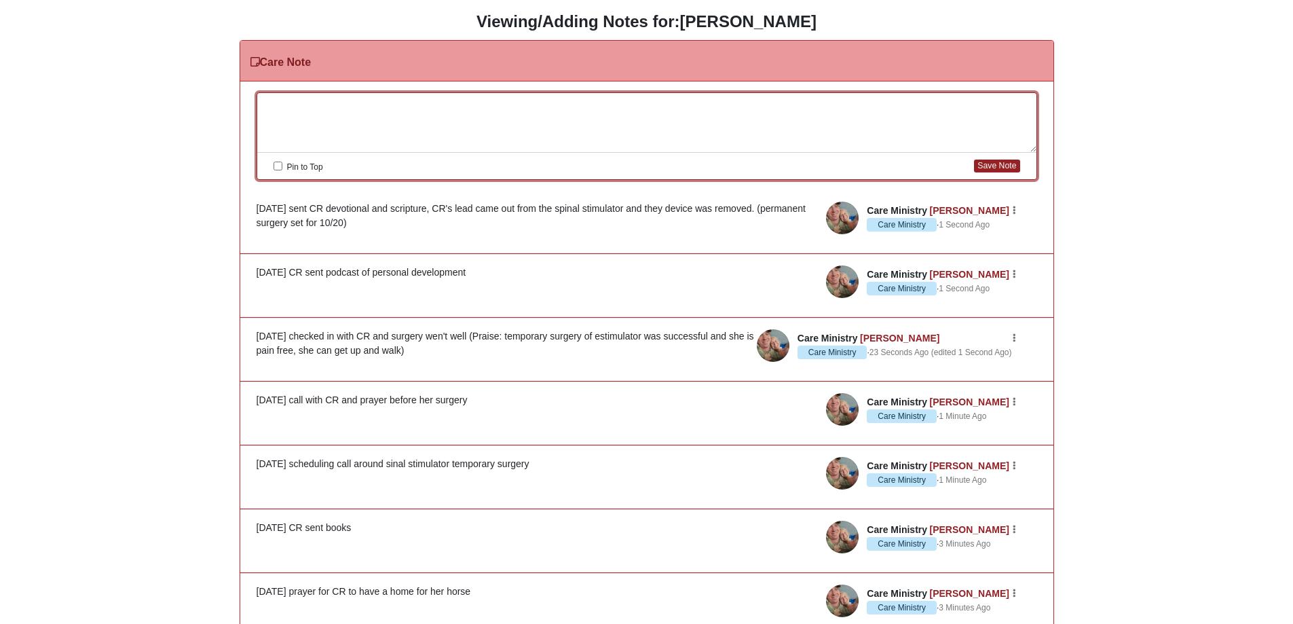
click at [371, 107] on div at bounding box center [646, 123] width 779 height 60
click at [1012, 168] on button "Save Note" at bounding box center [996, 165] width 45 height 13
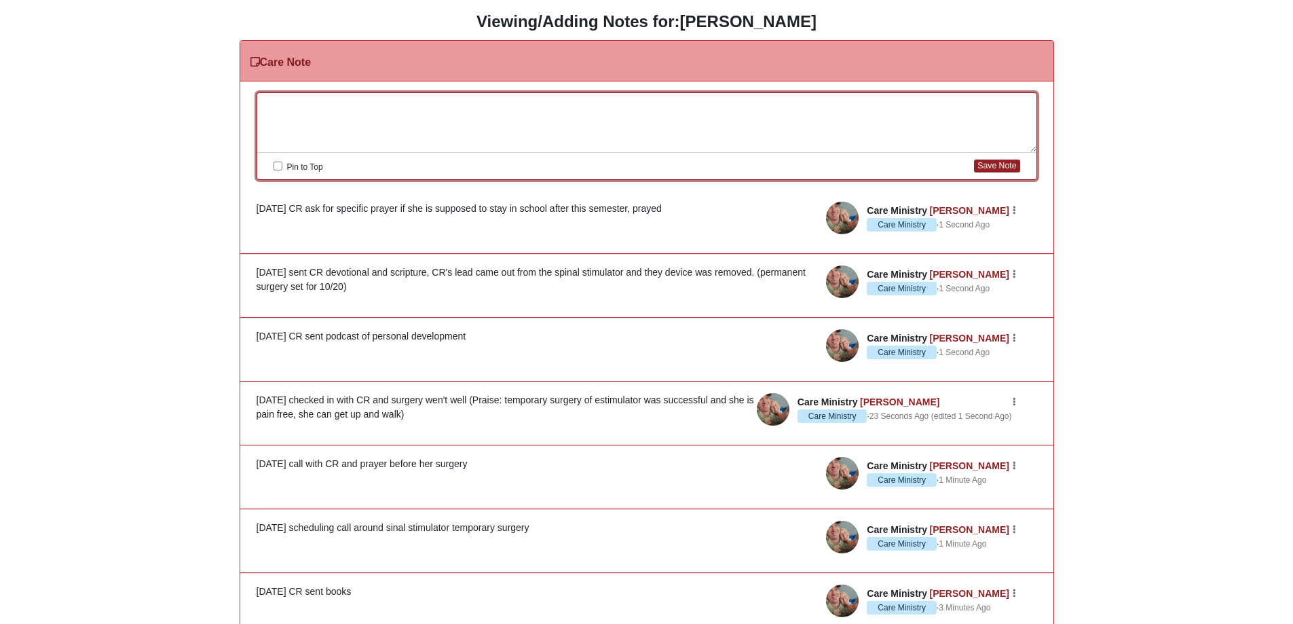
click at [271, 109] on div at bounding box center [646, 123] width 779 height 60
click at [1004, 166] on button "Save Note" at bounding box center [996, 165] width 45 height 13
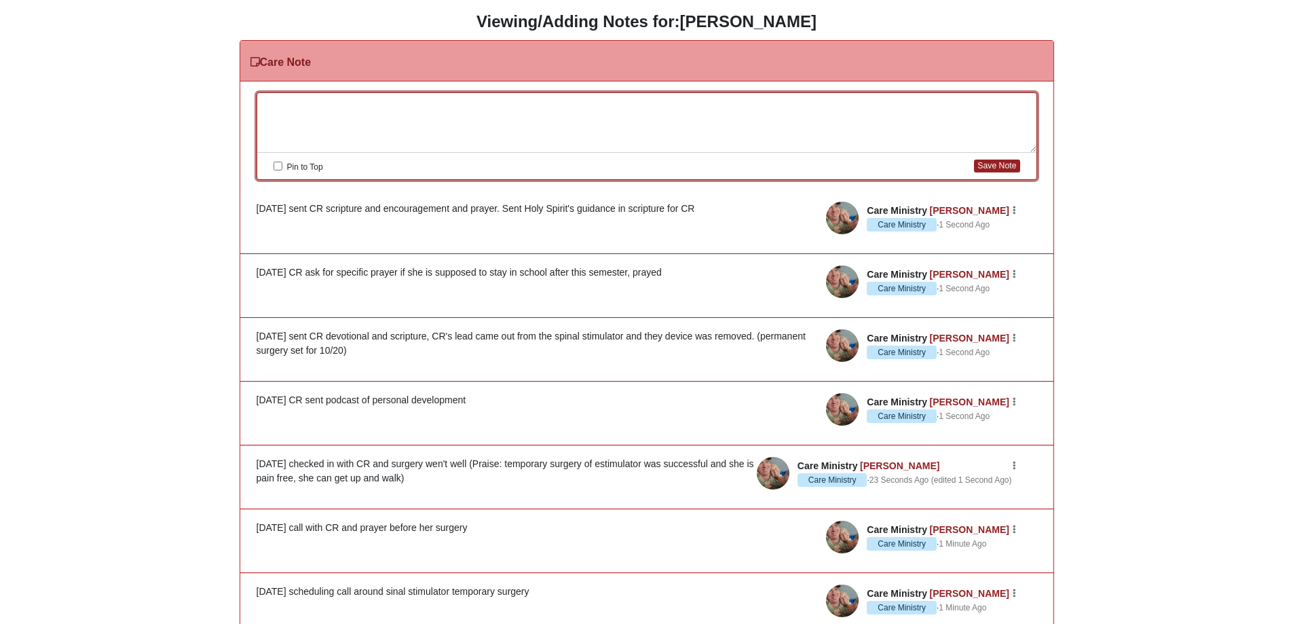
click at [345, 106] on div at bounding box center [646, 123] width 779 height 60
click at [626, 105] on div "[DATE] discussion aout [DEMOGRAPHIC_DATA] revealing worth with CR and sent pray…" at bounding box center [646, 123] width 779 height 60
click at [990, 166] on button "Save Note" at bounding box center [996, 165] width 45 height 13
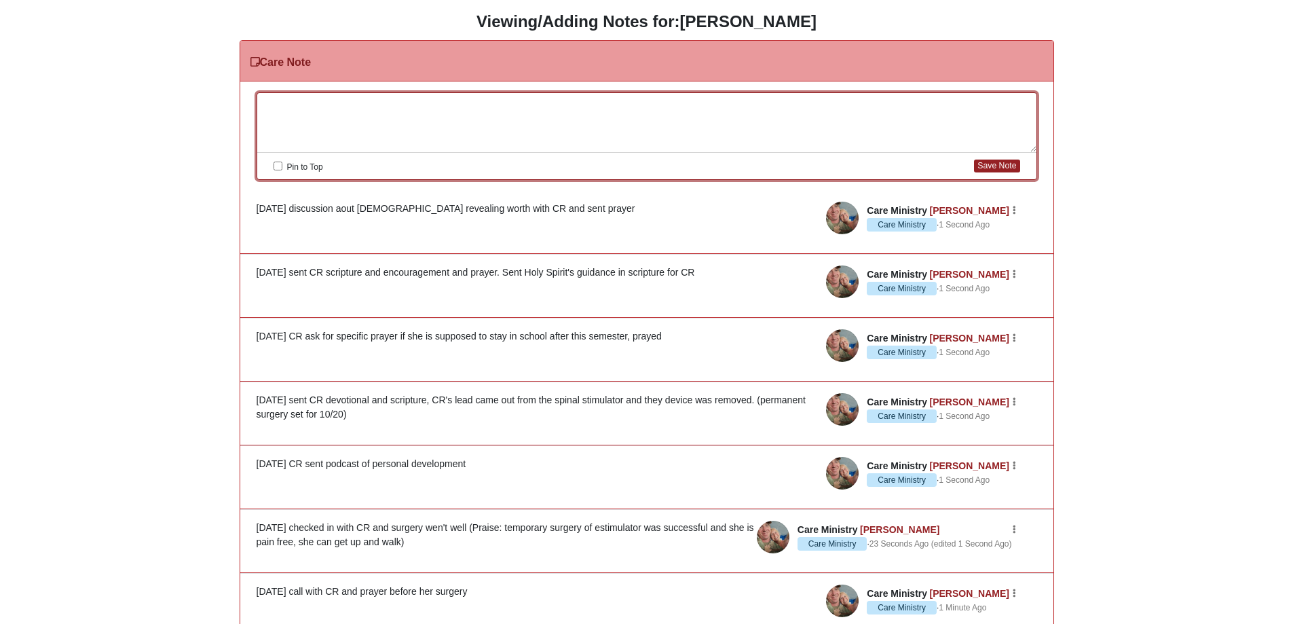
click at [415, 104] on div at bounding box center [646, 123] width 779 height 60
click at [771, 104] on div "9/30/25 call with CR, prayer, CR asked for help in writing a letter to her prof…" at bounding box center [646, 123] width 779 height 60
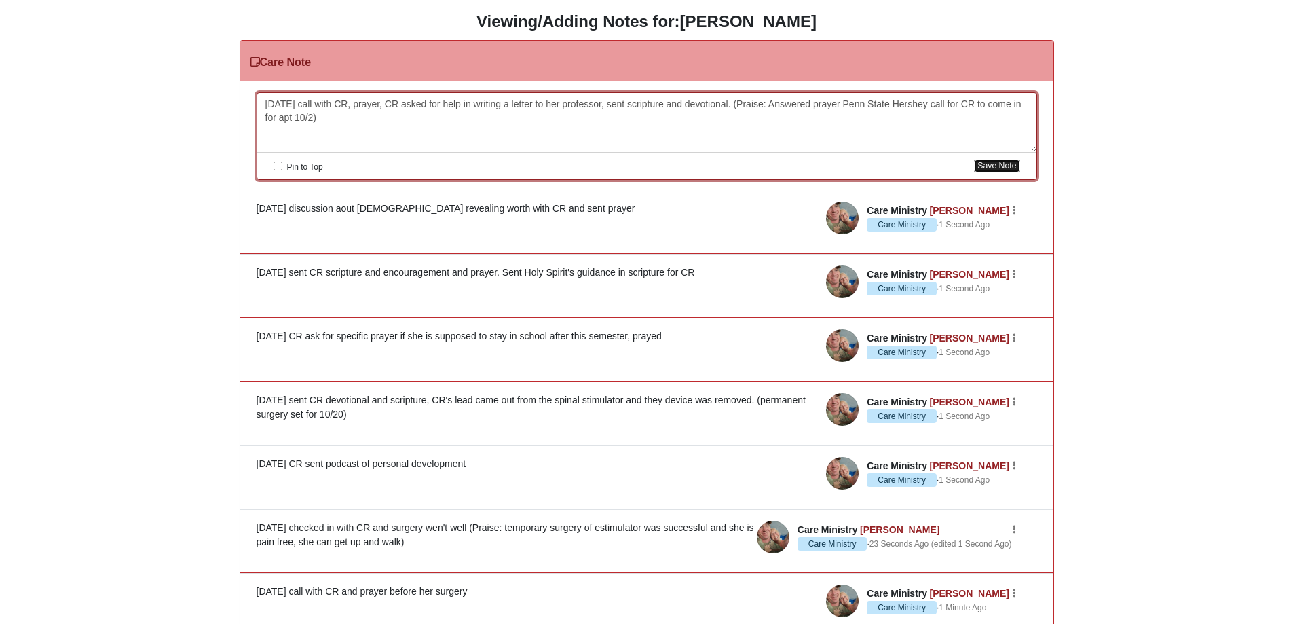
click at [1003, 166] on button "Save Note" at bounding box center [996, 165] width 45 height 13
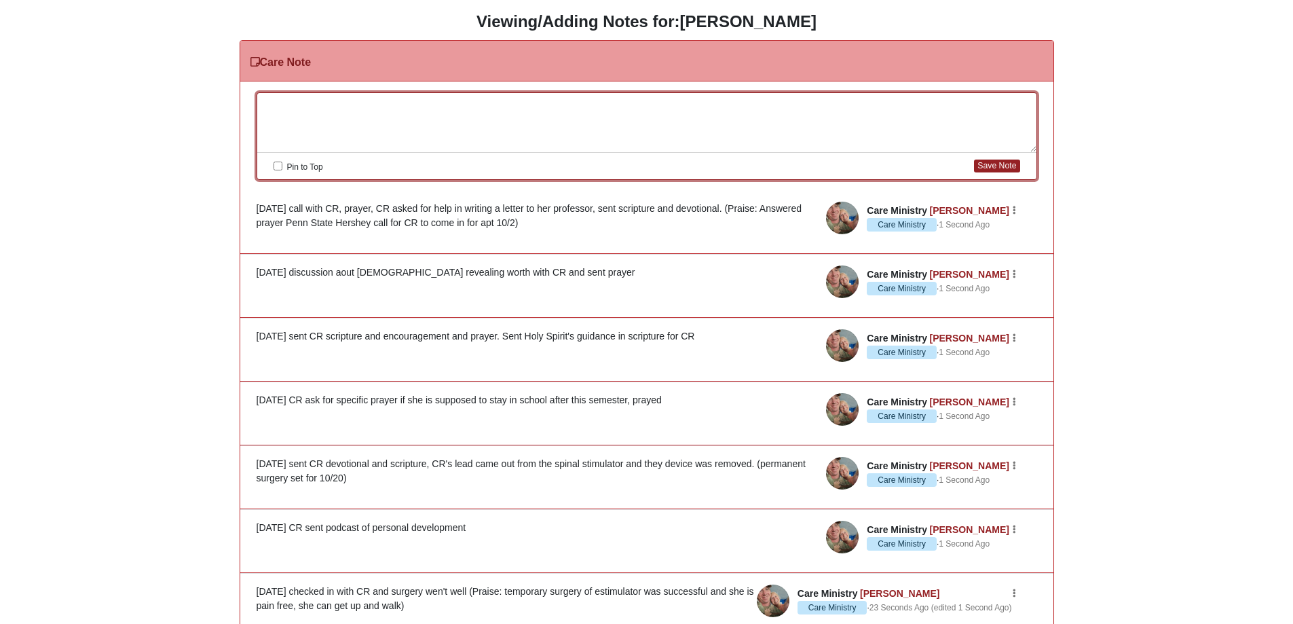
click at [291, 115] on div at bounding box center [646, 123] width 779 height 60
click at [470, 102] on div "9/30/25 second call with CR and discussion on bilical communication" at bounding box center [646, 123] width 779 height 60
click at [1005, 167] on button "Save Note" at bounding box center [996, 165] width 45 height 13
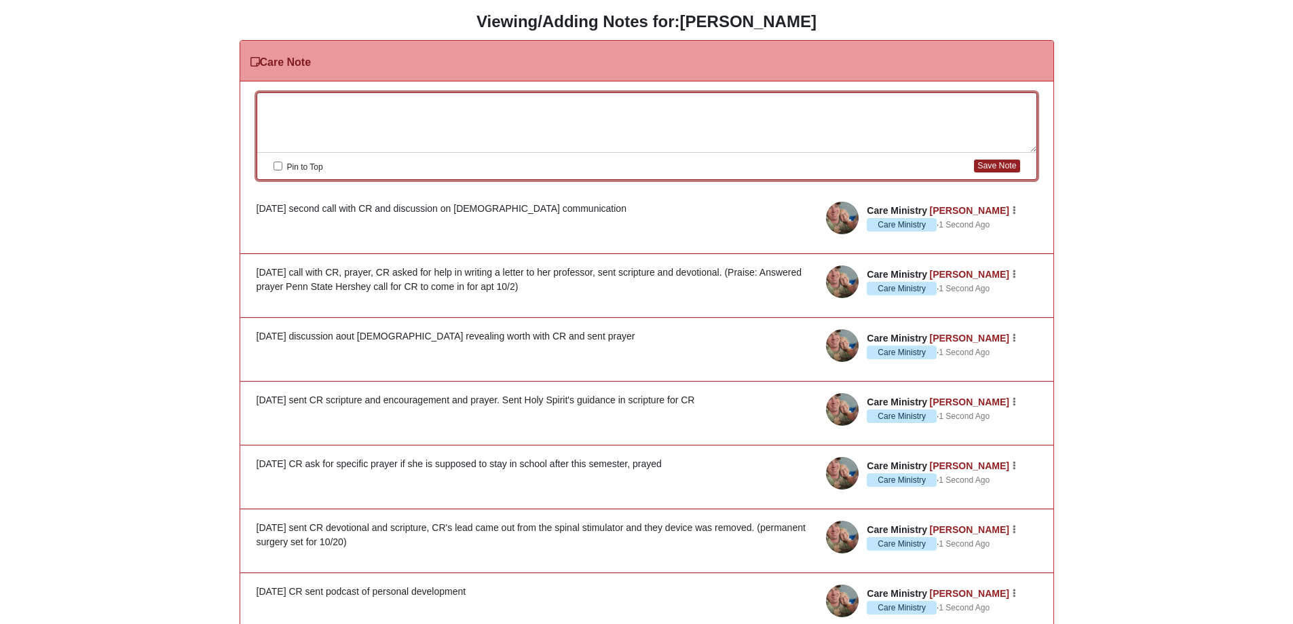
click at [328, 109] on div at bounding box center [646, 123] width 779 height 60
click at [985, 164] on button "Save Note" at bounding box center [996, 165] width 45 height 13
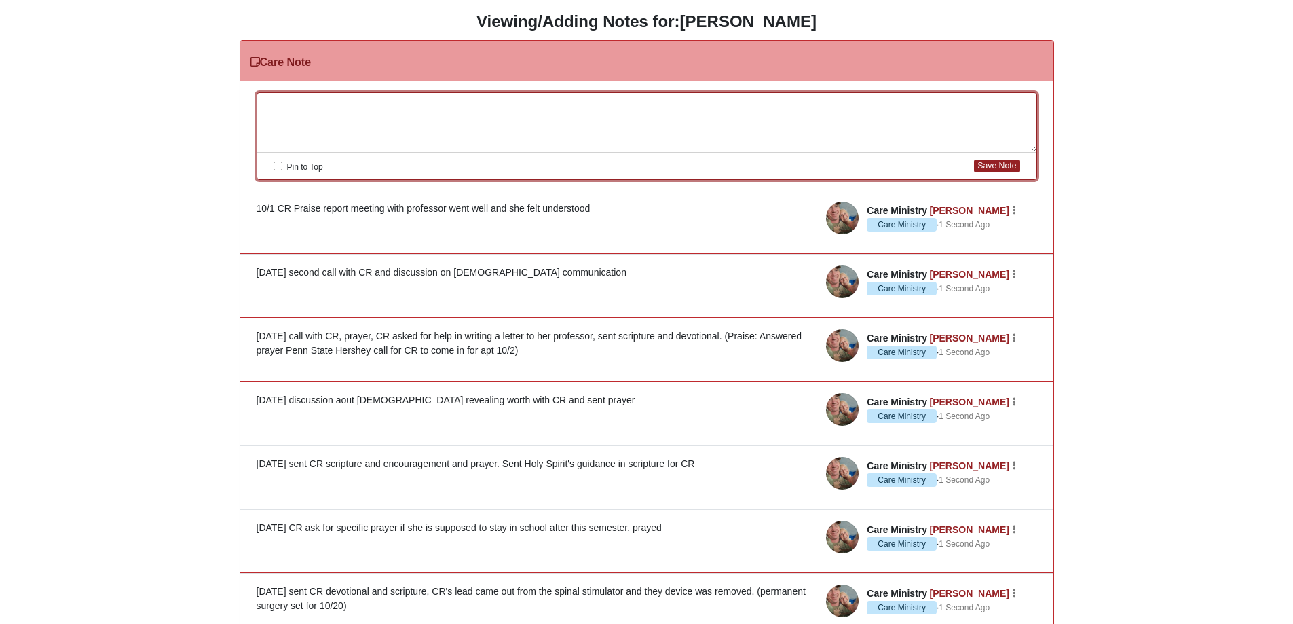
click at [353, 125] on div at bounding box center [646, 123] width 779 height 60
click at [980, 164] on button "Save Note" at bounding box center [996, 165] width 45 height 13
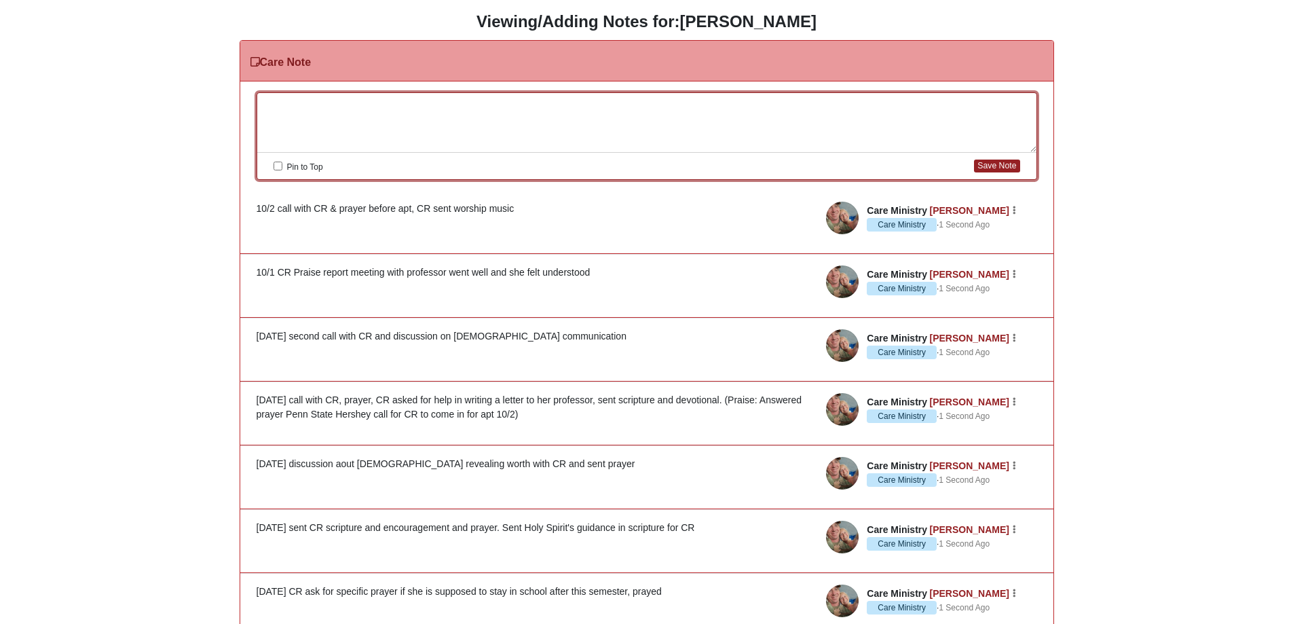
click at [324, 111] on div at bounding box center [646, 123] width 779 height 60
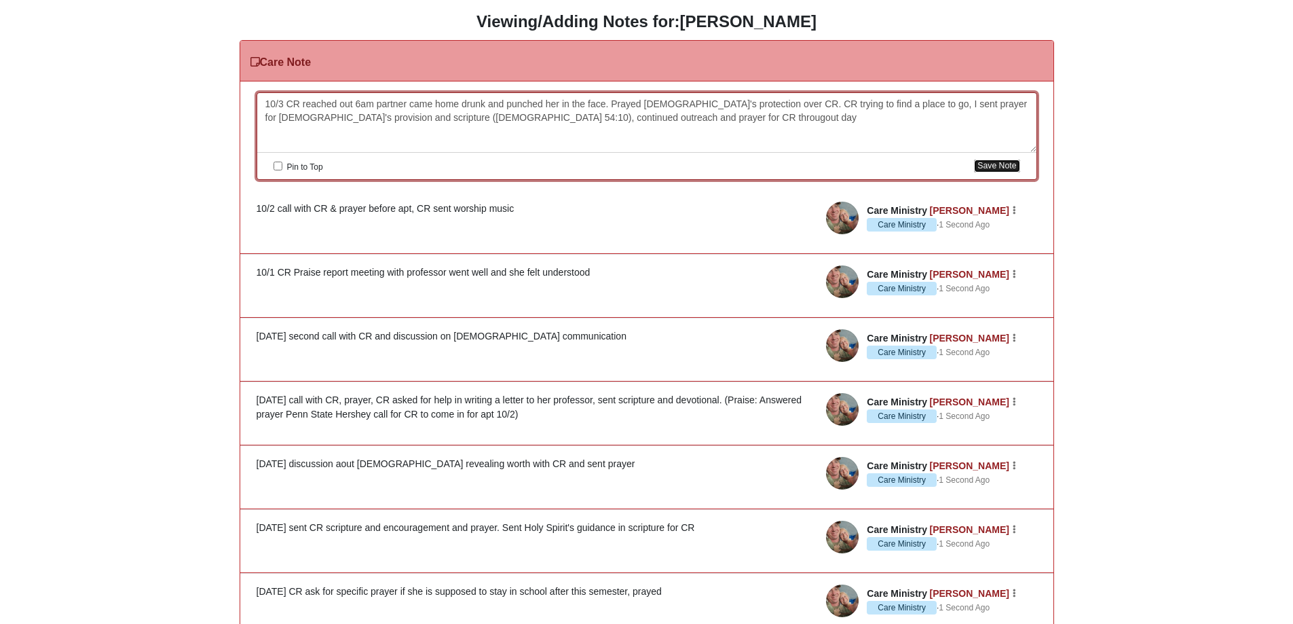
click at [980, 168] on button "Save Note" at bounding box center [996, 165] width 45 height 13
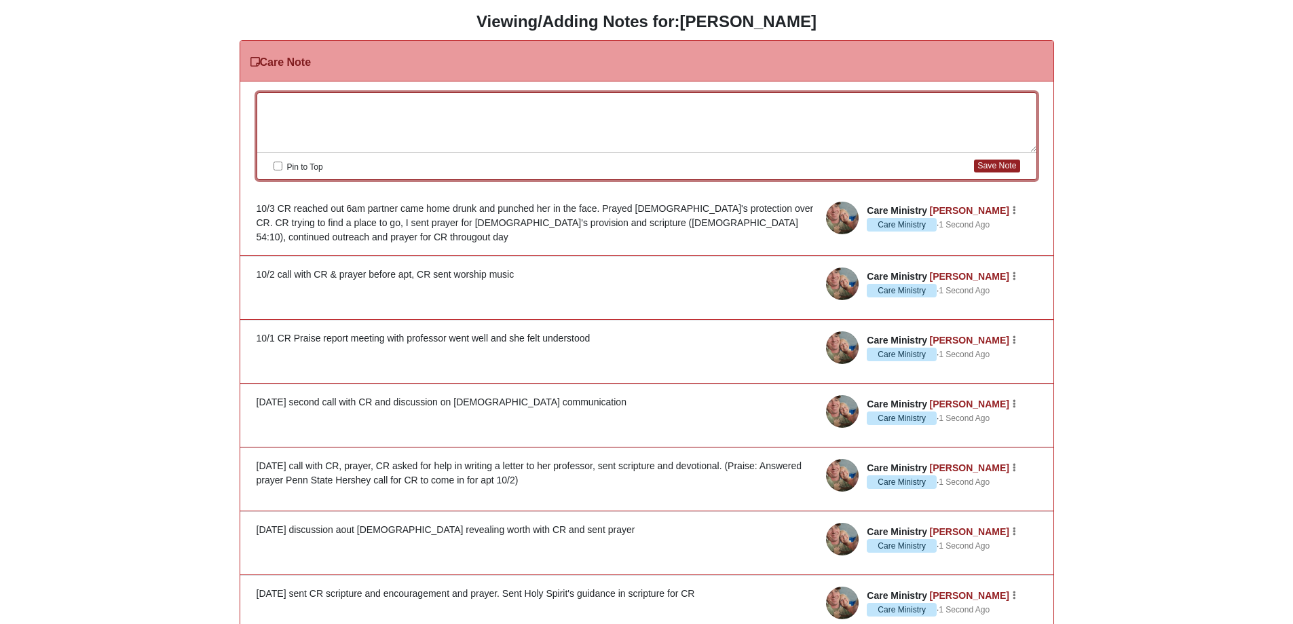
click at [349, 106] on div at bounding box center [646, 123] width 779 height 60
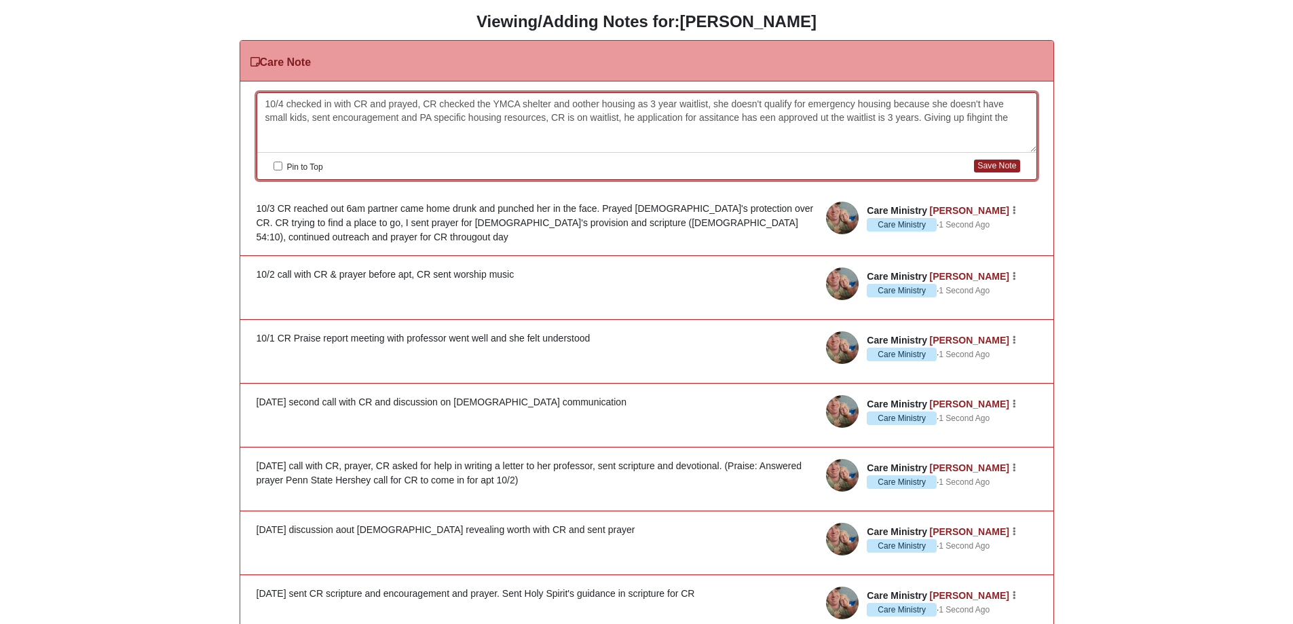
click at [927, 118] on div "10/4 checked in with CR and prayed, CR checked the YMCA shelter and oother hous…" at bounding box center [646, 123] width 779 height 60
click at [1018, 118] on div "10/4 checked in with CR and prayed, CR checked the YMCA shelter and oother hous…" at bounding box center [646, 123] width 779 height 60
click at [344, 129] on div "10/4 checked in with CR and prayed, CR checked the YMCA shelter and oother hous…" at bounding box center [646, 123] width 779 height 60
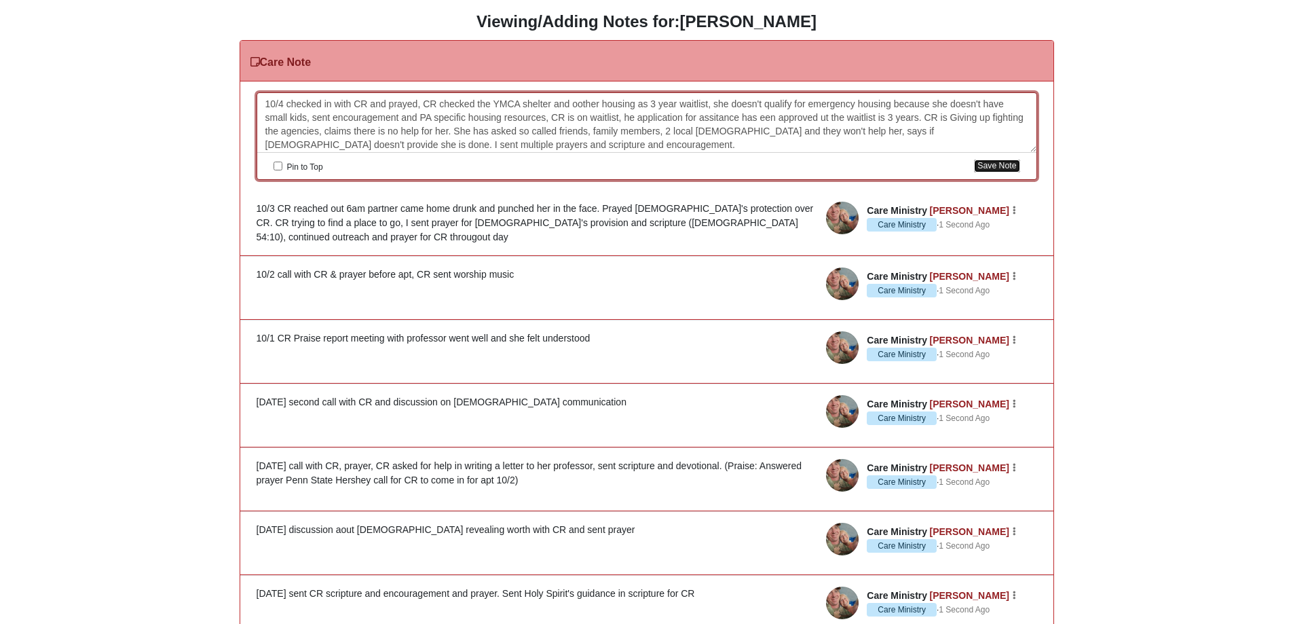
click at [991, 162] on button "Save Note" at bounding box center [996, 165] width 45 height 13
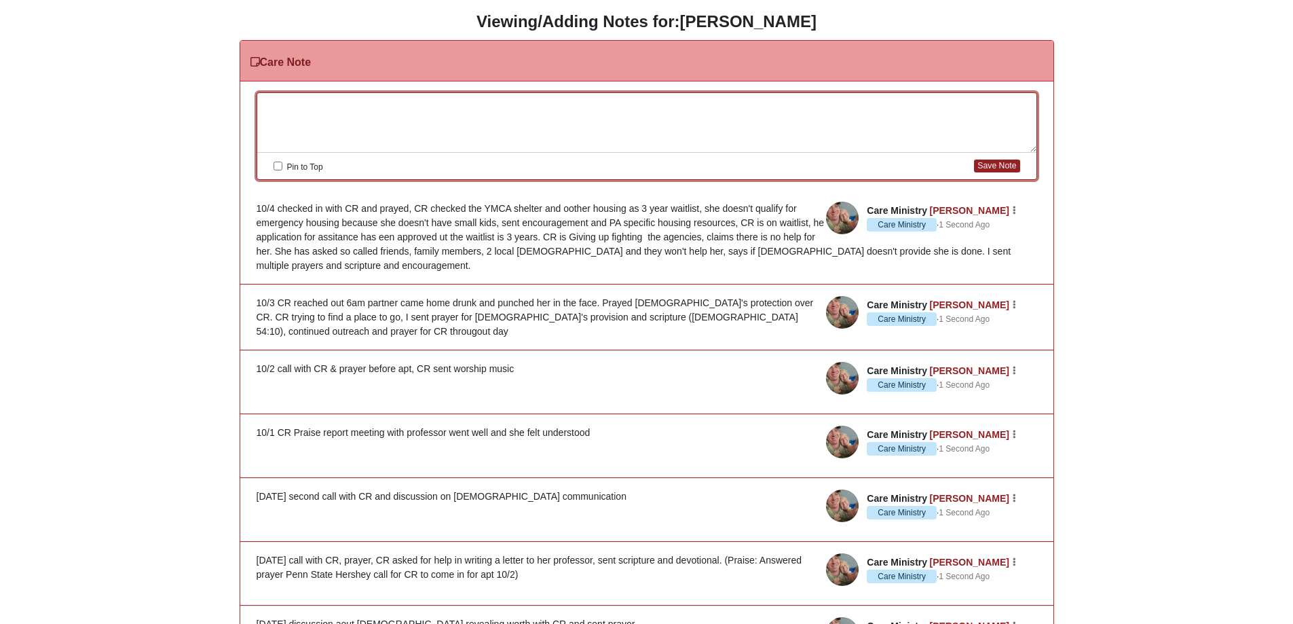
click at [365, 123] on div at bounding box center [646, 123] width 779 height 60
click at [1006, 169] on button "Save Note" at bounding box center [996, 165] width 45 height 13
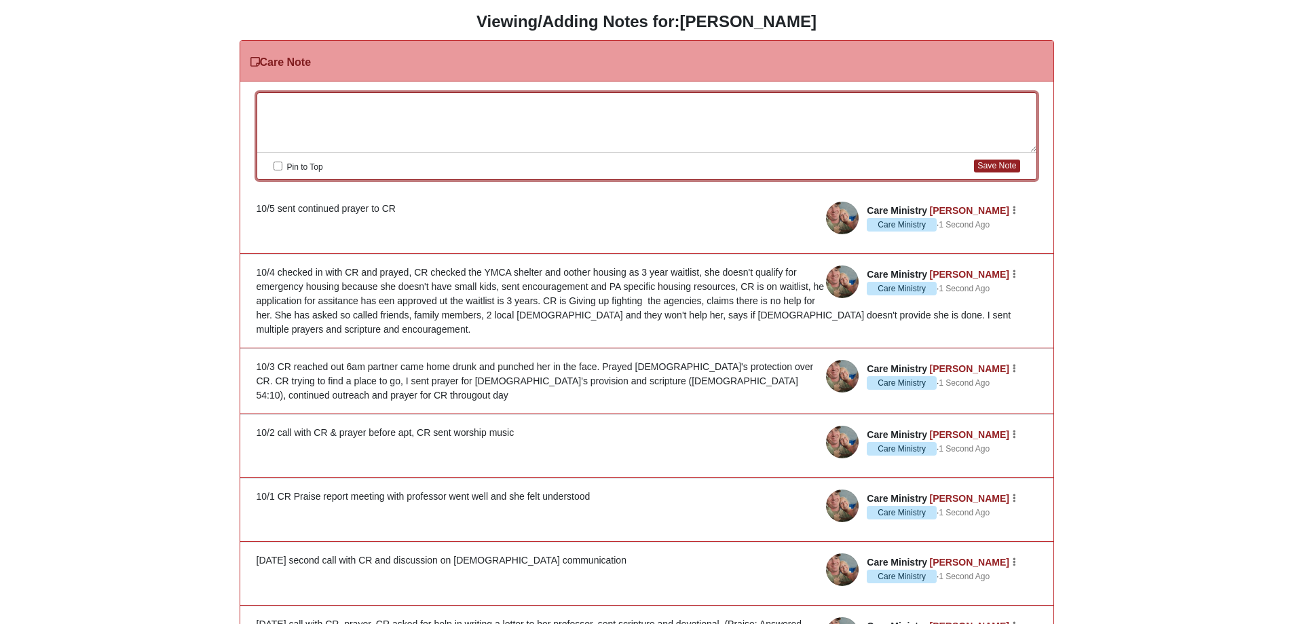
click at [343, 117] on div at bounding box center [646, 123] width 779 height 60
click at [982, 163] on button "Save Note" at bounding box center [996, 165] width 45 height 13
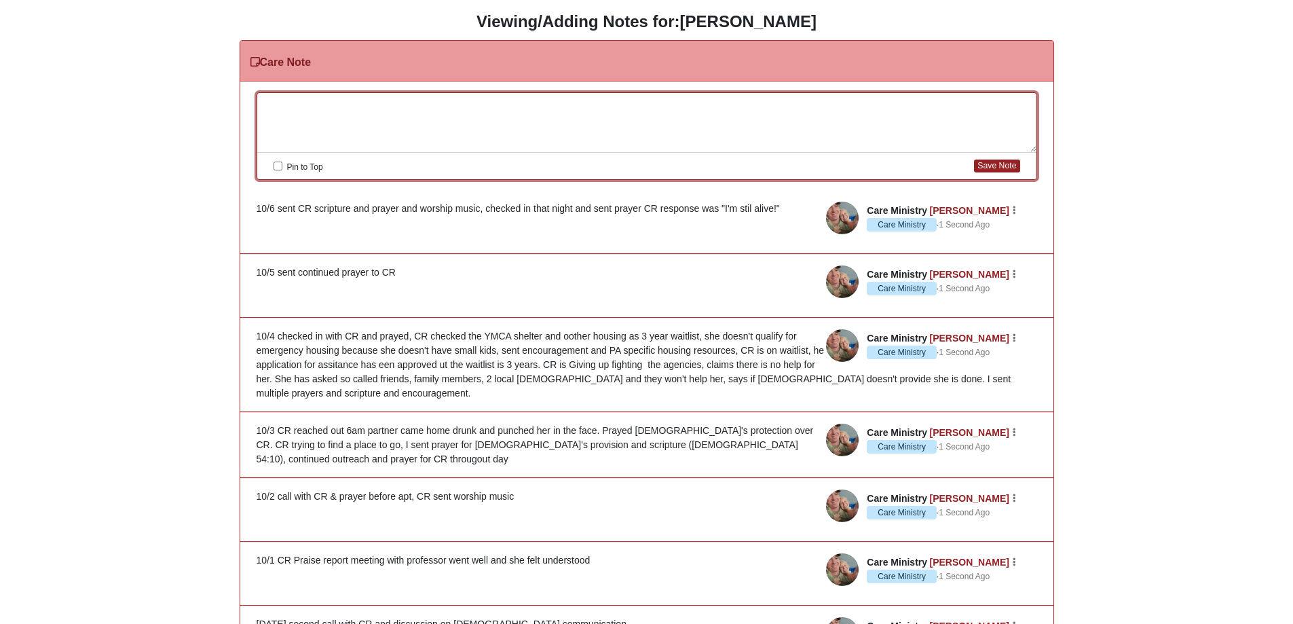
click at [288, 104] on div at bounding box center [646, 123] width 779 height 60
click at [491, 100] on div "10/7 sent CR prayer, scripture, encouragemnent and eveotional" at bounding box center [646, 123] width 779 height 60
click at [512, 104] on div "10/7 sent CR prayer, scripture, encouragemnent and deveotional" at bounding box center [646, 123] width 779 height 60
click at [542, 106] on div "10/7 sent CR prayer, scripture, encouragemnent and devotional" at bounding box center [646, 123] width 779 height 60
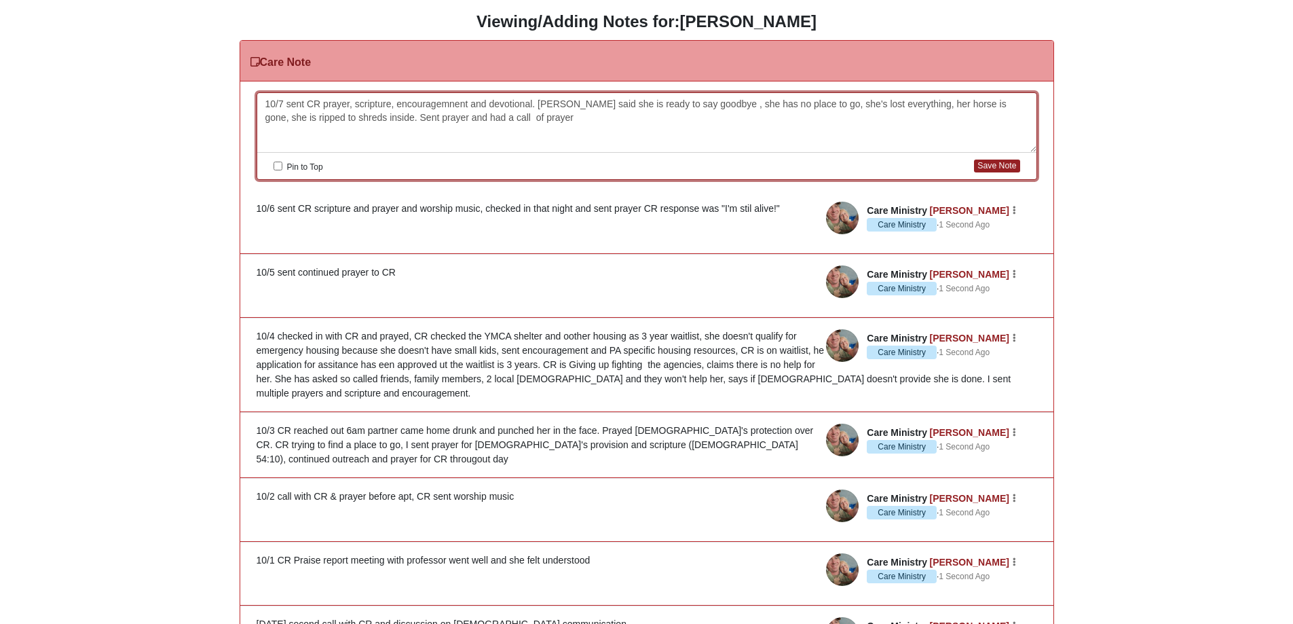
click at [455, 121] on div "10/7 sent CR prayer, scripture, encouragemnent and devotional. CR said she is r…" at bounding box center [646, 123] width 779 height 60
click at [502, 115] on div "10/7 sent CR prayer, scripture, encouragemnent and devotional. CR said she is r…" at bounding box center [646, 123] width 779 height 60
click at [999, 164] on button "Save Note" at bounding box center [996, 165] width 45 height 13
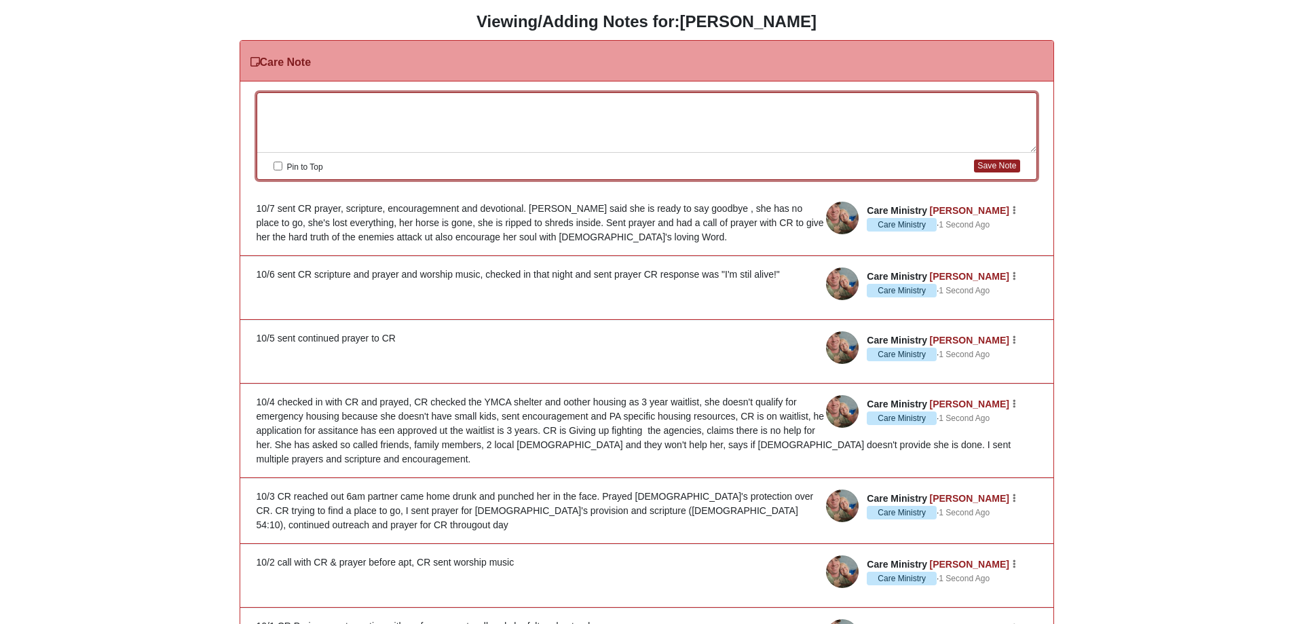
click at [323, 114] on div at bounding box center [646, 123] width 779 height 60
click at [816, 103] on div "10/8/25 CR Praise: she wa spraying God, please allow me to be a servant to peop…" at bounding box center [646, 123] width 779 height 60
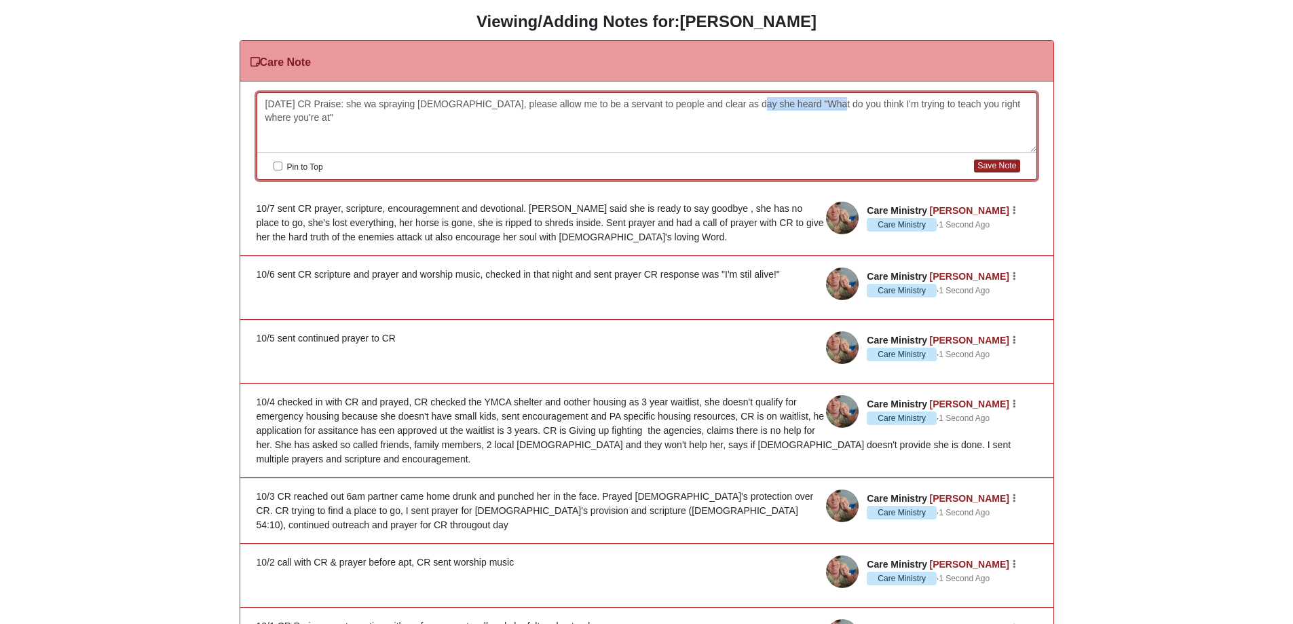
drag, startPoint x: 818, startPoint y: 103, endPoint x: 742, endPoint y: 105, distance: 76.0
click at [742, 105] on div "10/8/25 CR Praise: she wa spraying God, please allow me to be a servant to peop…" at bounding box center [646, 123] width 779 height 60
click at [927, 103] on div "10/8/25 CR Praise: she wa spraying God, please allow me to be a servant to peop…" at bounding box center [646, 123] width 779 height 60
click at [385, 105] on div "10/8/25 CR Praise: she wa spraying God, please allow me to be a servant to peop…" at bounding box center [646, 123] width 779 height 60
click at [949, 103] on div "10/8/25 CR Praise: she was praying God, please allow me to be a servant to peop…" at bounding box center [646, 123] width 779 height 60
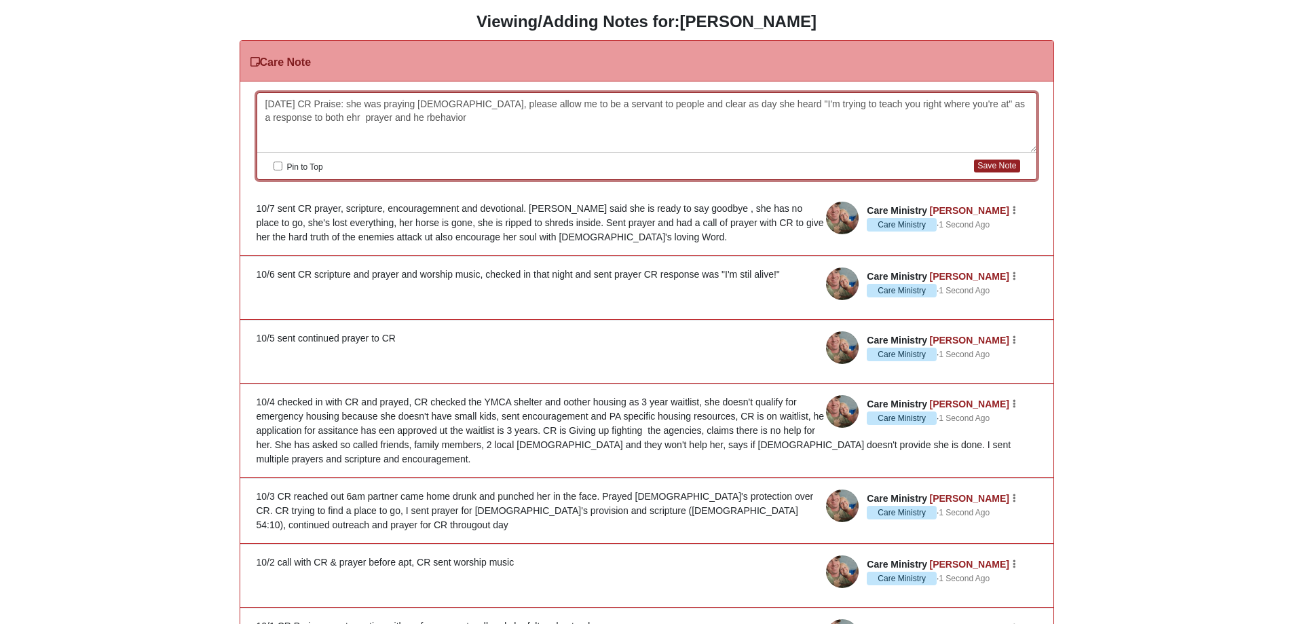
click at [345, 117] on div "10/8/25 CR Praise: she was praying God, please allow me to be a servant to peop…" at bounding box center [646, 123] width 779 height 60
click at [409, 117] on div "10/8/25 CR Praise: she was praying God, please allow me to be a servant to peop…" at bounding box center [646, 123] width 779 height 60
click at [1002, 165] on button "Save Note" at bounding box center [996, 165] width 45 height 13
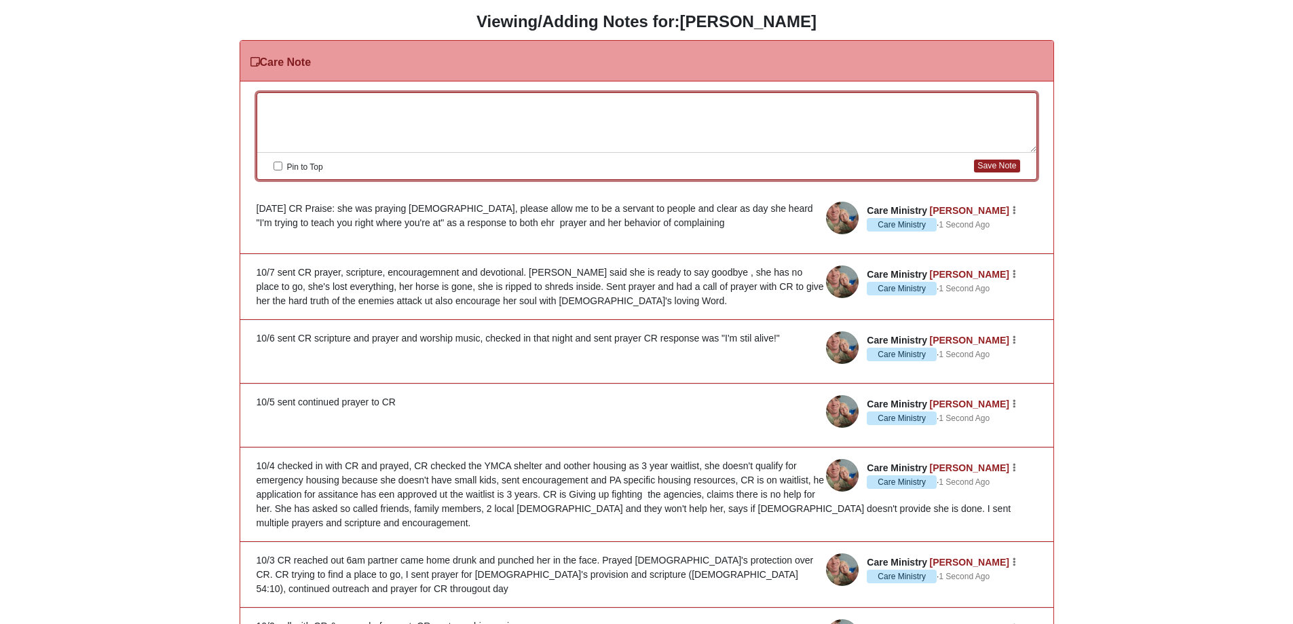
click at [343, 109] on div at bounding box center [646, 123] width 779 height 60
click at [1014, 206] on icon "button" at bounding box center [1013, 210] width 3 height 8
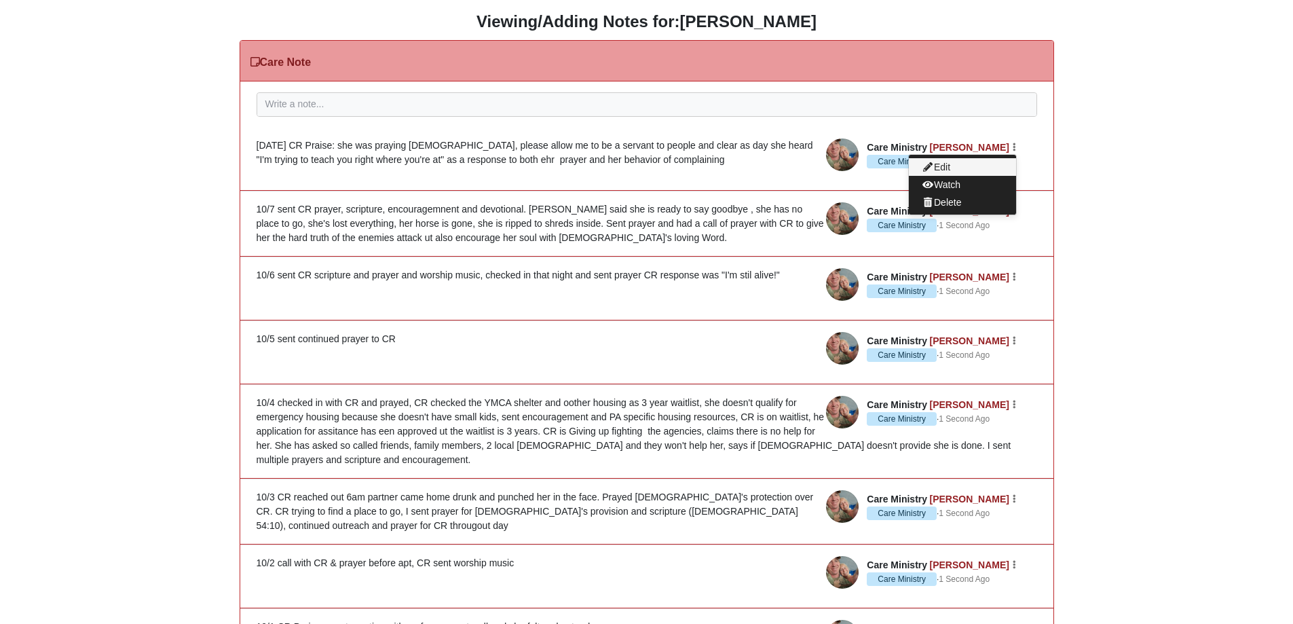
click at [954, 168] on button "Edit" at bounding box center [962, 167] width 107 height 18
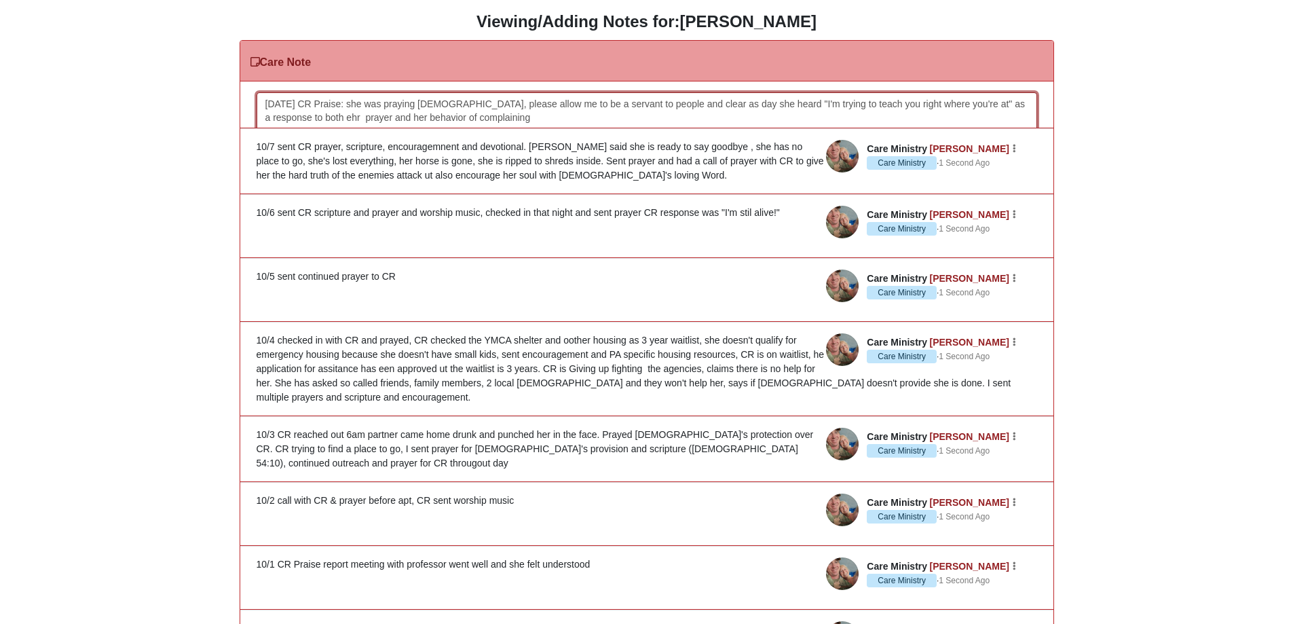
scroll to position [22, 0]
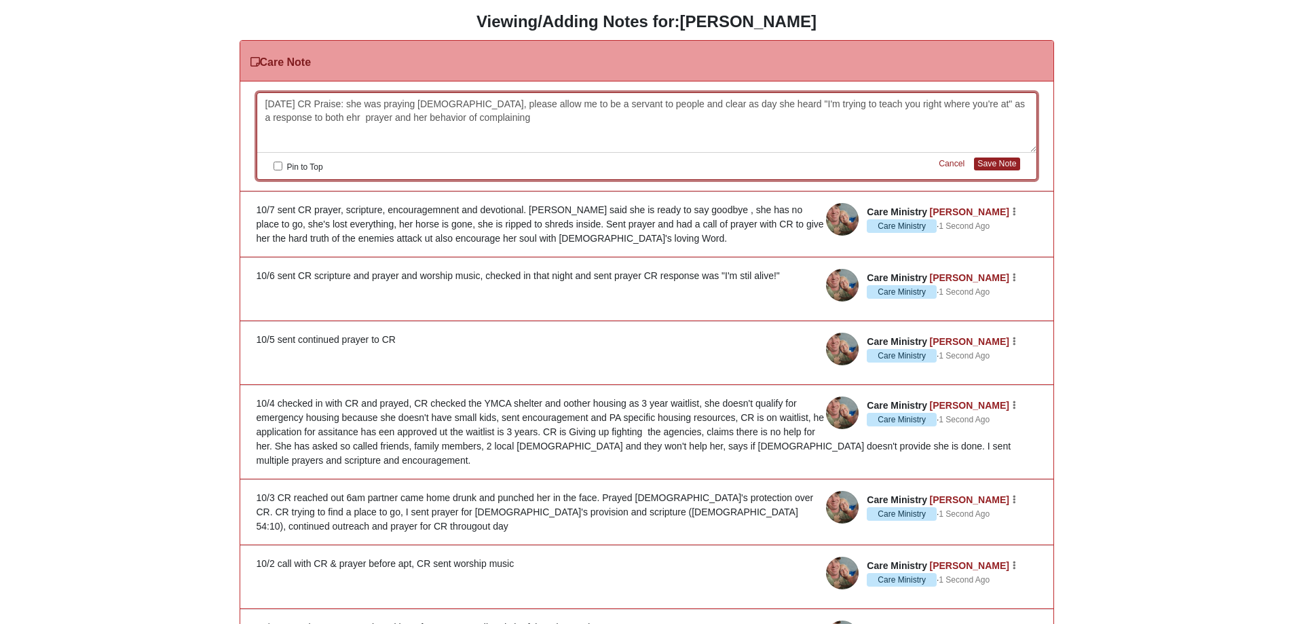
click at [536, 126] on div "10/8/25 CR Praise: she was praying God, please allow me to be a servant to peop…" at bounding box center [646, 123] width 779 height 60
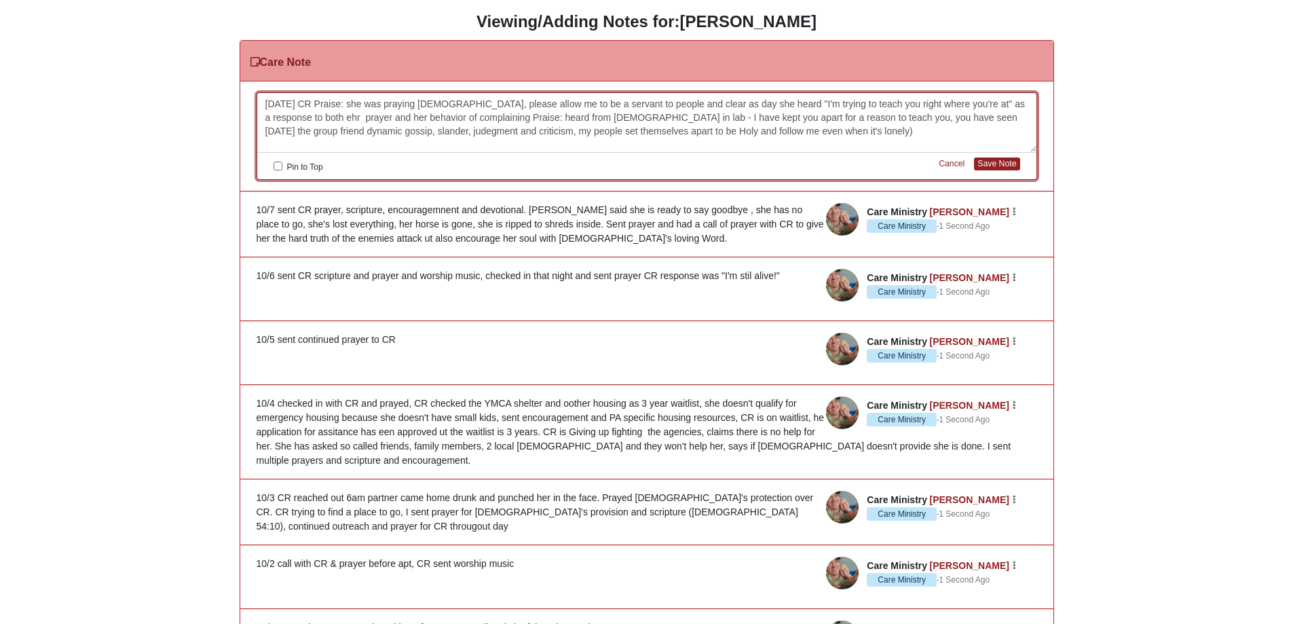
click at [452, 117] on div "10/8/25 CR Praise: she was praying God, please allow me to be a servant to peop…" at bounding box center [646, 123] width 779 height 60
click at [989, 159] on button "Save Note" at bounding box center [996, 163] width 45 height 13
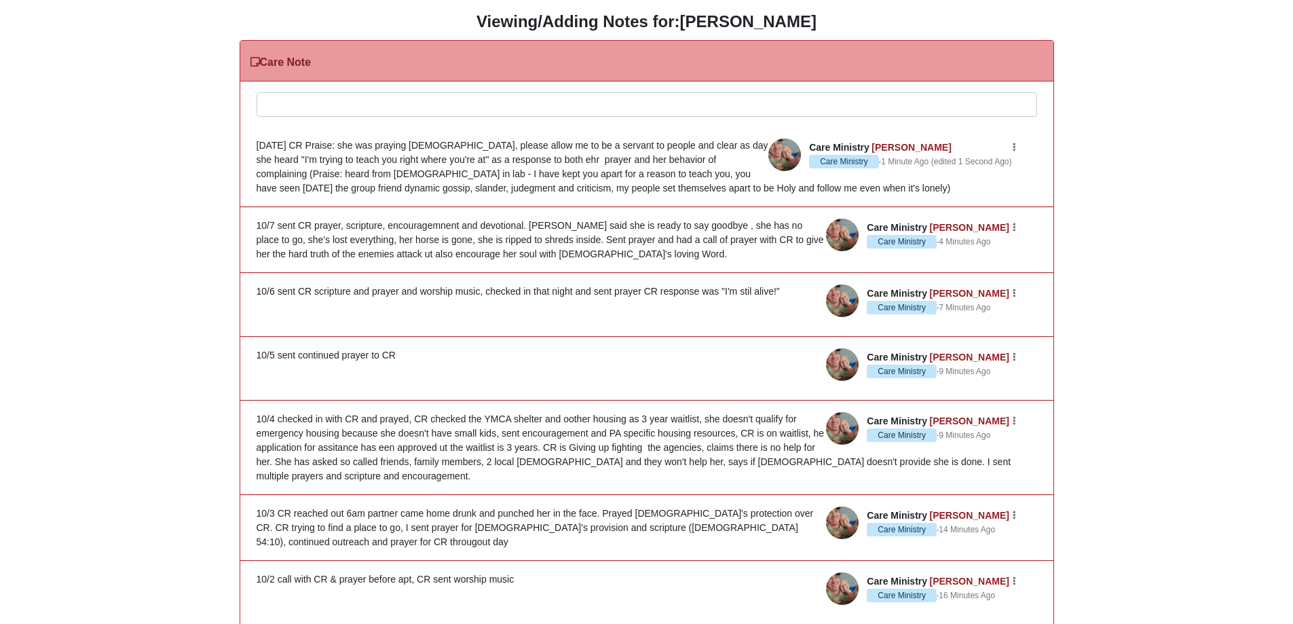
click at [332, 106] on div at bounding box center [646, 123] width 779 height 60
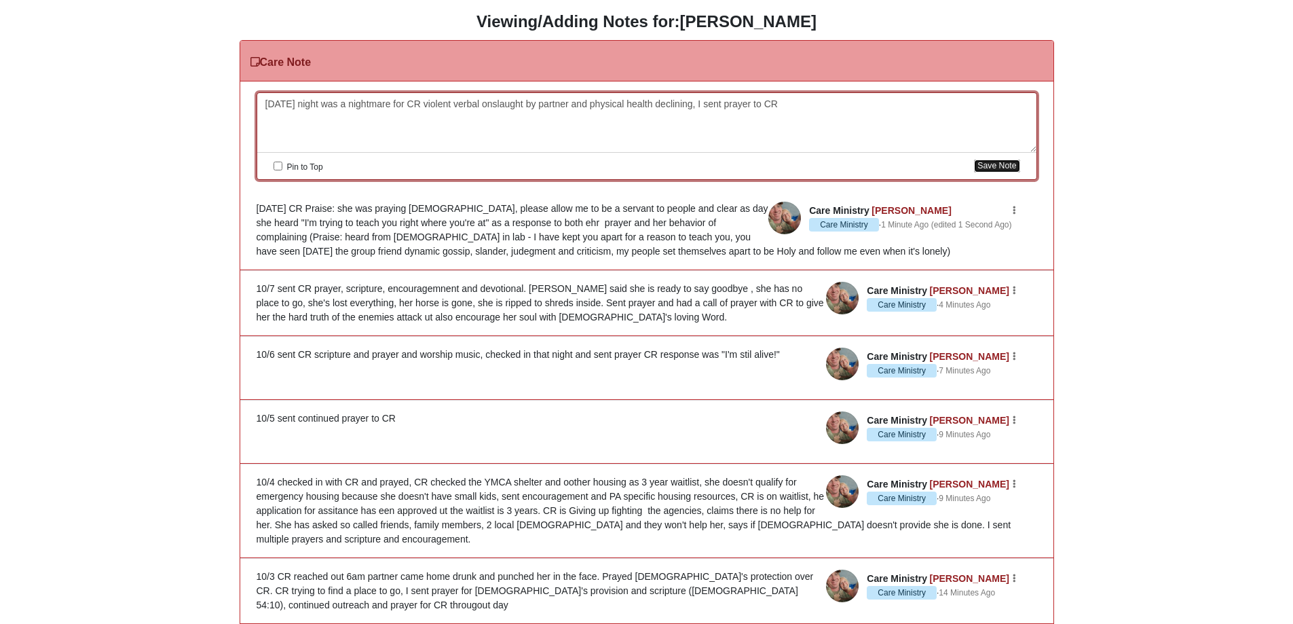
click at [987, 167] on button "Save Note" at bounding box center [996, 165] width 45 height 13
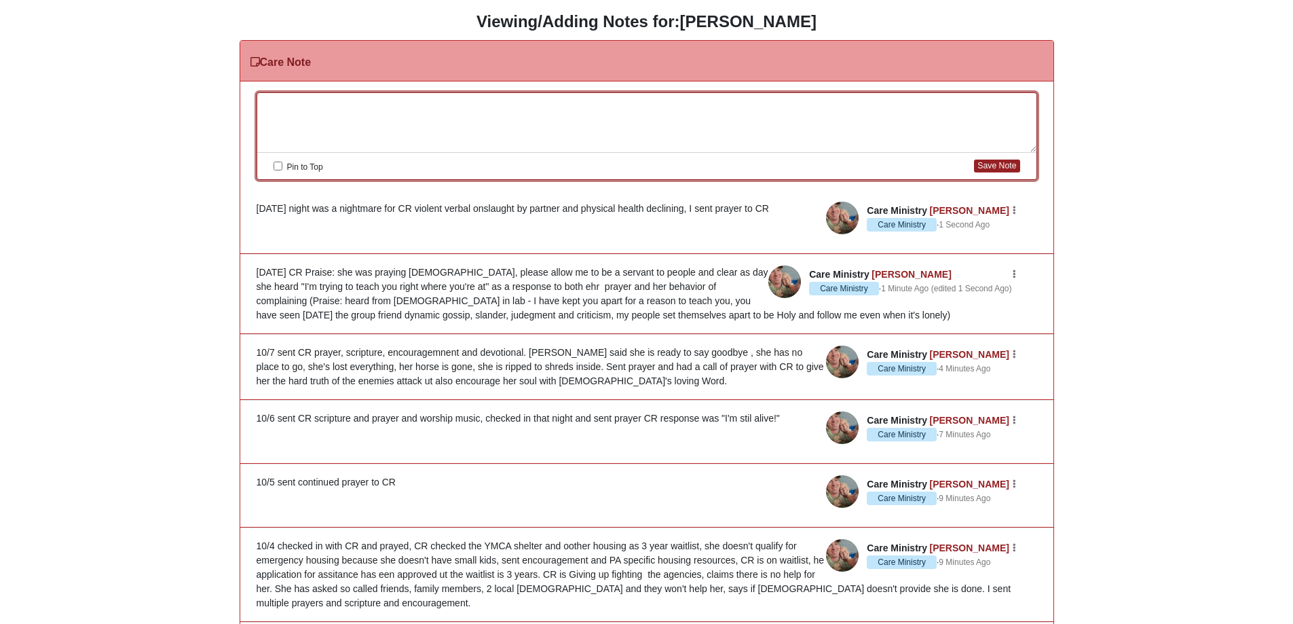
click at [355, 105] on div at bounding box center [646, 123] width 779 height 60
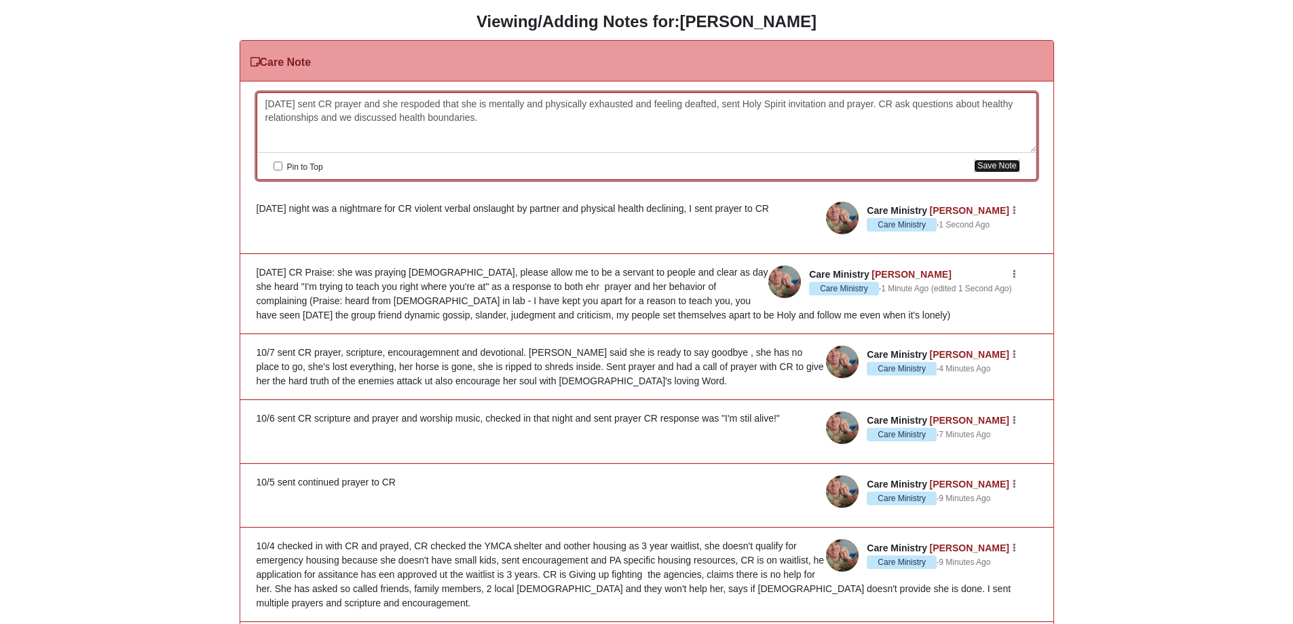
click at [1000, 168] on button "Save Note" at bounding box center [996, 165] width 45 height 13
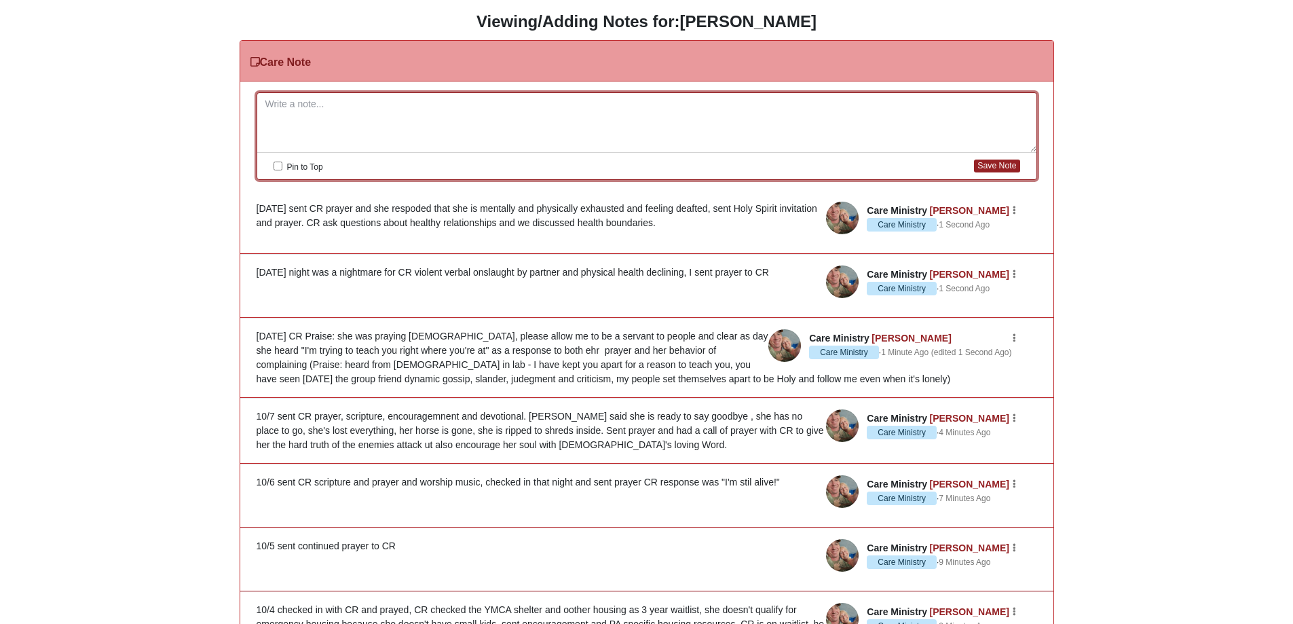
click at [1017, 212] on header "Care Ministry Heidi Preddy Care Ministry · 1 Second Ago Edit Watch Delete" at bounding box center [931, 218] width 210 height 33
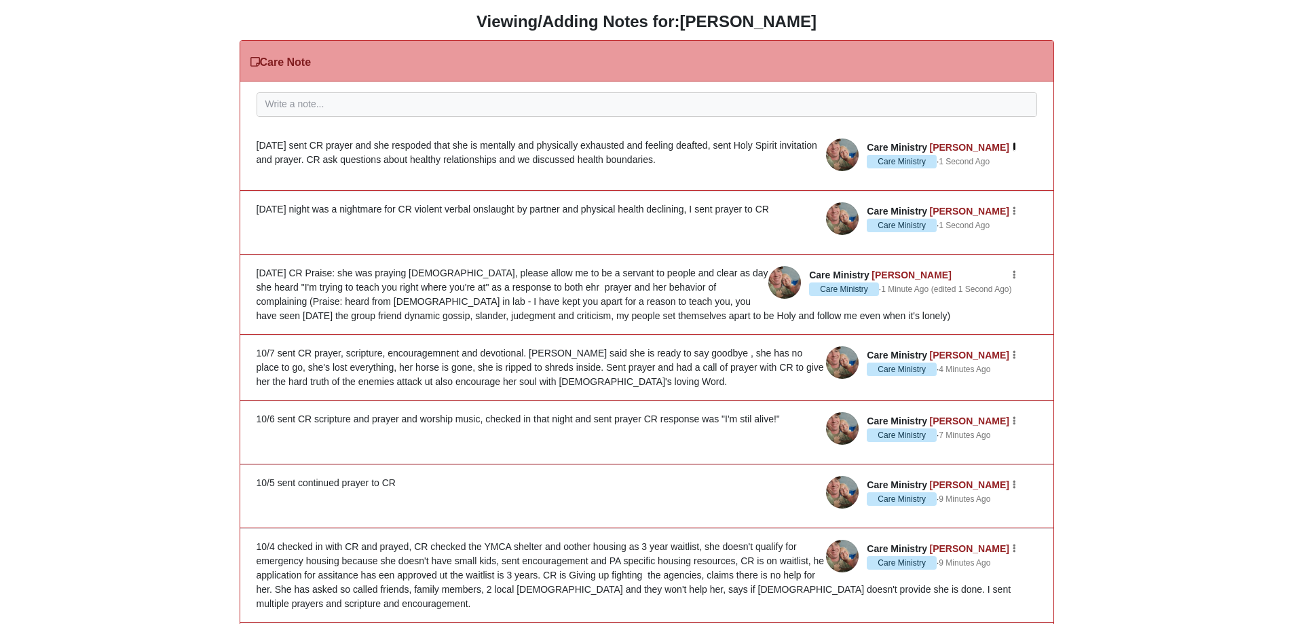
click at [1015, 148] on icon "button" at bounding box center [1013, 147] width 3 height 8
click at [941, 170] on button "Edit" at bounding box center [962, 167] width 107 height 18
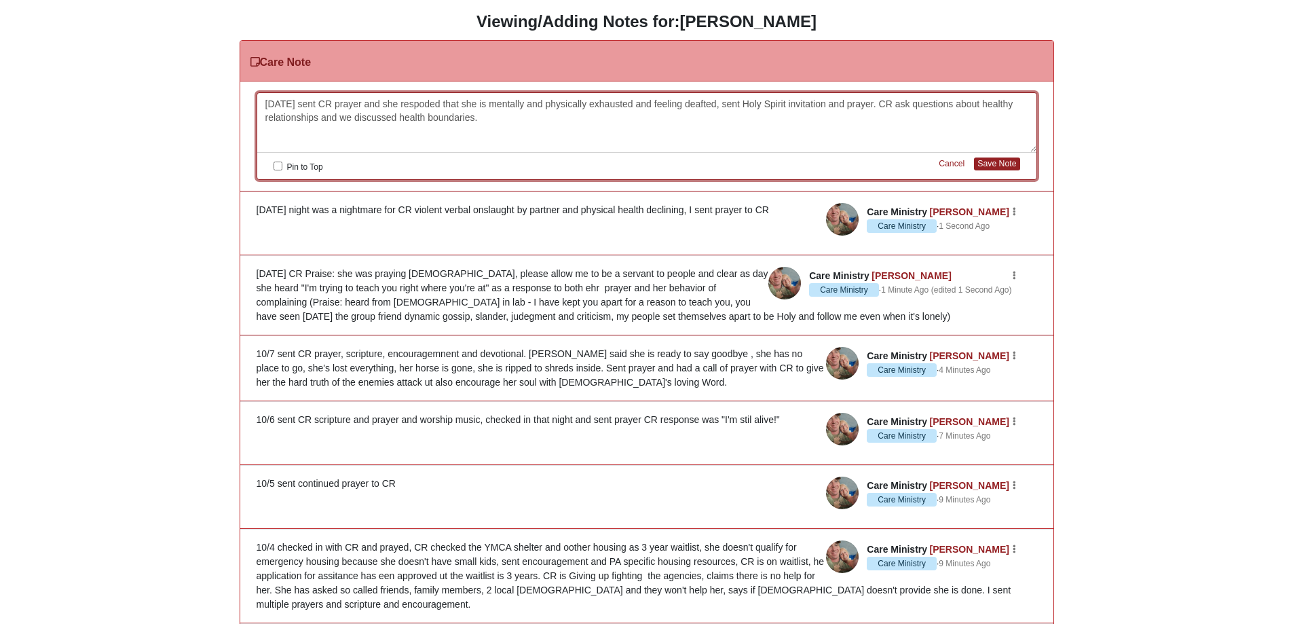
click at [425, 107] on div "10/9/25 sent CR prayer and she respoded that she is mentally and physically exh…" at bounding box center [646, 123] width 779 height 60
click at [1002, 163] on button "Save Note" at bounding box center [996, 163] width 45 height 13
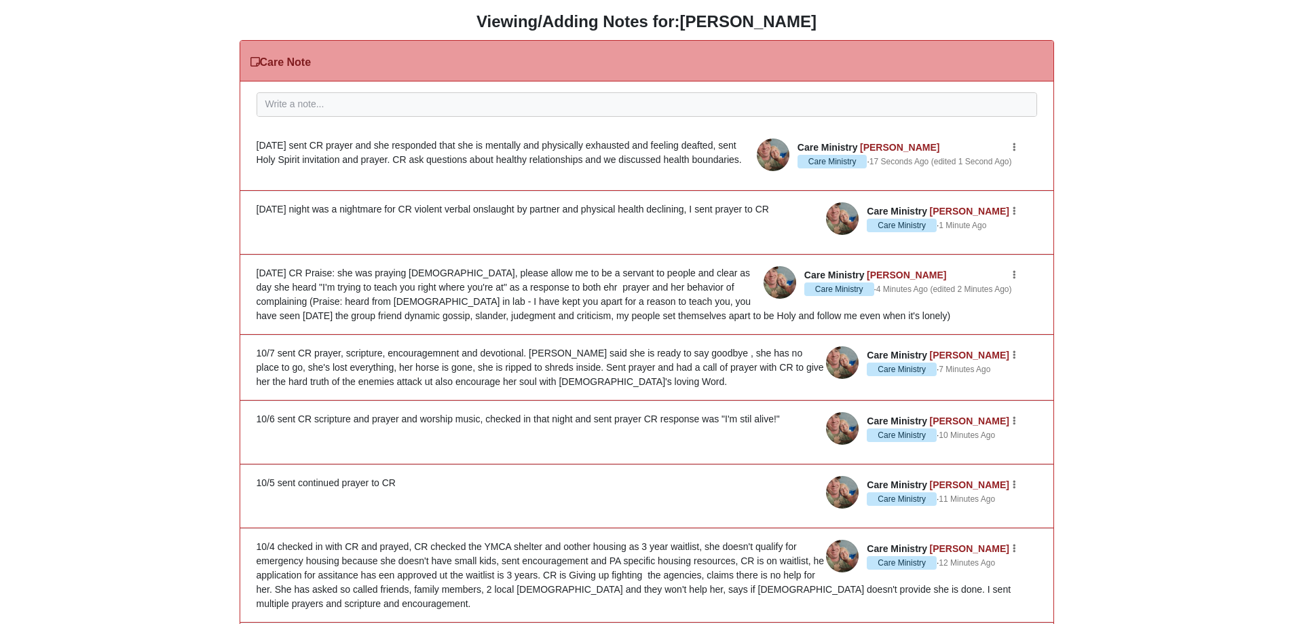
click at [251, 62] on icon at bounding box center [254, 61] width 9 height 11
drag, startPoint x: 273, startPoint y: 61, endPoint x: 327, endPoint y: 59, distance: 54.3
click at [274, 61] on h3 "Care Note" at bounding box center [280, 62] width 61 height 13
drag, startPoint x: 544, startPoint y: 16, endPoint x: 480, endPoint y: 18, distance: 63.8
click at [542, 16] on h3 "Viewing/Adding Notes for: Barbara Baker" at bounding box center [646, 22] width 1272 height 20
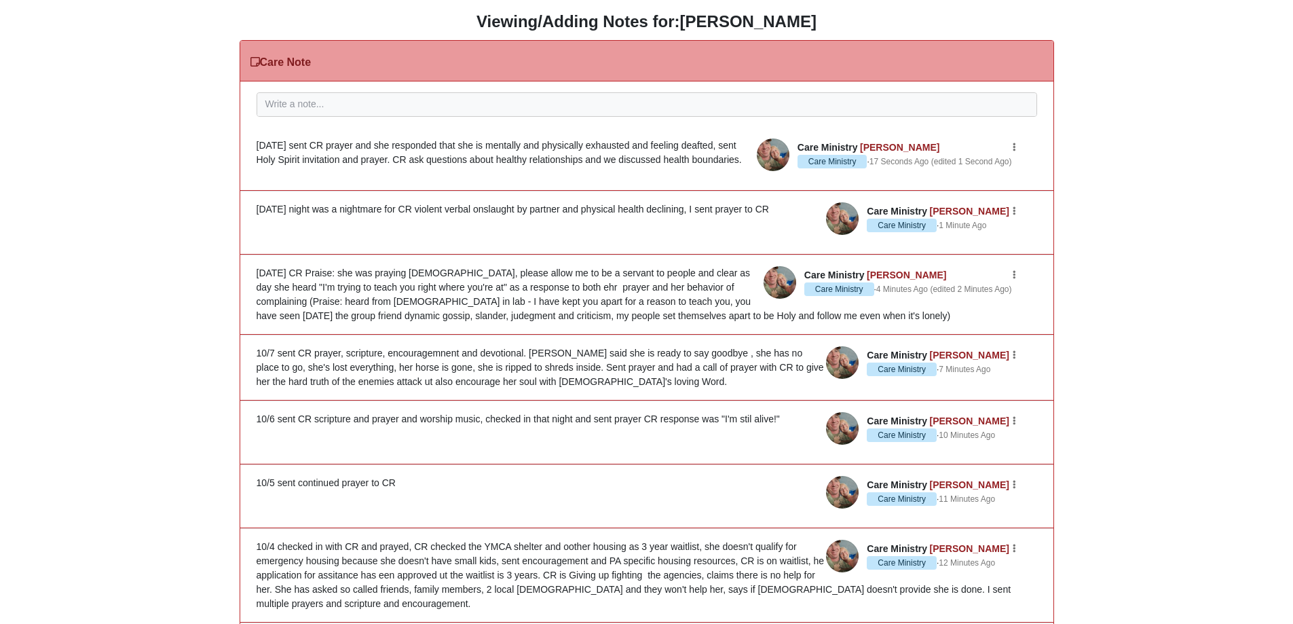
drag, startPoint x: 484, startPoint y: 18, endPoint x: 630, endPoint y: 22, distance: 145.9
click at [522, 20] on h3 "Viewing/Adding Notes for: Barbara Baker" at bounding box center [646, 22] width 1272 height 20
click at [765, 27] on strong "[PERSON_NAME]" at bounding box center [748, 21] width 136 height 18
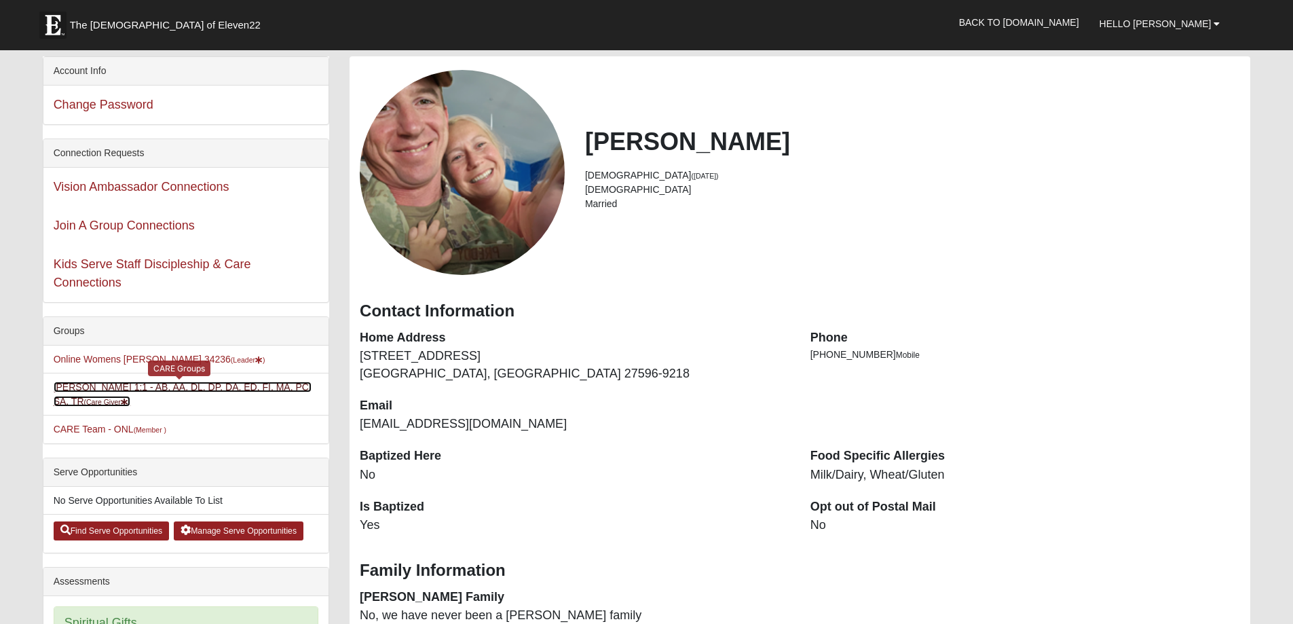
click at [166, 389] on link "[PERSON_NAME] 1:1 - AB, AA, DL, DP, DA, ED, FI, MA, PC, SA, TR (Care Giver )" at bounding box center [183, 393] width 258 height 25
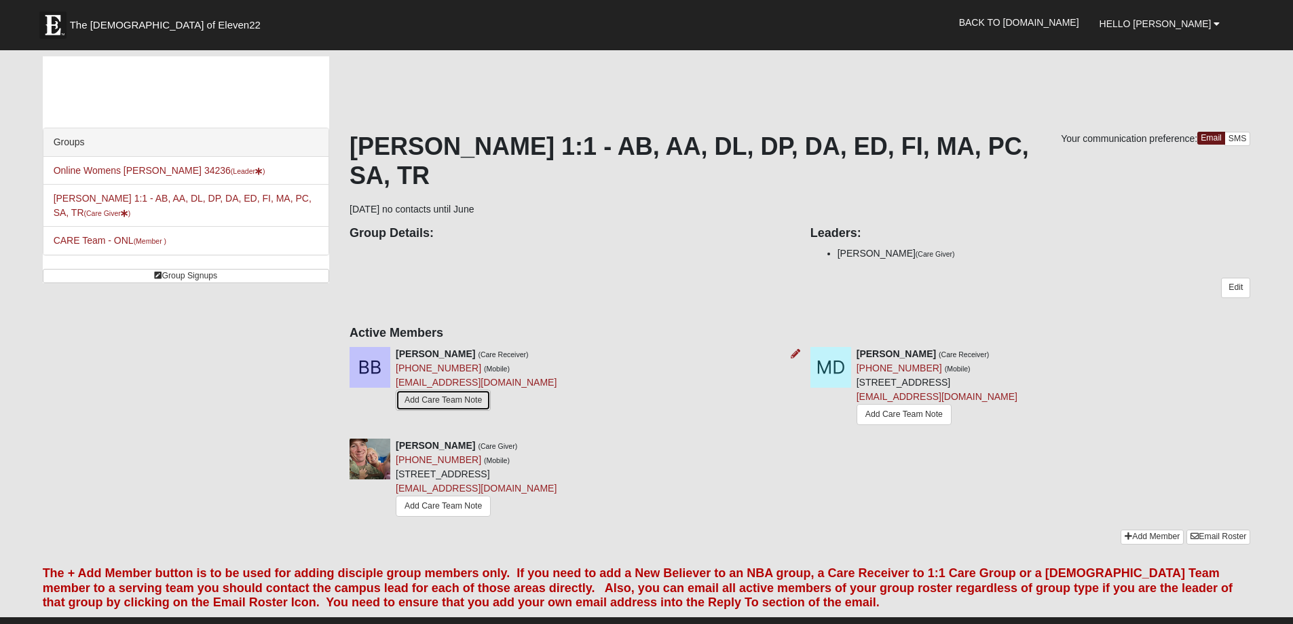
click at [461, 398] on link "Add Care Team Note" at bounding box center [443, 399] width 95 height 21
